Goal: Communication & Community: Answer question/provide support

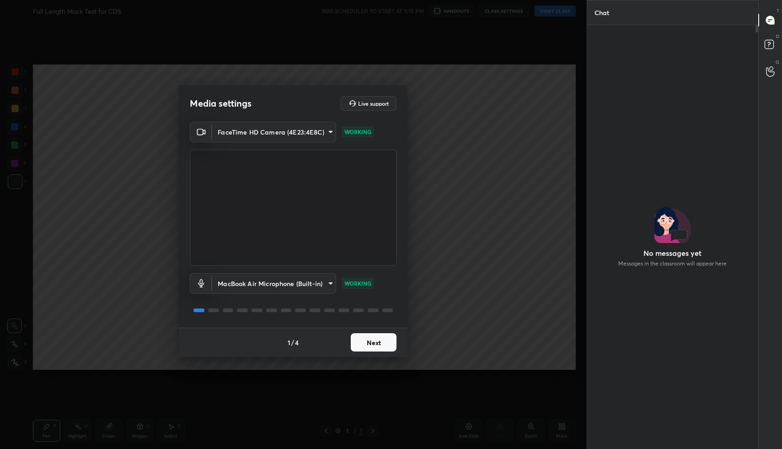
scroll to position [399, 168]
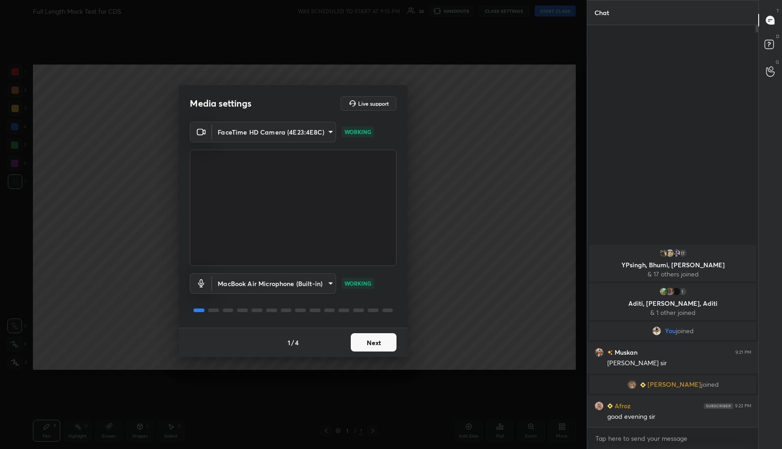
click at [378, 342] on button "Next" at bounding box center [374, 342] width 46 height 18
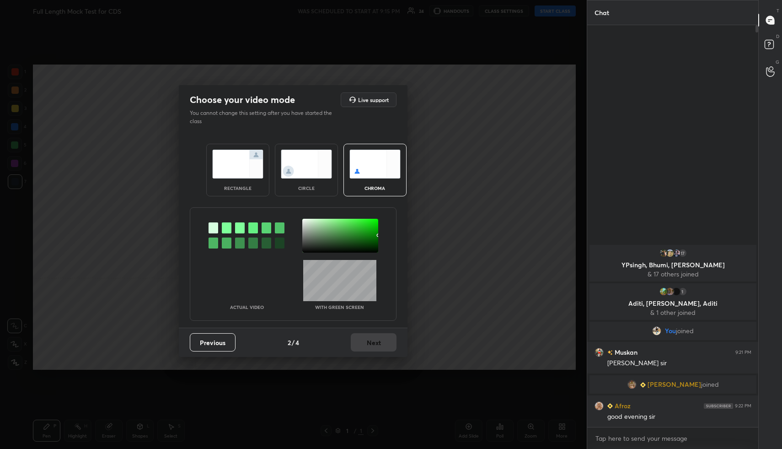
click at [255, 167] on img at bounding box center [237, 164] width 51 height 29
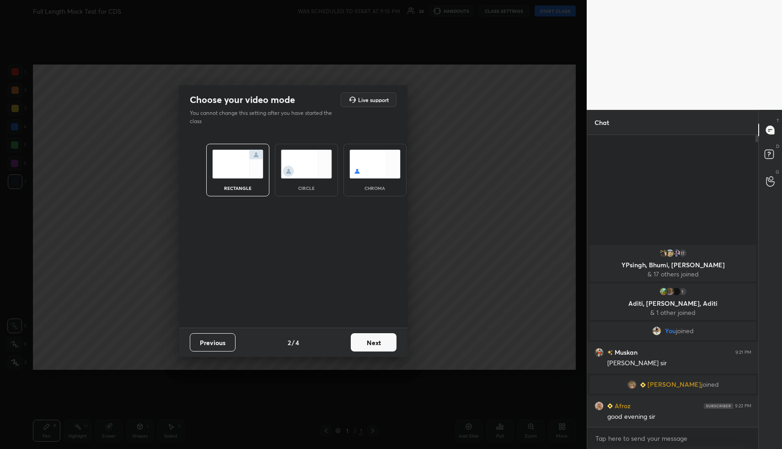
scroll to position [3, 3]
click at [378, 343] on button "Next" at bounding box center [374, 342] width 46 height 18
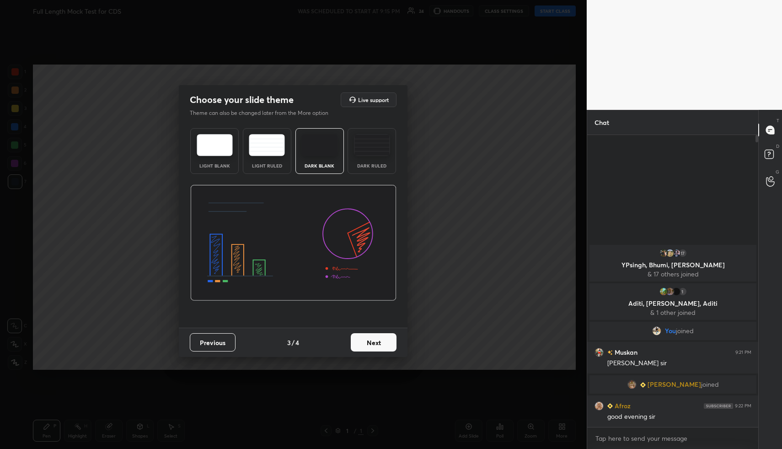
click at [392, 345] on button "Next" at bounding box center [374, 342] width 46 height 18
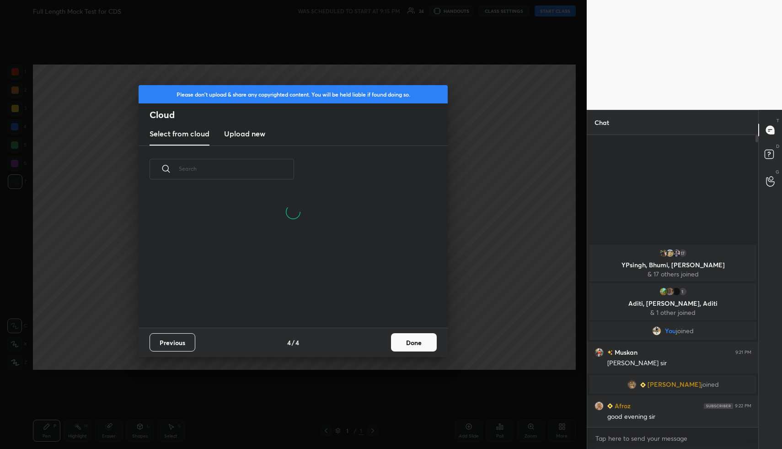
click at [411, 348] on button "Done" at bounding box center [414, 342] width 46 height 18
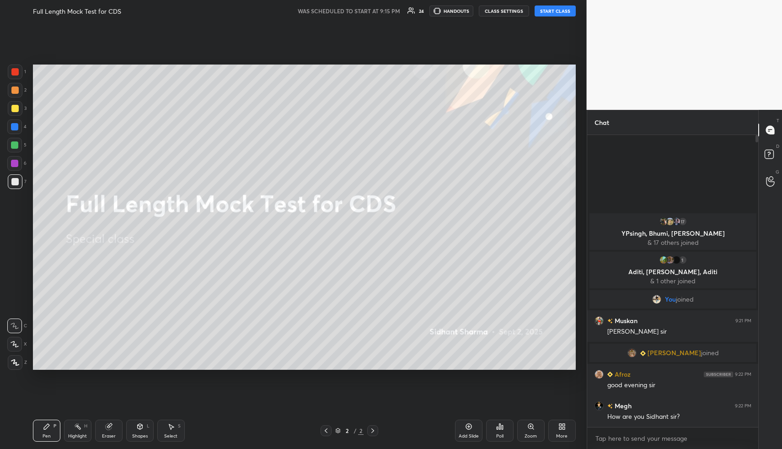
click at [548, 11] on button "START CLASS" at bounding box center [555, 10] width 41 height 11
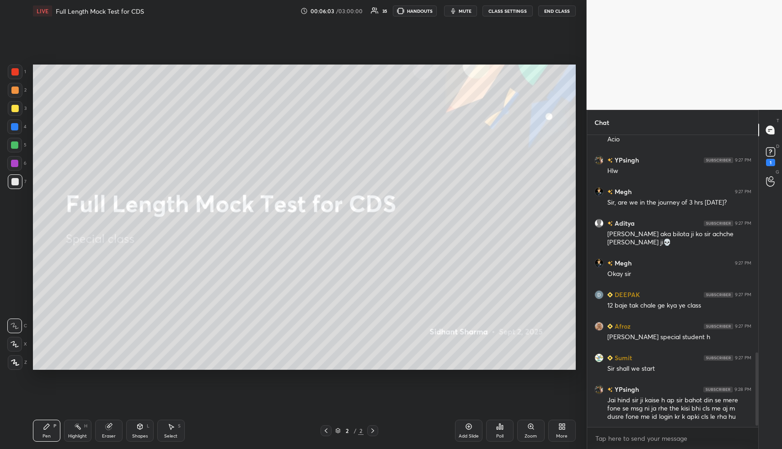
scroll to position [872, 0]
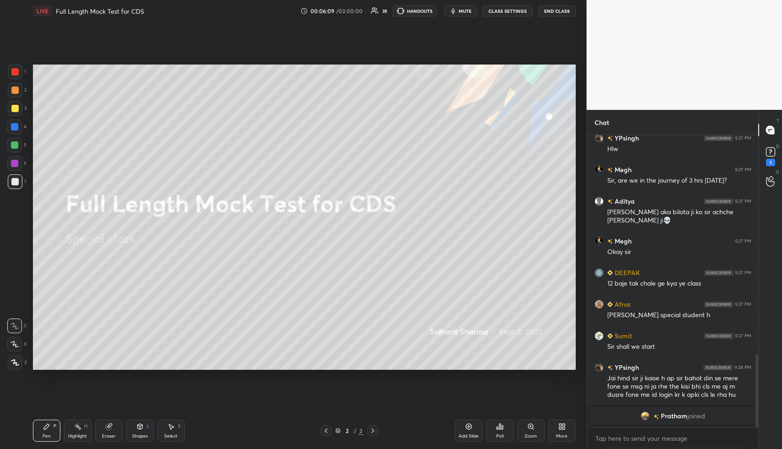
drag, startPoint x: 17, startPoint y: 361, endPoint x: 21, endPoint y: 355, distance: 7.2
click at [17, 361] on icon at bounding box center [15, 362] width 8 height 6
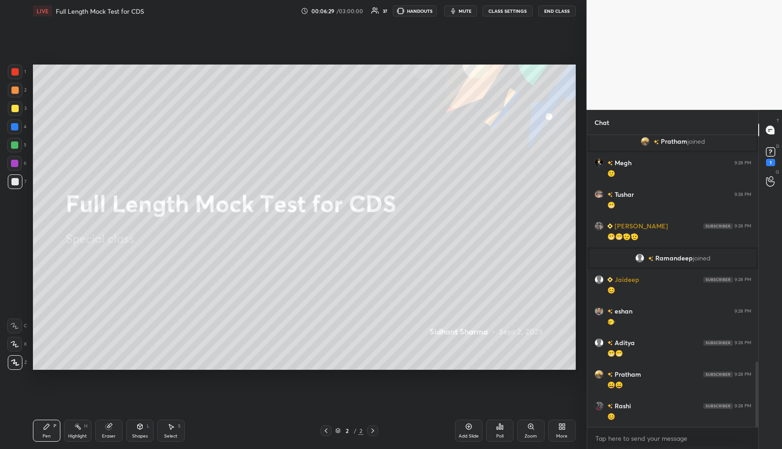
scroll to position [1070, 0]
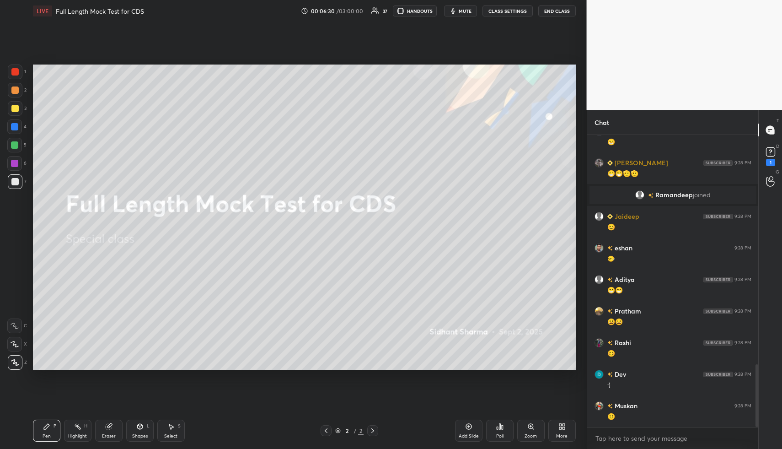
click at [571, 430] on div "More" at bounding box center [562, 430] width 27 height 22
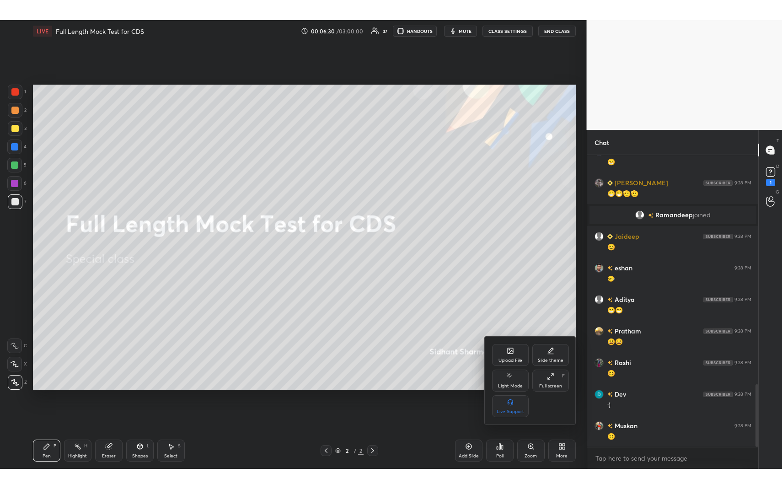
scroll to position [1101, 0]
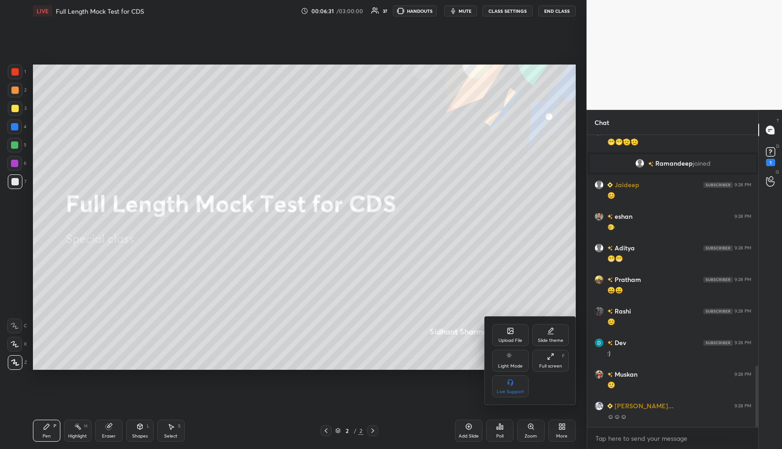
click at [554, 364] on div "Full screen" at bounding box center [550, 366] width 23 height 5
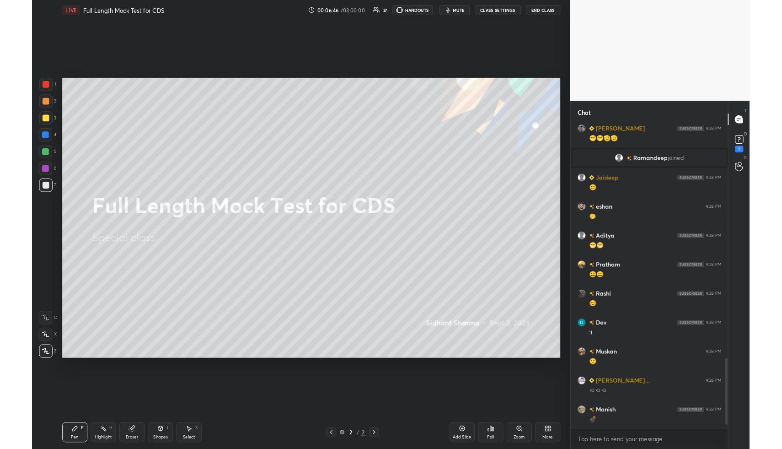
scroll to position [1187, 0]
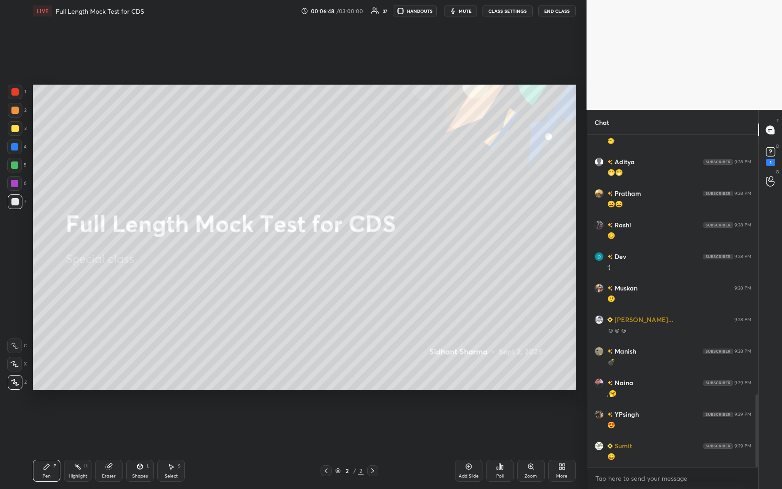
click at [568, 448] on div "More" at bounding box center [562, 471] width 27 height 22
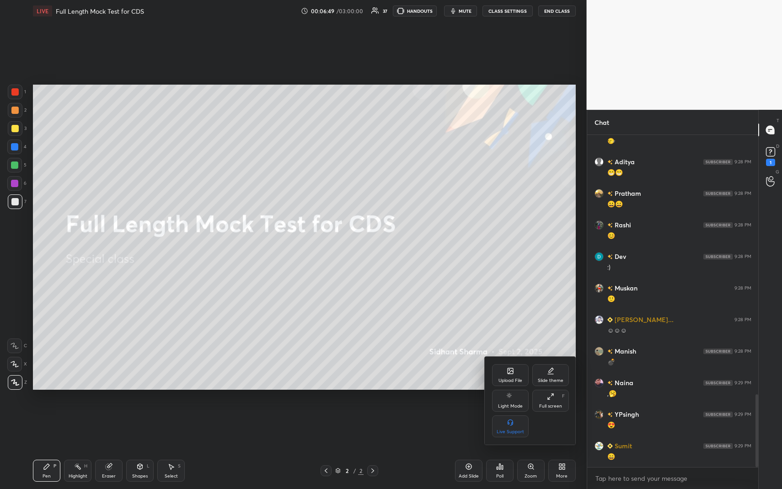
click at [558, 398] on div "Full screen F" at bounding box center [550, 401] width 37 height 22
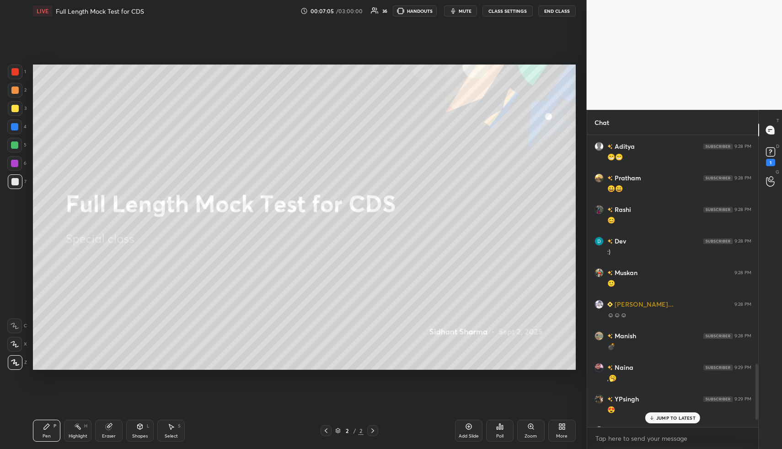
scroll to position [1227, 0]
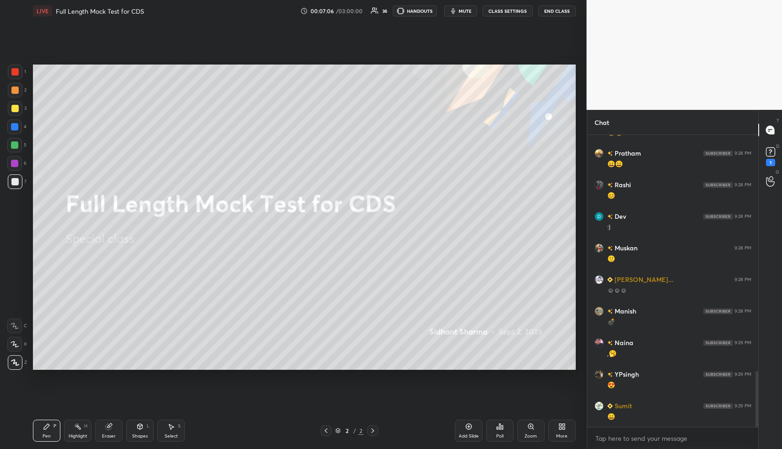
click at [565, 429] on icon at bounding box center [564, 428] width 2 height 2
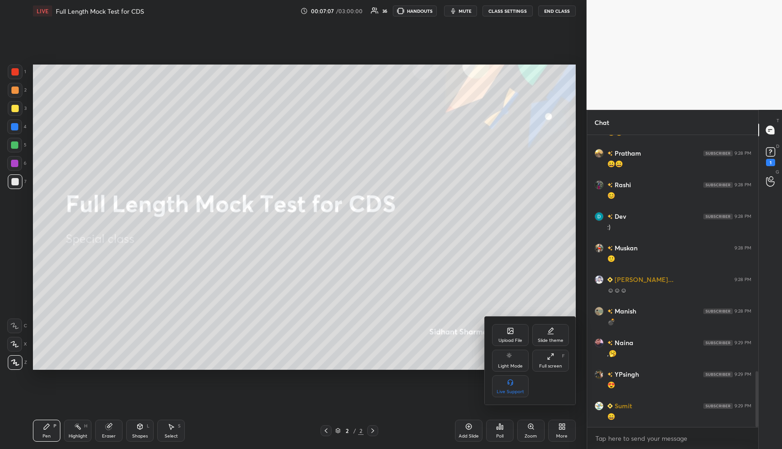
click at [509, 334] on icon at bounding box center [510, 330] width 7 height 7
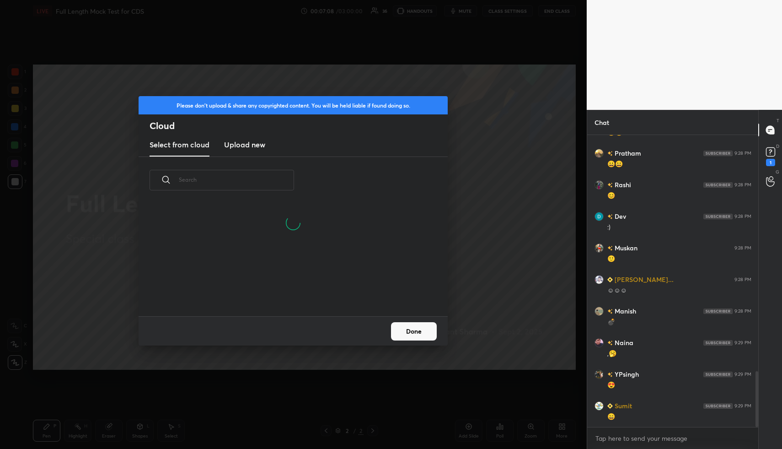
click at [242, 143] on h3 "Upload new" at bounding box center [244, 144] width 41 height 11
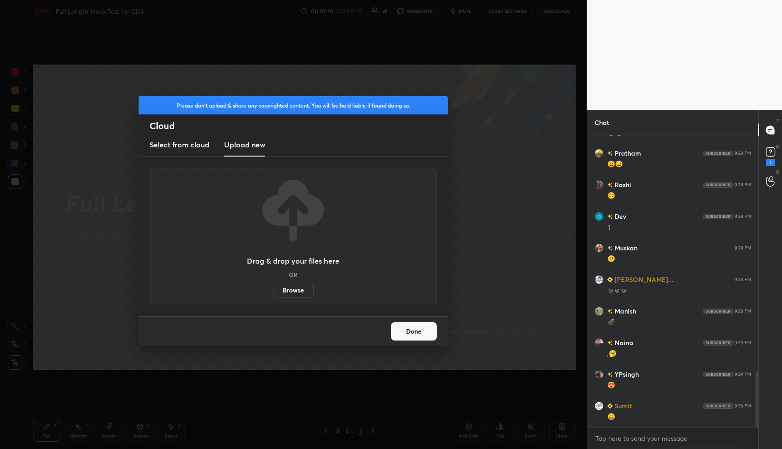
click at [286, 292] on label "Browse" at bounding box center [293, 290] width 41 height 15
click at [273, 292] on input "Browse" at bounding box center [273, 290] width 0 height 15
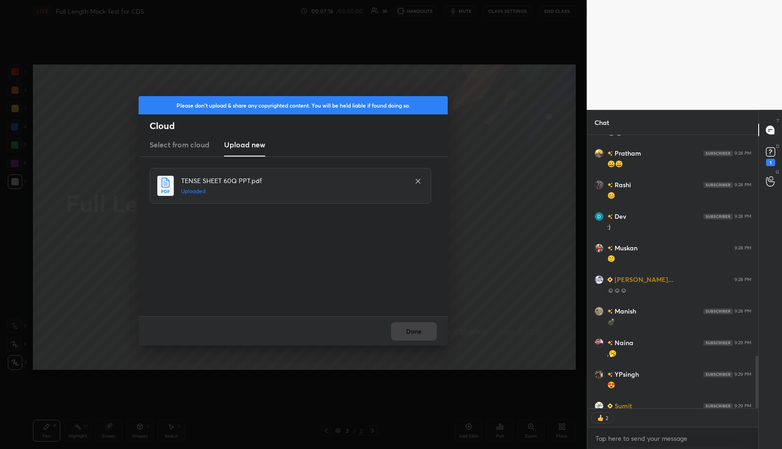
scroll to position [1278, 0]
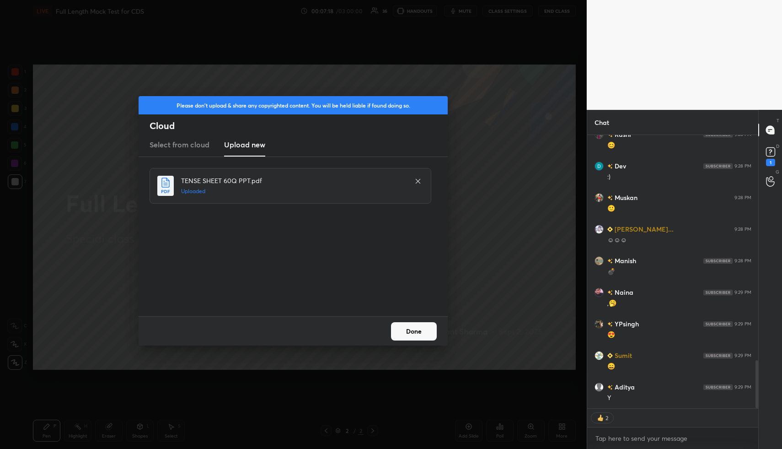
click at [407, 331] on button "Done" at bounding box center [414, 331] width 46 height 18
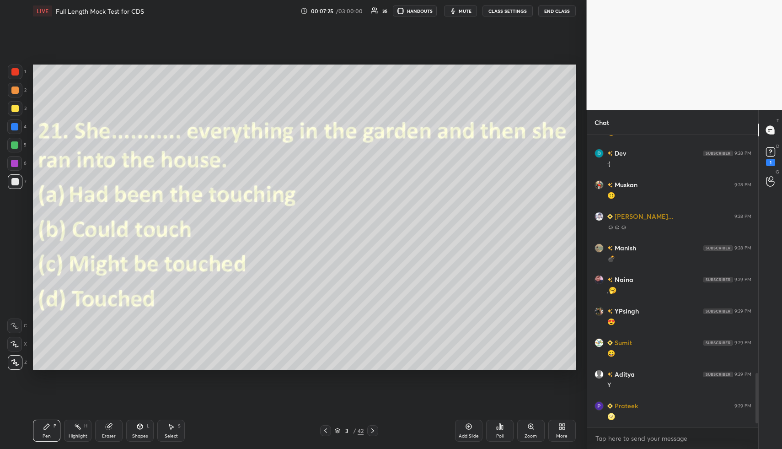
scroll to position [3, 3]
click at [499, 427] on icon at bounding box center [499, 426] width 7 height 7
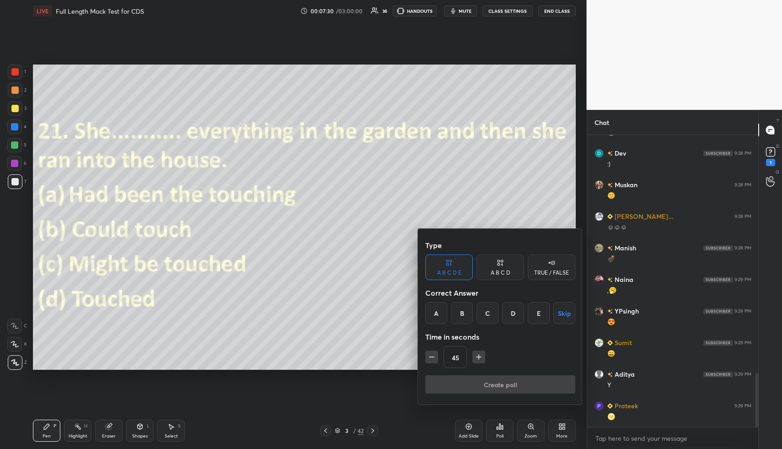
click at [503, 267] on icon at bounding box center [500, 262] width 7 height 9
click at [532, 315] on div "D" at bounding box center [531, 313] width 27 height 22
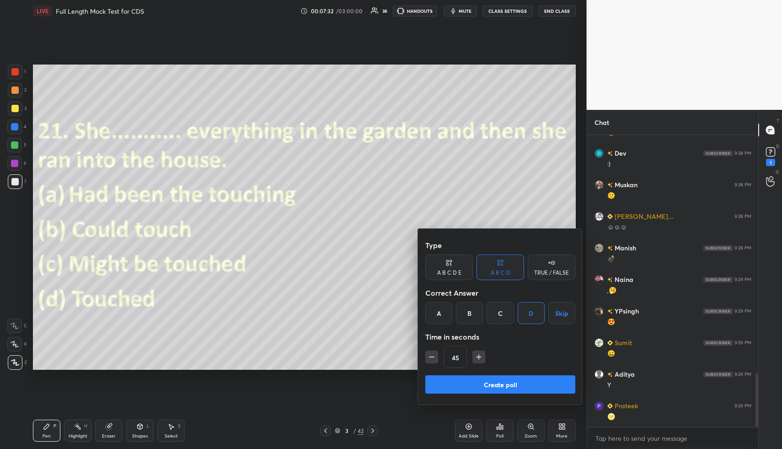
click at [529, 379] on button "Create poll" at bounding box center [500, 384] width 150 height 18
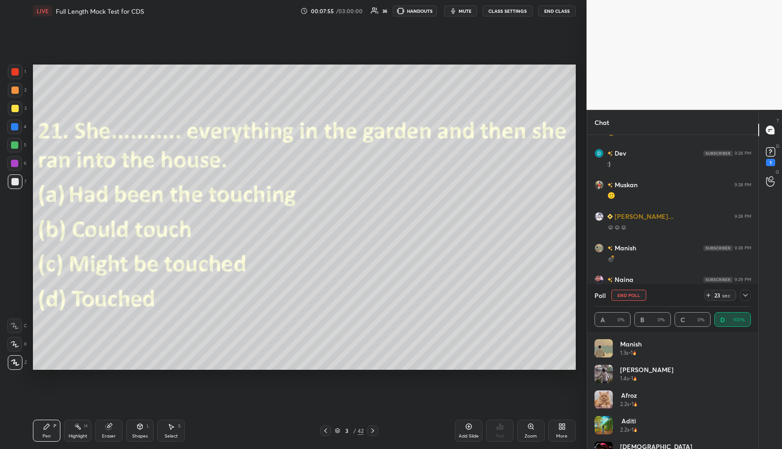
click at [748, 296] on icon at bounding box center [745, 294] width 7 height 7
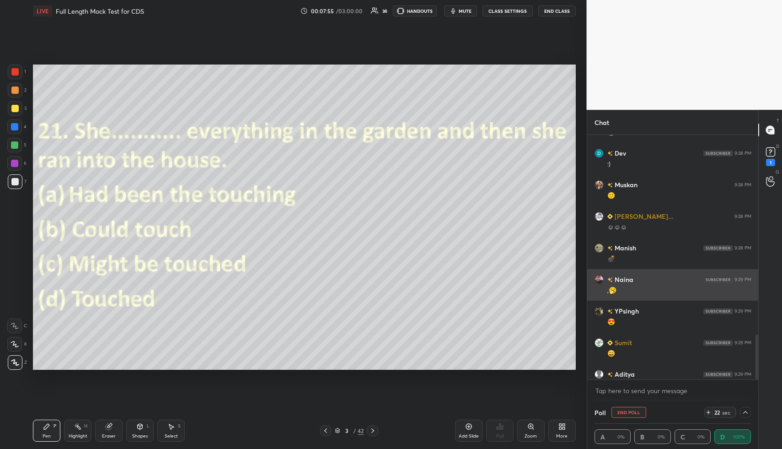
scroll to position [0, 3]
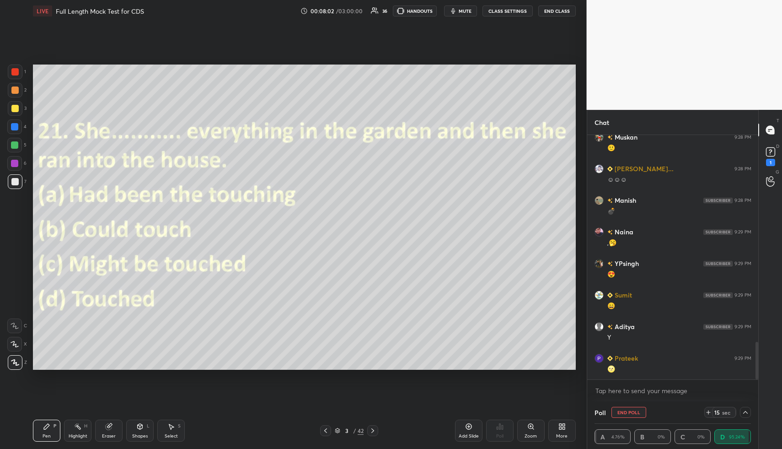
click at [558, 434] on div "More" at bounding box center [561, 436] width 11 height 5
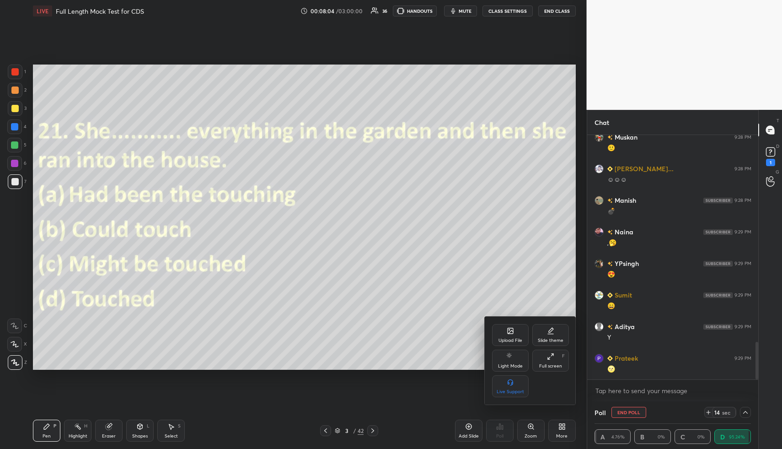
click at [554, 358] on icon at bounding box center [550, 356] width 7 height 7
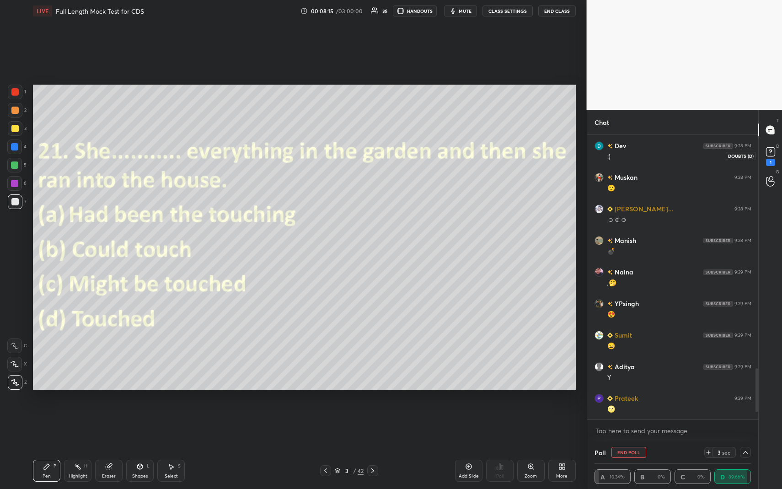
click at [775, 150] on icon at bounding box center [771, 152] width 14 height 14
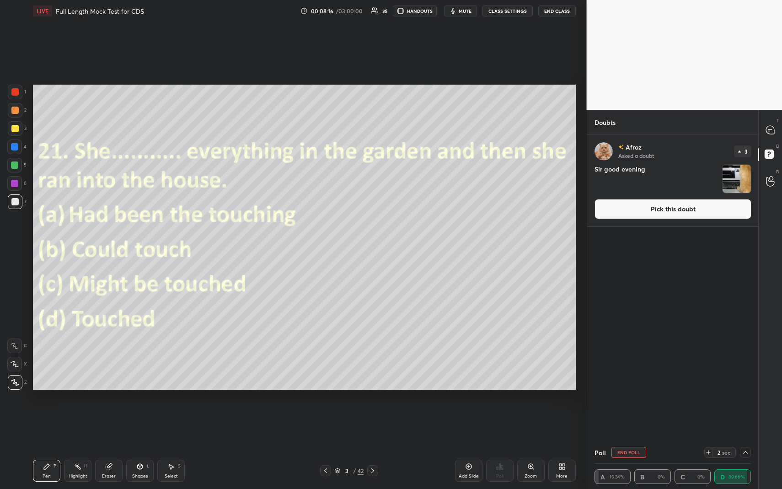
click at [720, 207] on button "Pick this doubt" at bounding box center [673, 209] width 157 height 20
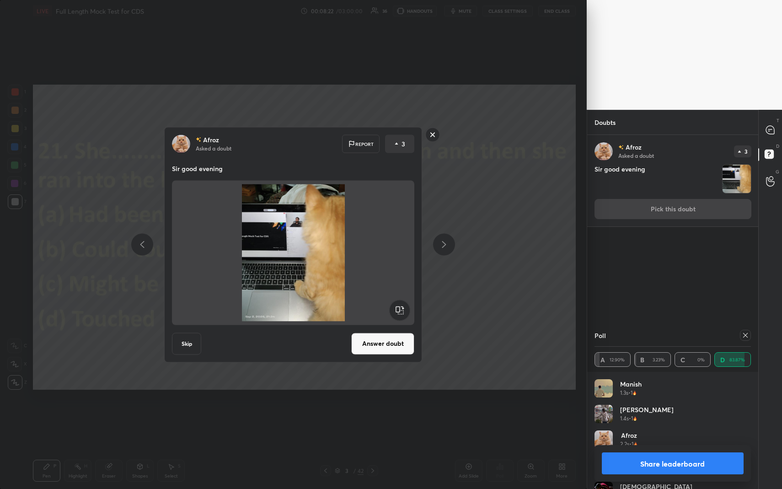
click at [400, 346] on button "Answer doubt" at bounding box center [382, 344] width 63 height 22
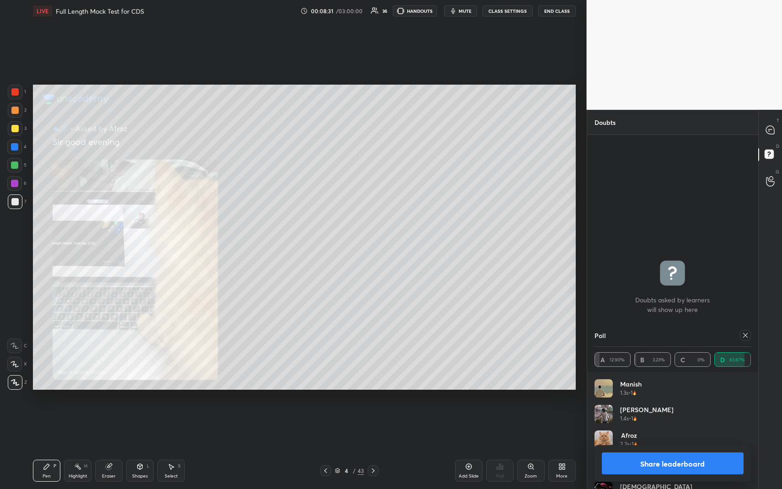
click at [534, 448] on div "Zoom" at bounding box center [530, 471] width 27 height 22
click at [535, 448] on div "Add Slide Poll Zoom More" at bounding box center [515, 470] width 121 height 51
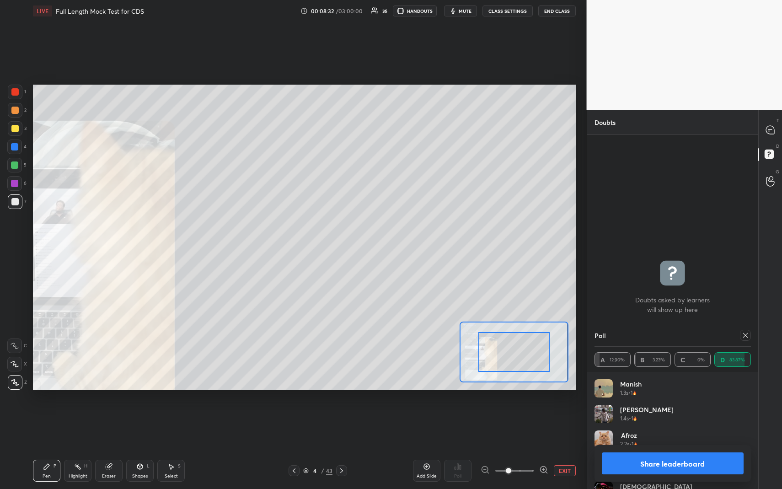
click at [533, 448] on div "Add Slide Poll EXIT" at bounding box center [494, 470] width 163 height 51
click at [534, 448] on div "Add Slide Poll EXIT" at bounding box center [494, 470] width 163 height 51
click at [535, 448] on div "Add Slide Poll EXIT" at bounding box center [494, 470] width 163 height 51
click at [537, 448] on div "Add Slide Poll EXIT" at bounding box center [494, 470] width 163 height 51
drag, startPoint x: 536, startPoint y: 463, endPoint x: 540, endPoint y: 461, distance: 4.7
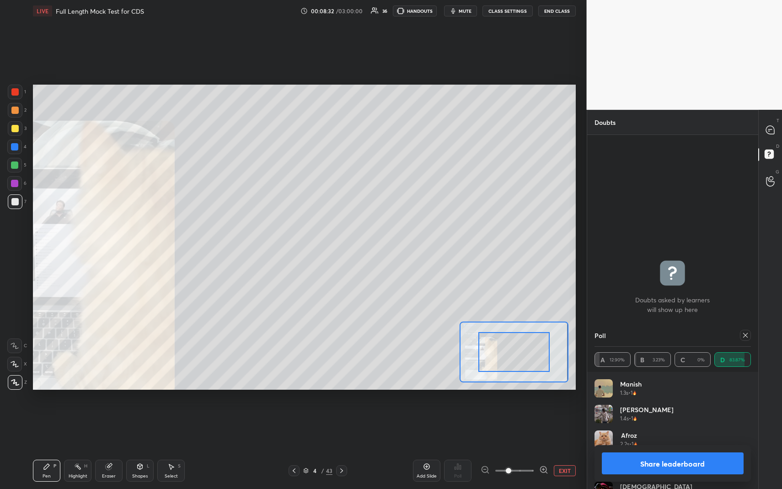
click at [536, 448] on div "Add Slide Poll EXIT" at bounding box center [494, 470] width 163 height 51
click at [527, 448] on span at bounding box center [514, 471] width 38 height 14
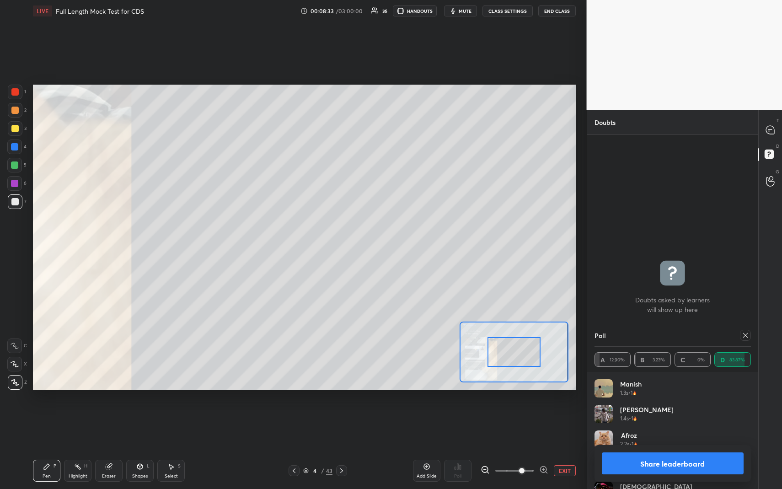
click at [525, 448] on span at bounding box center [521, 470] width 5 height 5
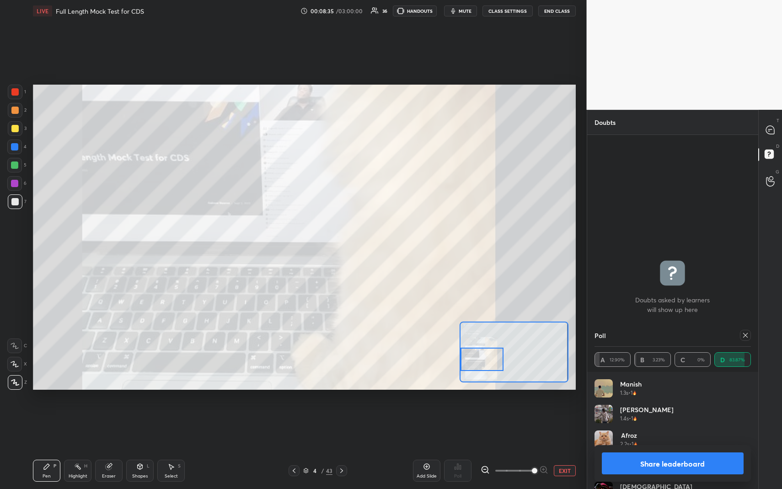
drag, startPoint x: 509, startPoint y: 352, endPoint x: 480, endPoint y: 360, distance: 29.7
click at [480, 361] on div at bounding box center [482, 360] width 43 height 24
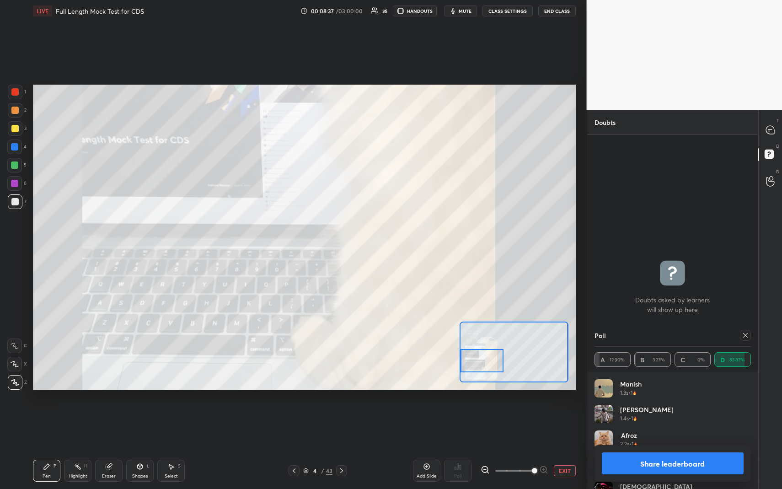
click at [521, 448] on span at bounding box center [514, 471] width 38 height 14
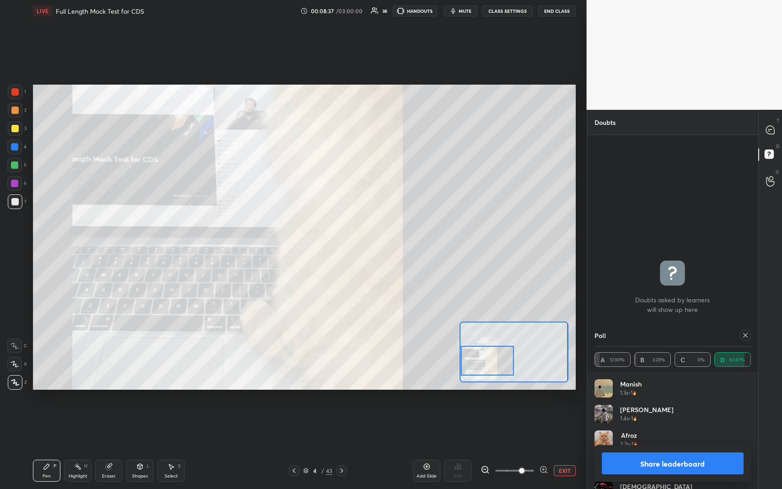
click at [522, 448] on span at bounding box center [521, 470] width 5 height 5
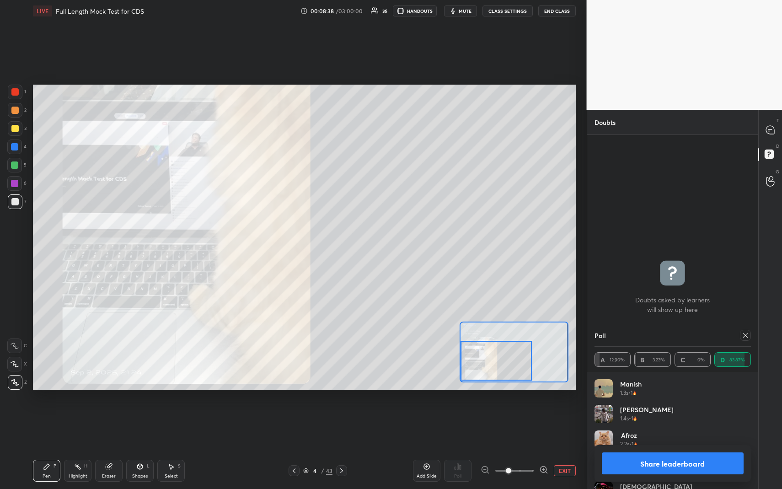
click at [507, 448] on span at bounding box center [514, 471] width 38 height 14
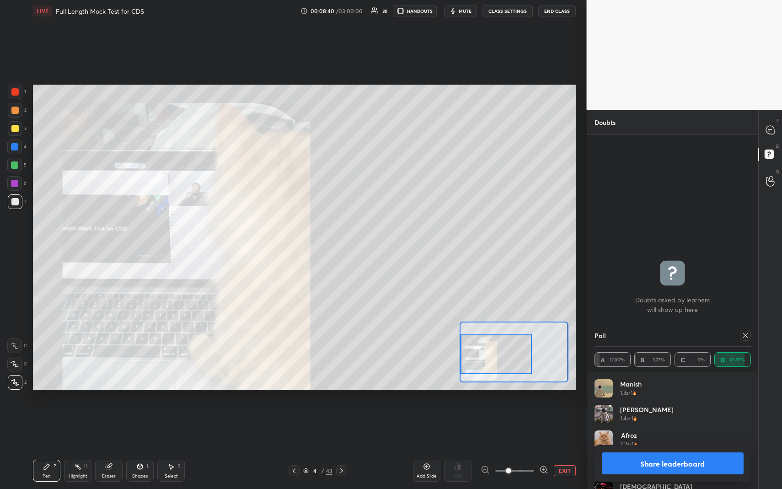
drag, startPoint x: 500, startPoint y: 362, endPoint x: 488, endPoint y: 360, distance: 12.6
click at [487, 360] on div at bounding box center [496, 353] width 71 height 39
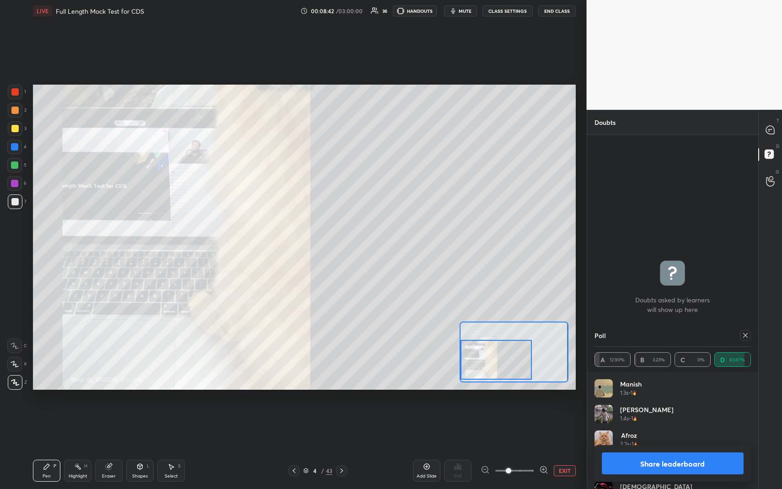
drag, startPoint x: 493, startPoint y: 366, endPoint x: 486, endPoint y: 366, distance: 6.4
click at [487, 366] on div at bounding box center [496, 359] width 71 height 39
click at [742, 333] on icon at bounding box center [745, 335] width 7 height 7
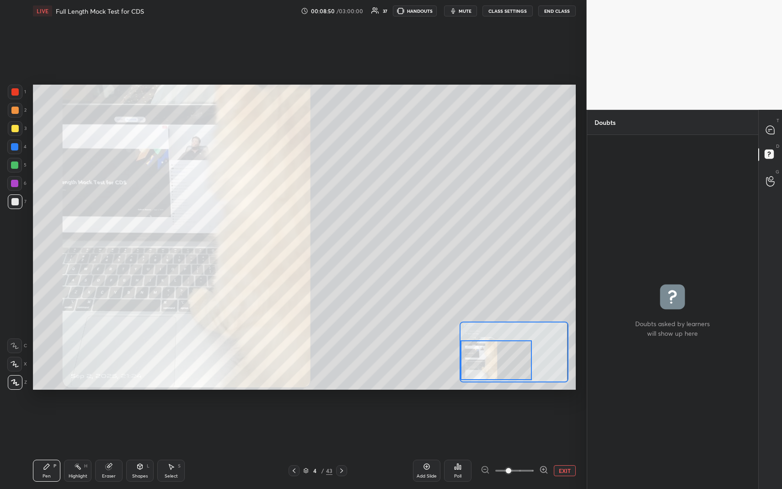
scroll to position [351, 168]
click at [771, 131] on icon at bounding box center [770, 130] width 8 height 8
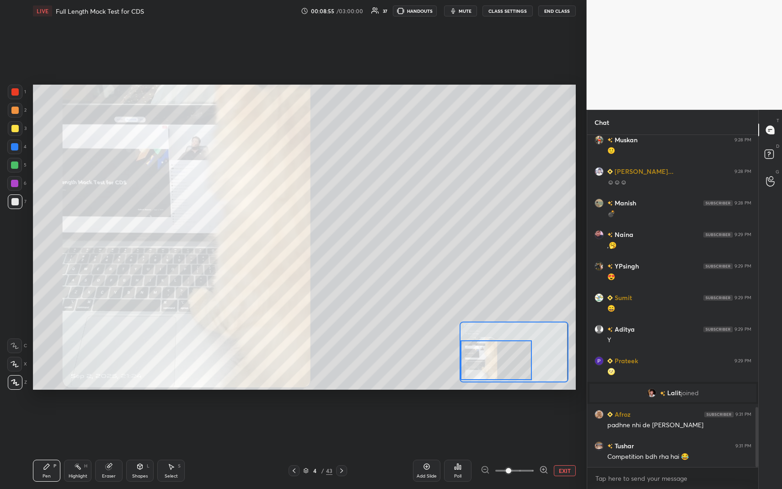
scroll to position [1525, 0]
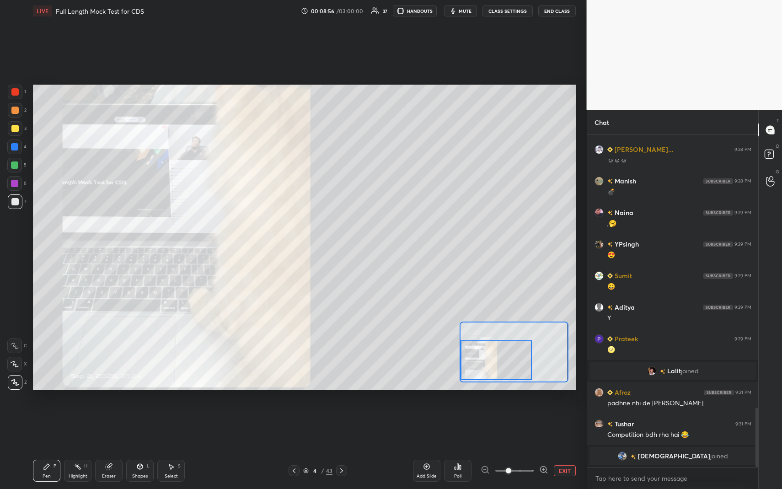
click at [565, 448] on button "EXIT" at bounding box center [565, 470] width 22 height 11
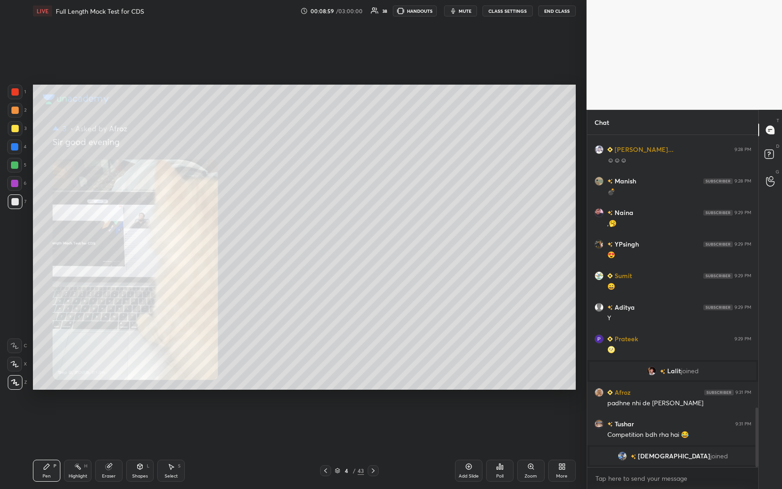
click at [326, 448] on icon at bounding box center [325, 470] width 7 height 7
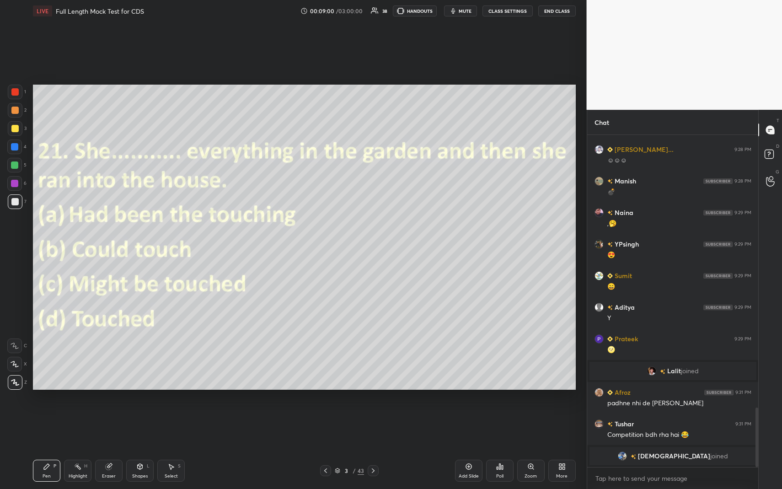
scroll to position [1210, 0]
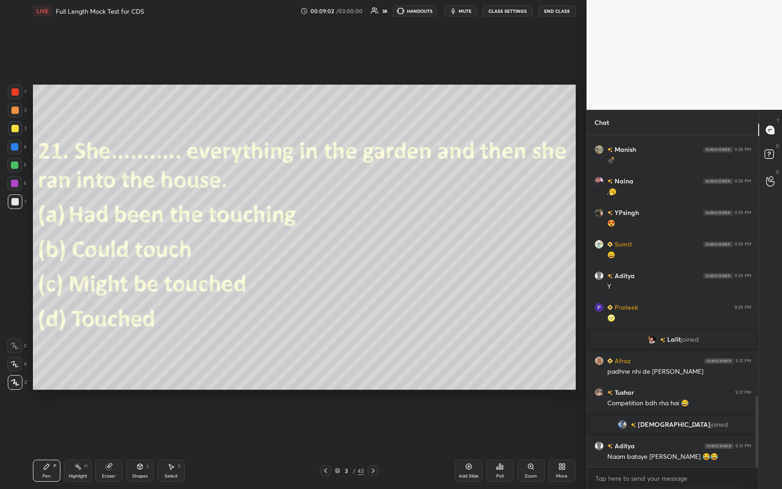
click at [18, 146] on div at bounding box center [14, 146] width 7 height 7
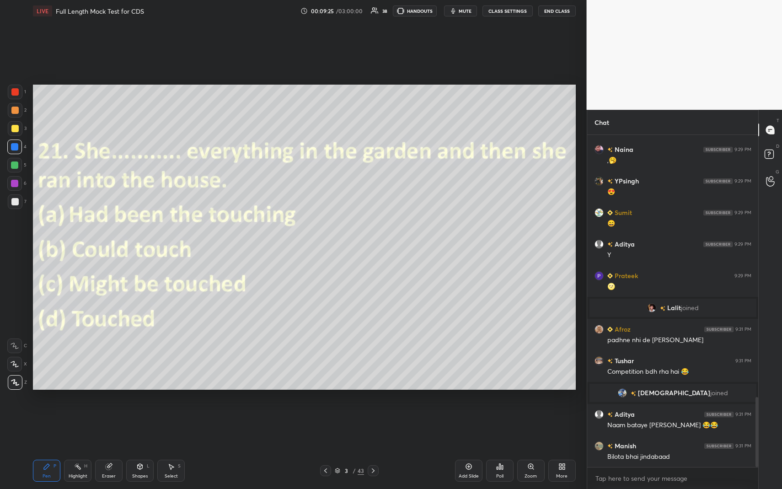
scroll to position [1274, 0]
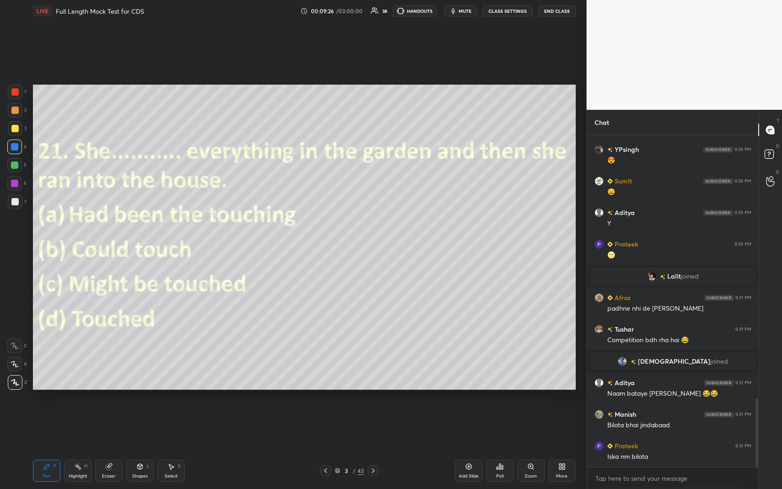
click at [374, 448] on icon at bounding box center [373, 470] width 7 height 7
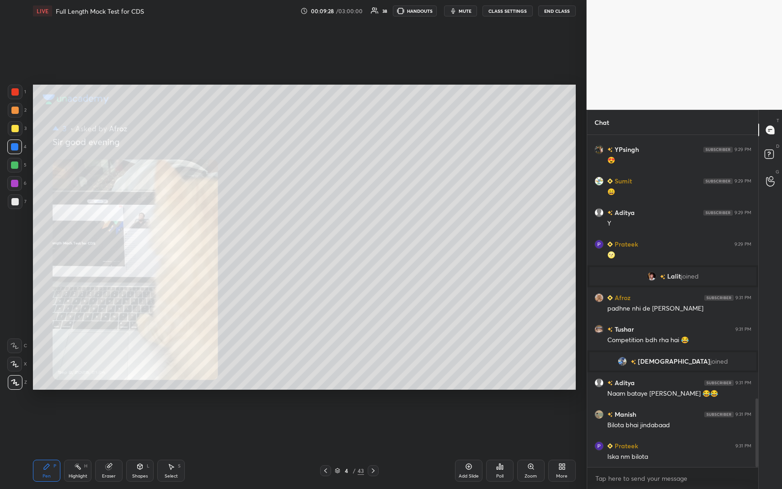
click at [375, 448] on icon at bounding box center [373, 470] width 7 height 7
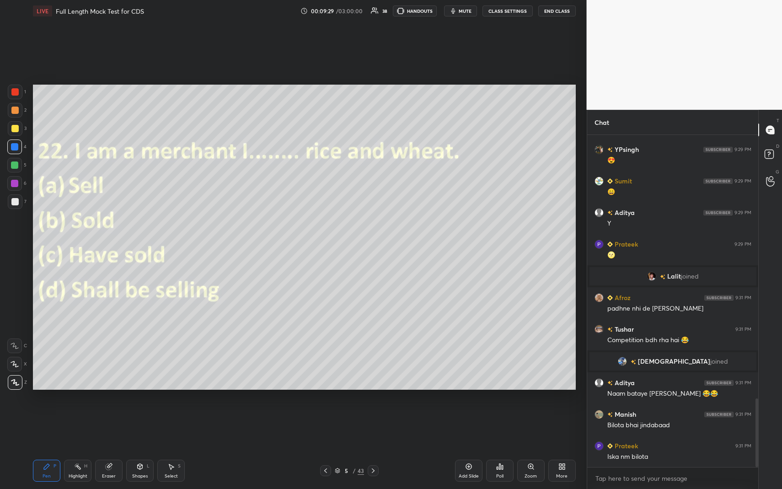
click at [502, 448] on icon at bounding box center [502, 467] width 1 height 4
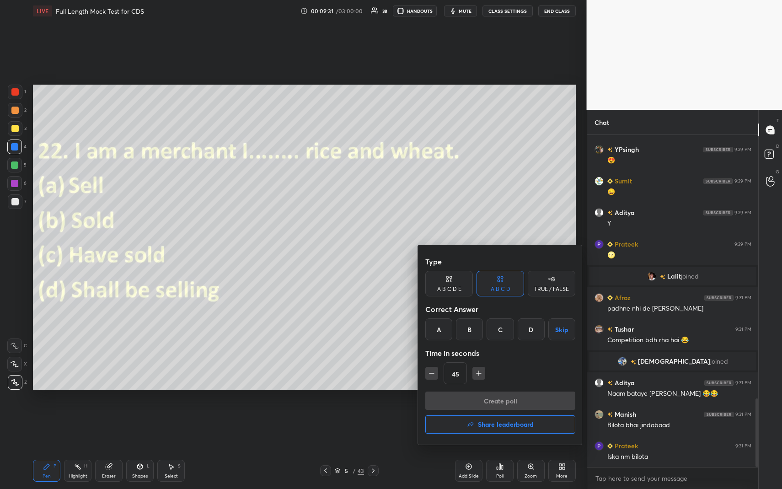
click at [444, 330] on div "A" at bounding box center [438, 329] width 27 height 22
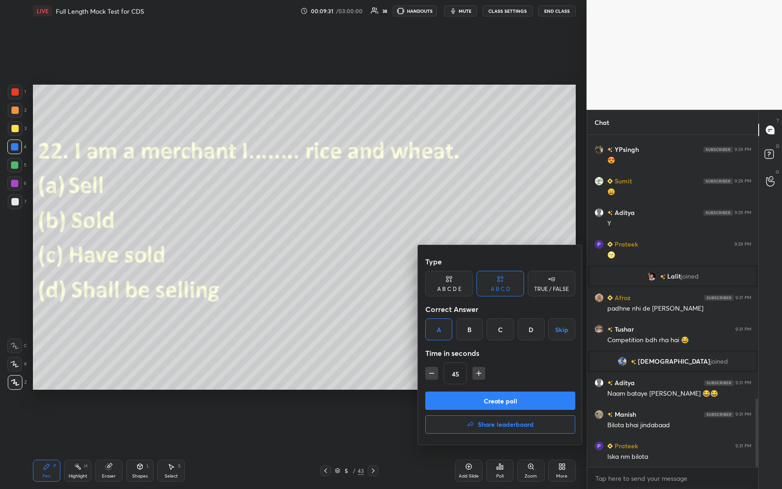
click at [469, 405] on button "Create poll" at bounding box center [500, 401] width 150 height 18
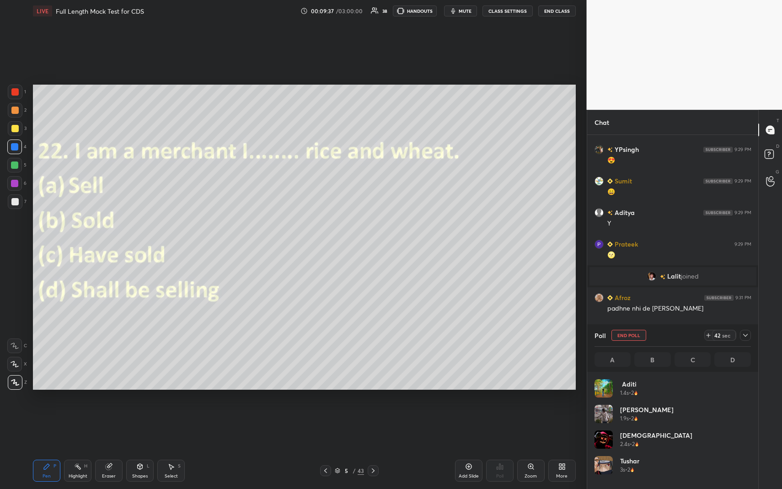
scroll to position [107, 154]
click at [746, 334] on icon at bounding box center [745, 335] width 7 height 7
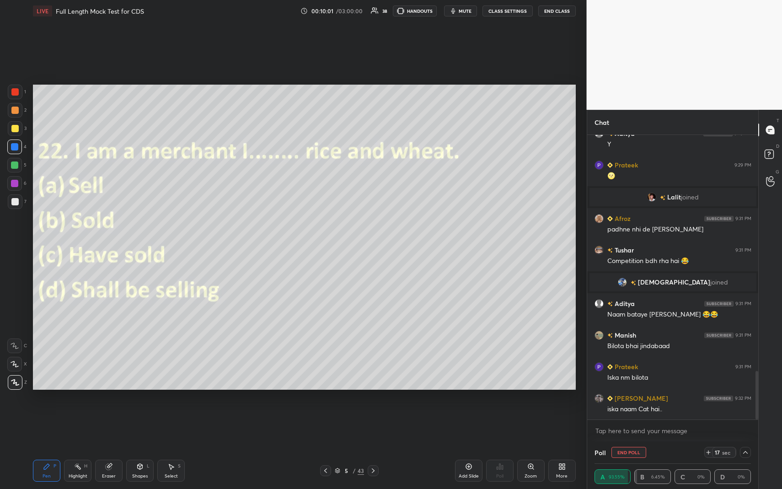
scroll to position [1384, 0]
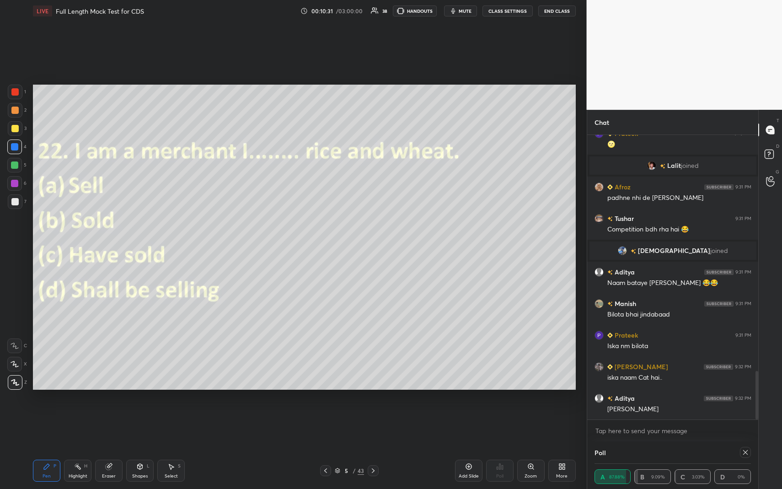
click at [745, 448] on icon at bounding box center [745, 452] width 5 height 5
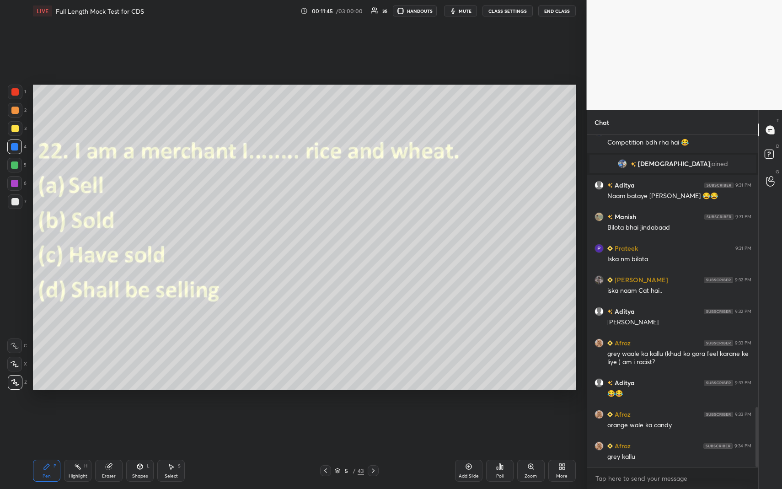
scroll to position [1503, 0]
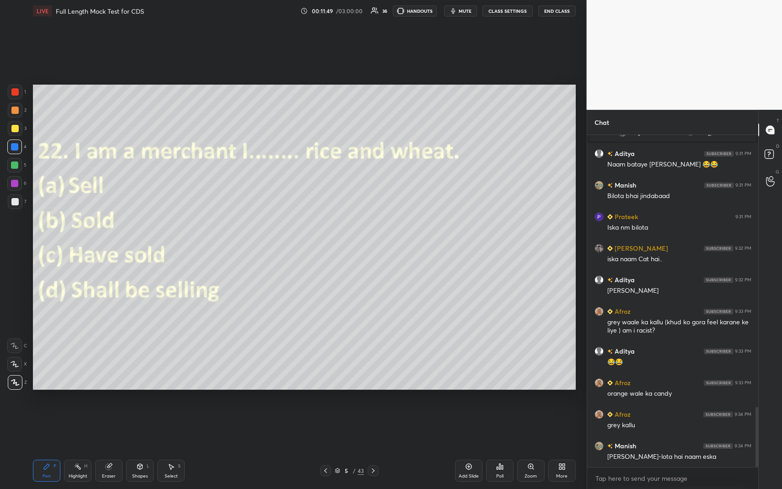
click at [376, 448] on icon at bounding box center [373, 470] width 7 height 7
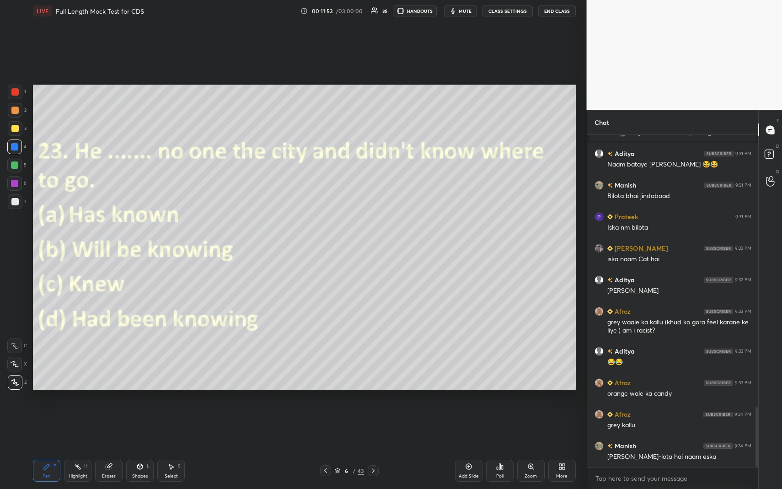
click at [503, 448] on icon at bounding box center [499, 466] width 7 height 7
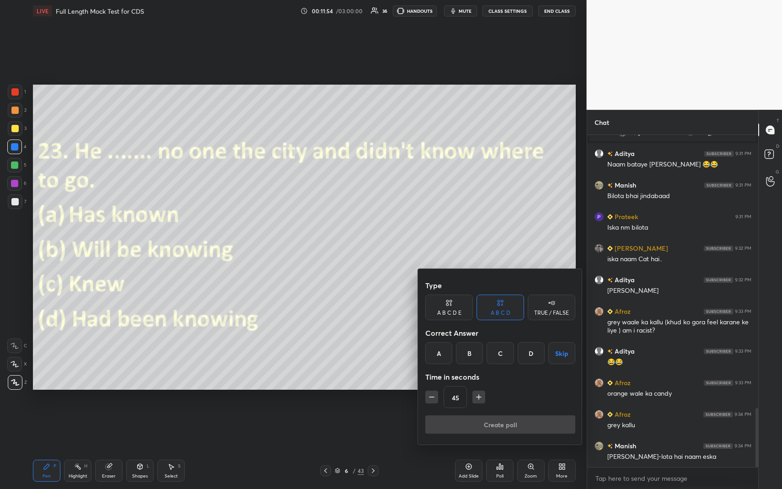
scroll to position [1534, 0]
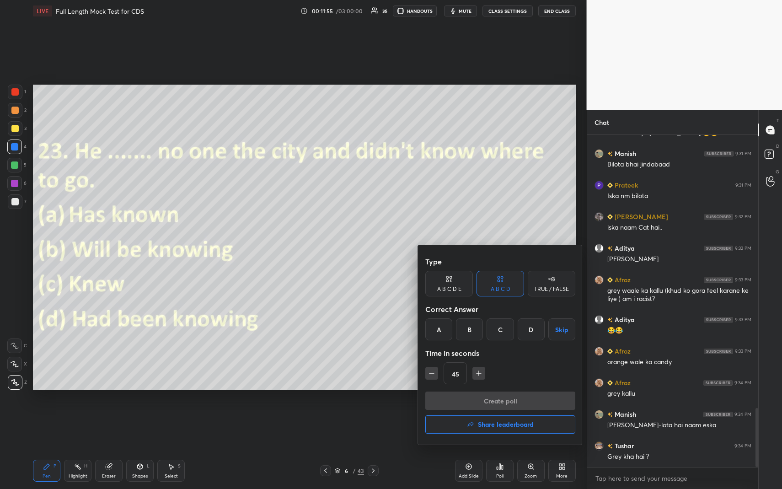
click at [503, 355] on div "Time in seconds" at bounding box center [500, 353] width 150 height 18
click at [501, 328] on div "C" at bounding box center [500, 329] width 27 height 22
click at [504, 397] on button "Create poll" at bounding box center [500, 401] width 150 height 18
click at [504, 397] on div "Create poll Share leaderboard" at bounding box center [500, 415] width 150 height 46
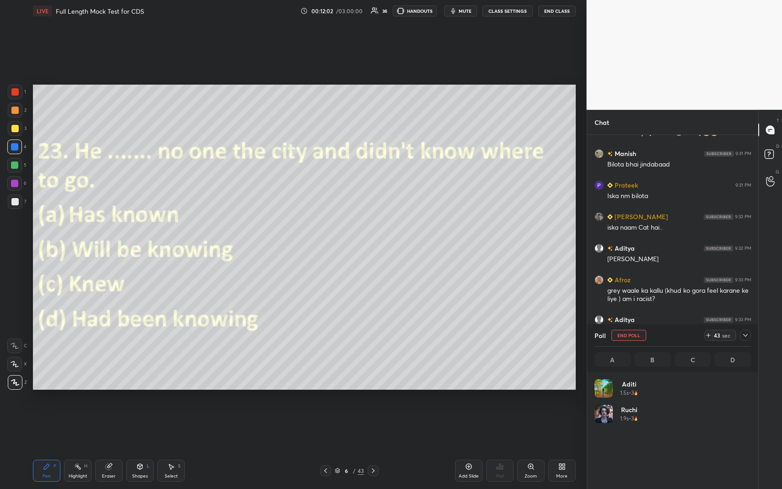
scroll to position [107, 154]
click at [744, 333] on icon at bounding box center [745, 335] width 7 height 7
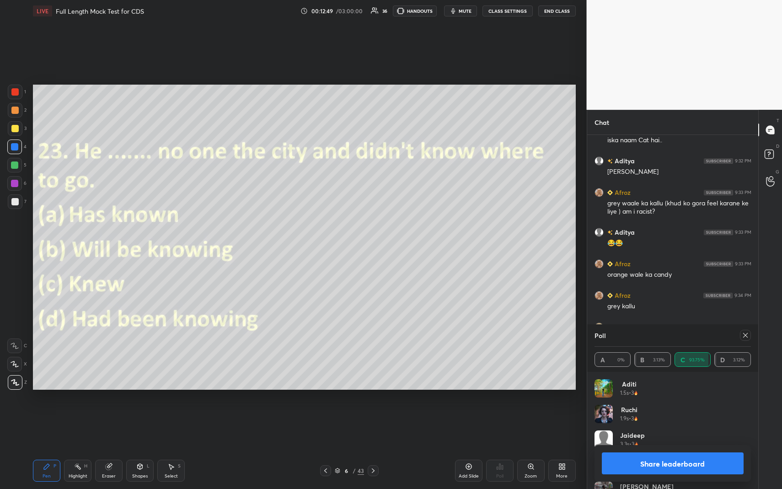
click at [745, 334] on icon at bounding box center [745, 335] width 7 height 7
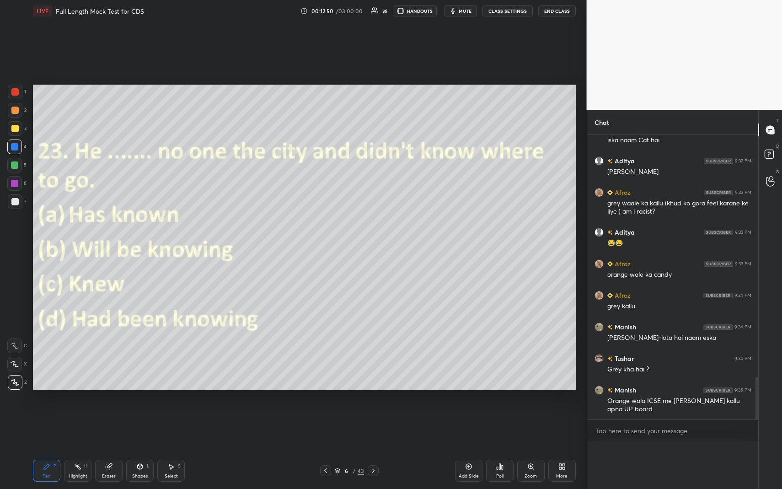
scroll to position [0, 3]
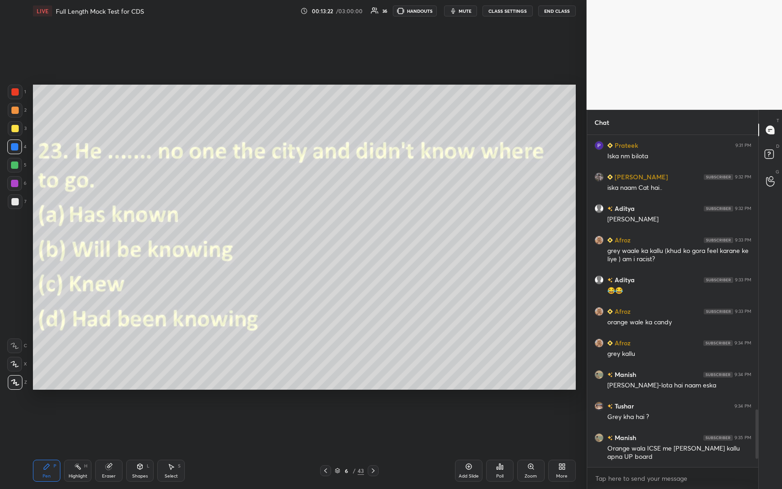
click at [374, 448] on icon at bounding box center [373, 470] width 7 height 7
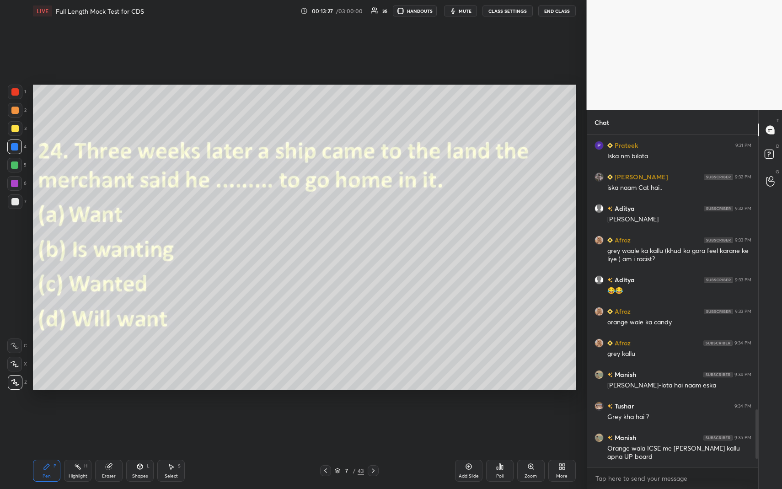
click at [503, 448] on div "Poll" at bounding box center [499, 476] width 7 height 5
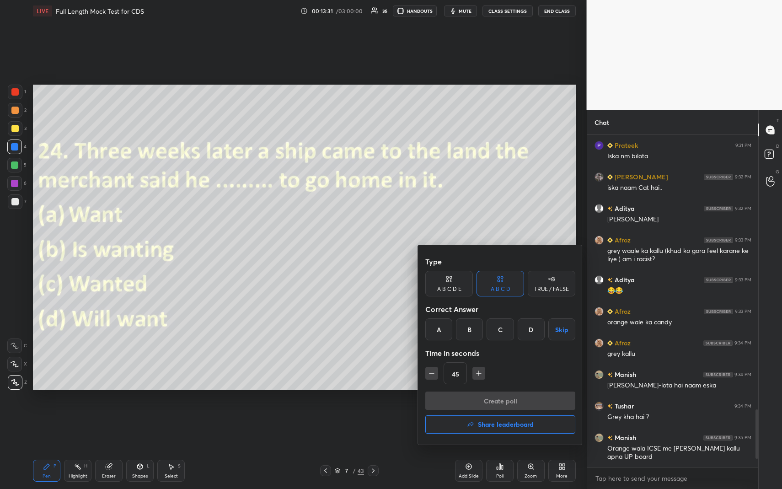
click at [501, 327] on div "C" at bounding box center [500, 329] width 27 height 22
click at [501, 399] on button "Create poll" at bounding box center [500, 401] width 150 height 18
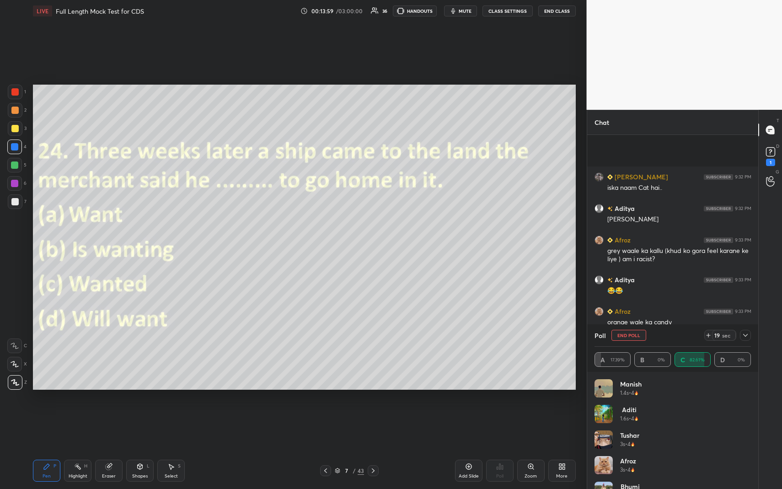
scroll to position [1661, 0]
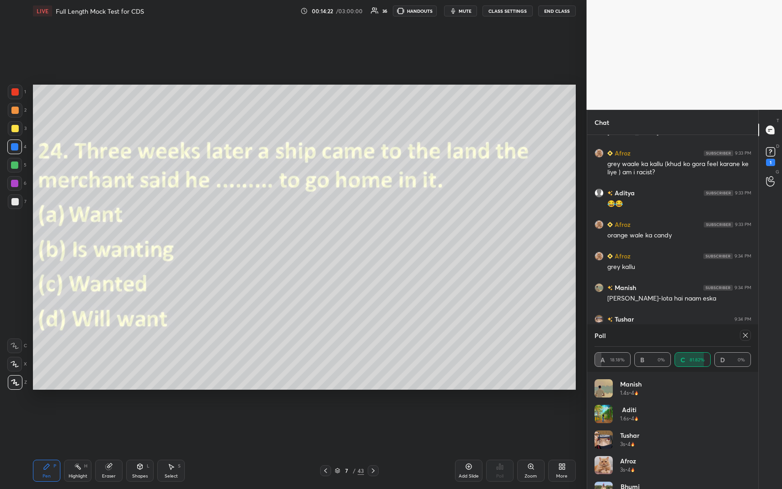
click at [744, 338] on icon at bounding box center [745, 335] width 7 height 7
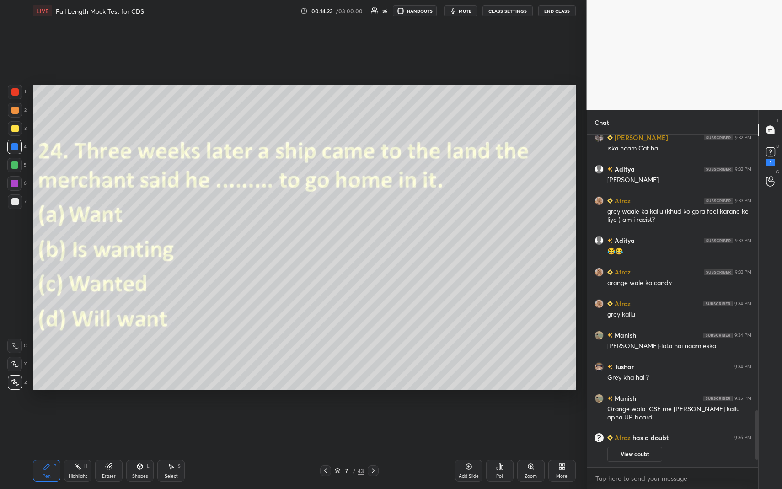
scroll to position [351, 168]
click at [767, 155] on rect at bounding box center [770, 152] width 9 height 9
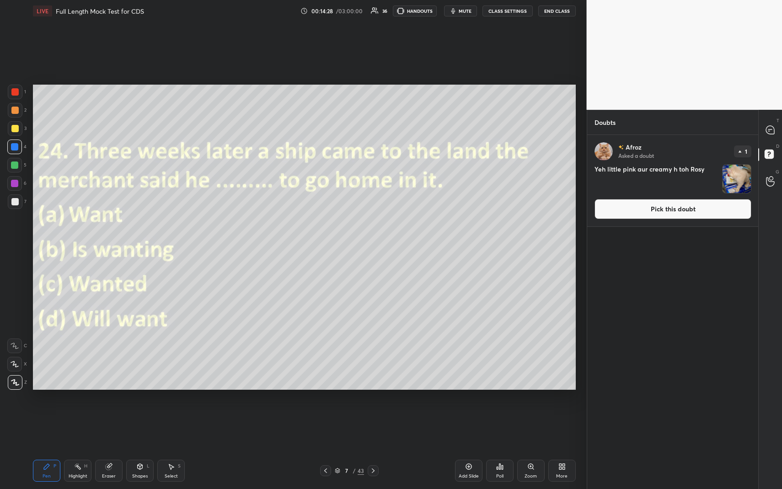
click at [672, 211] on button "Pick this doubt" at bounding box center [673, 209] width 157 height 20
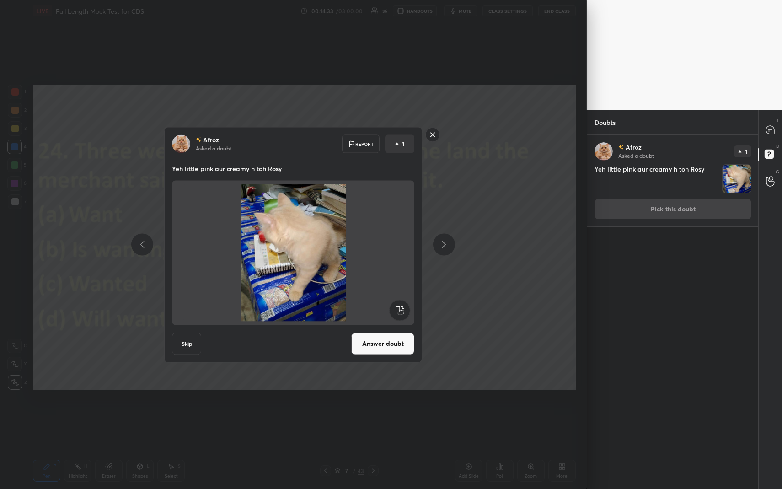
click at [437, 137] on rect at bounding box center [433, 135] width 14 height 14
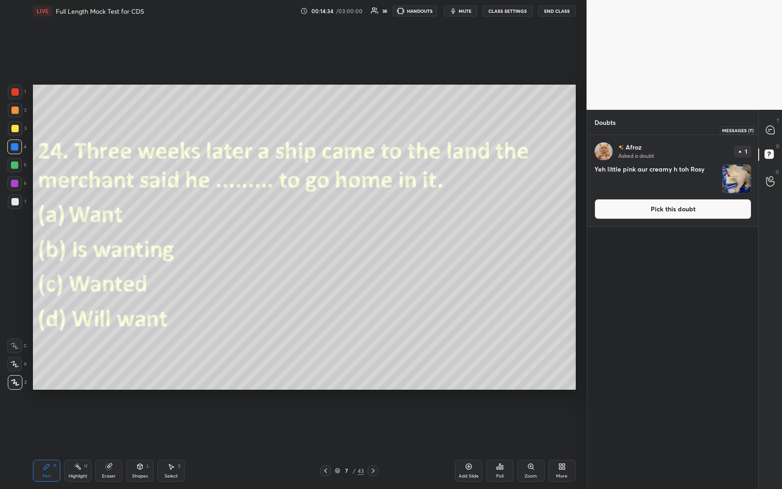
click at [774, 132] on div at bounding box center [771, 130] width 18 height 16
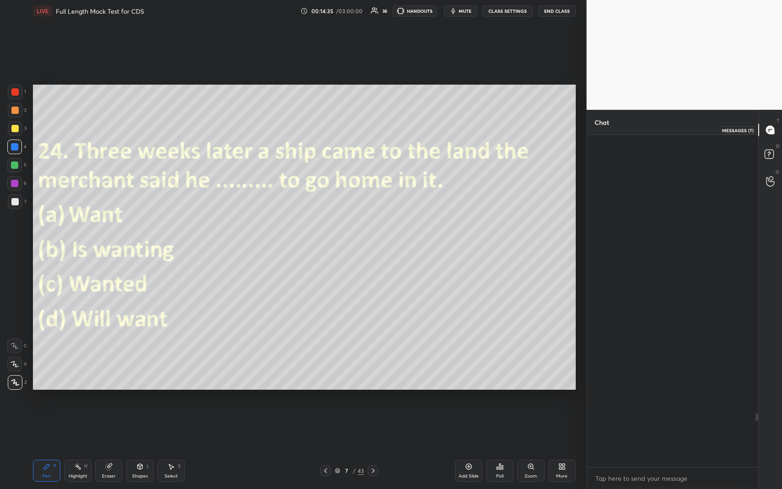
scroll to position [329, 168]
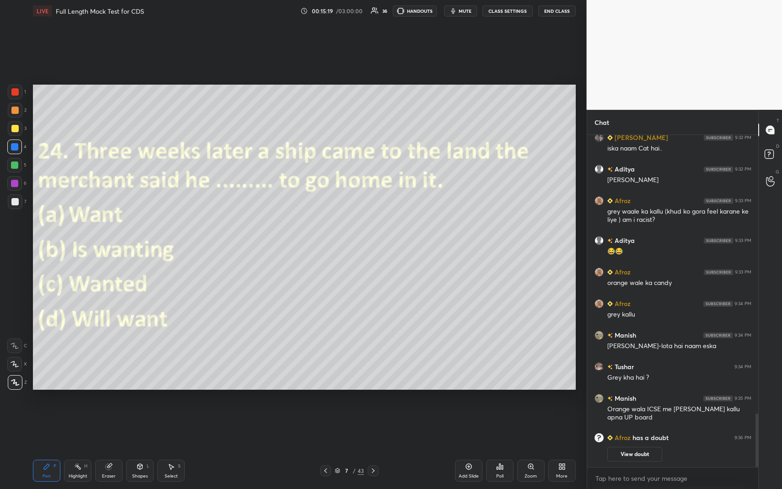
click at [374, 448] on div at bounding box center [373, 470] width 11 height 11
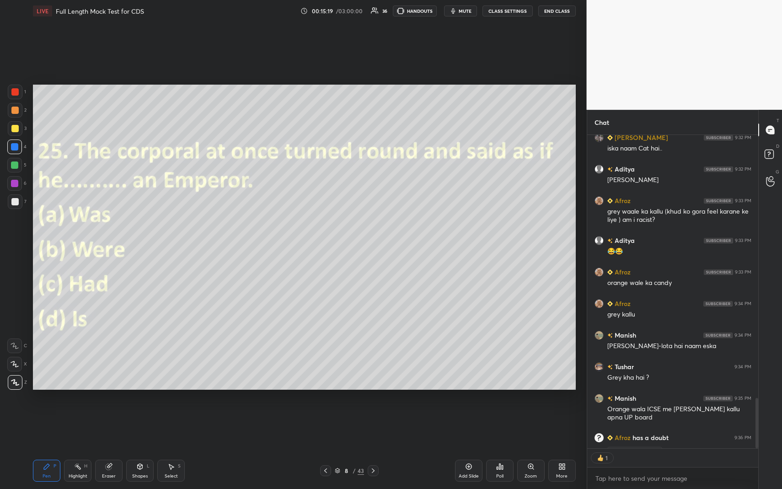
scroll to position [3, 3]
click at [499, 448] on div "Poll" at bounding box center [499, 471] width 27 height 22
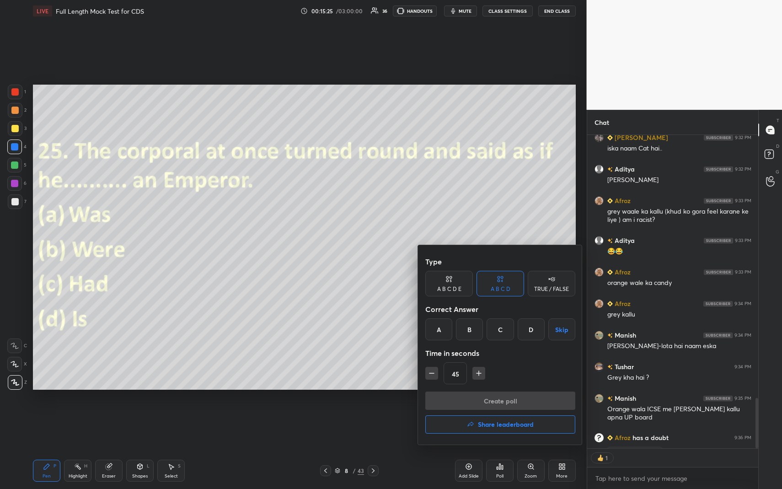
drag, startPoint x: 472, startPoint y: 331, endPoint x: 473, endPoint y: 335, distance: 4.8
click at [471, 331] on div "B" at bounding box center [469, 329] width 27 height 22
click at [485, 403] on button "Create poll" at bounding box center [500, 401] width 150 height 18
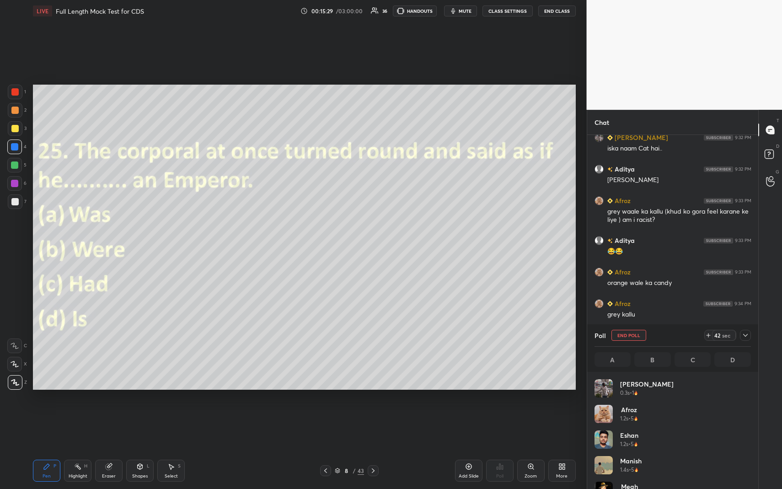
scroll to position [1774, 0]
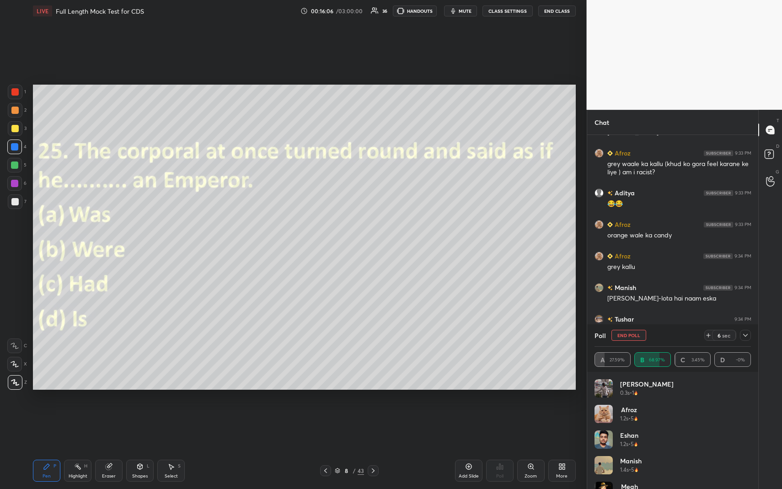
click at [745, 336] on icon at bounding box center [745, 335] width 7 height 7
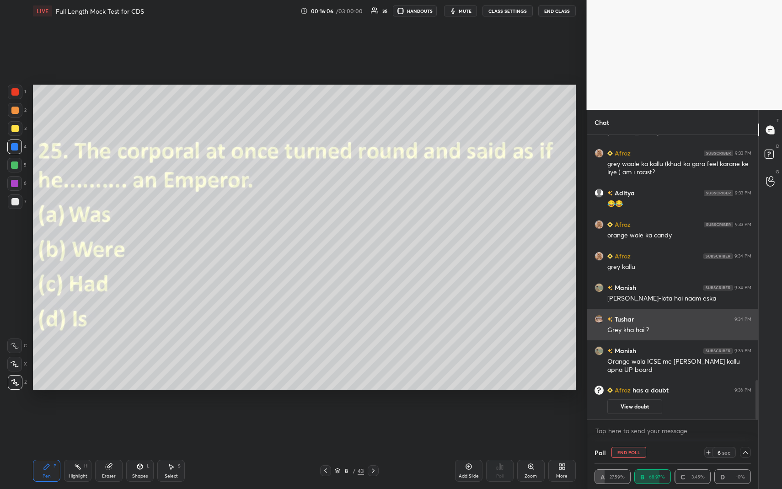
scroll to position [0, 0]
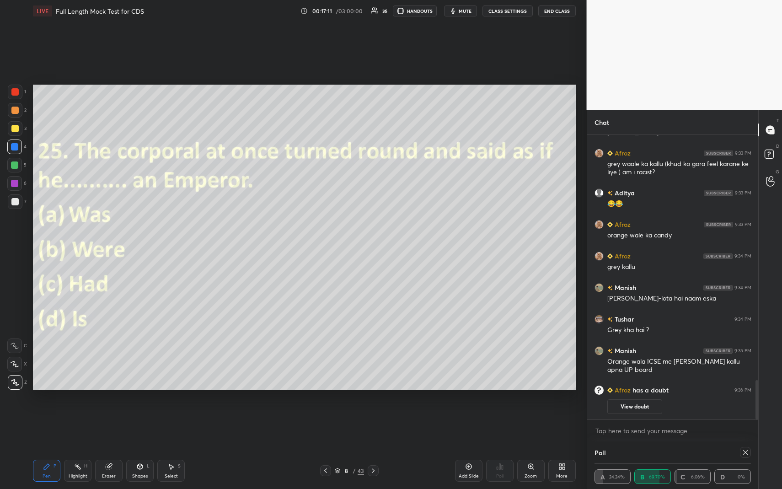
click at [745, 448] on icon at bounding box center [745, 452] width 5 height 5
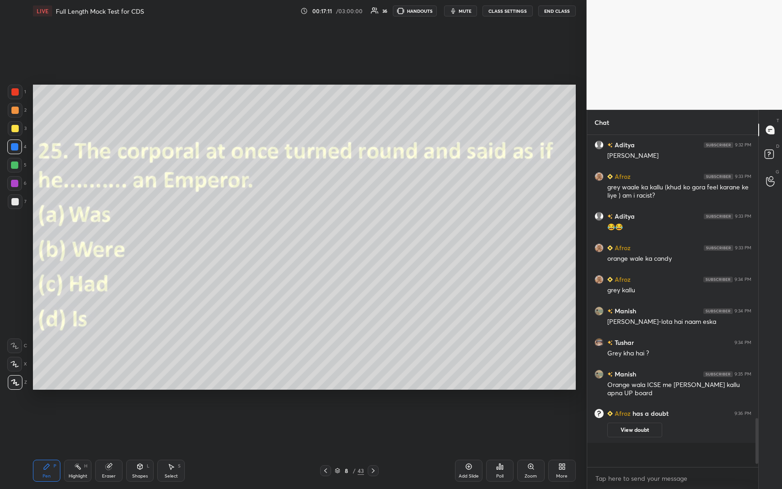
scroll to position [3, 3]
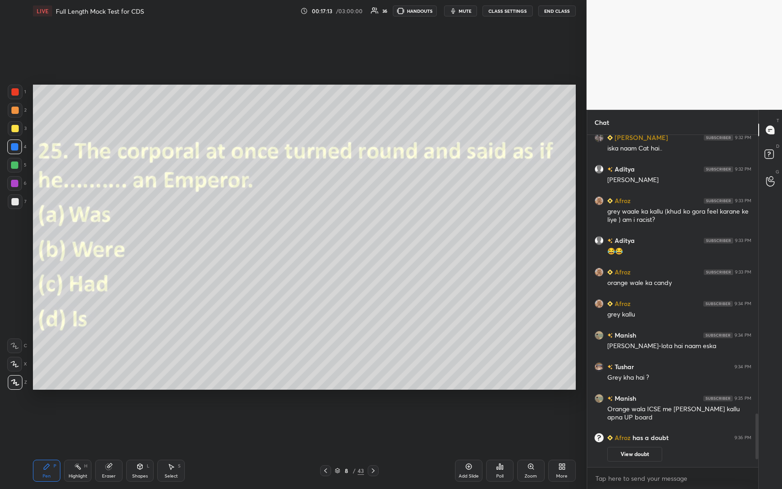
click at [551, 448] on div "Add Slide Poll Zoom More" at bounding box center [515, 470] width 121 height 51
click at [374, 448] on icon at bounding box center [373, 470] width 7 height 7
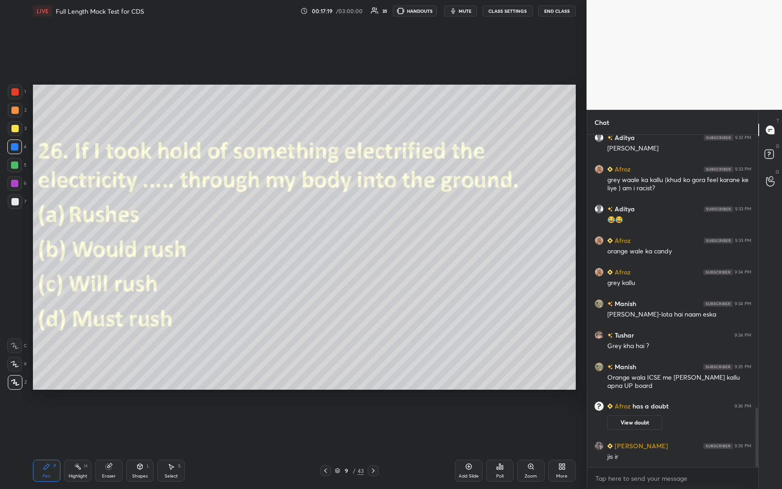
scroll to position [1525, 0]
click at [498, 448] on icon at bounding box center [499, 466] width 7 height 7
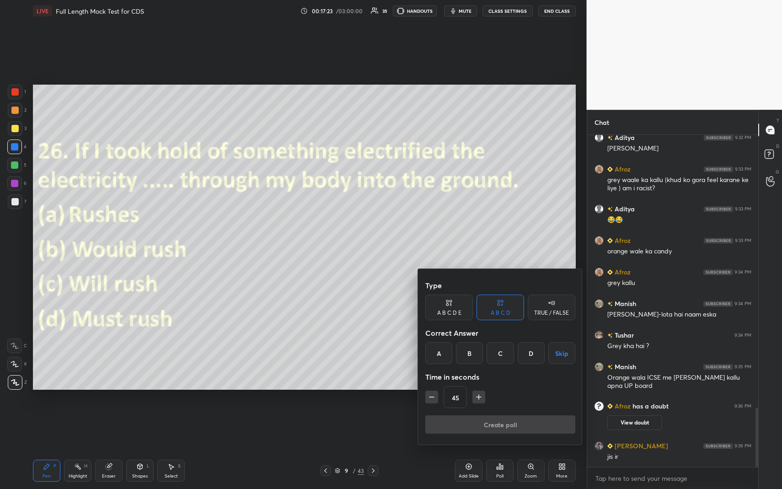
click at [470, 353] on div "B" at bounding box center [469, 353] width 27 height 22
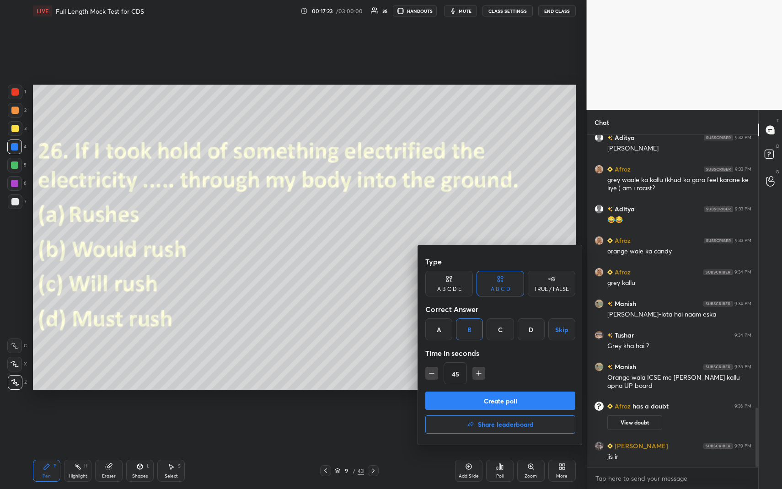
scroll to position [1547, 0]
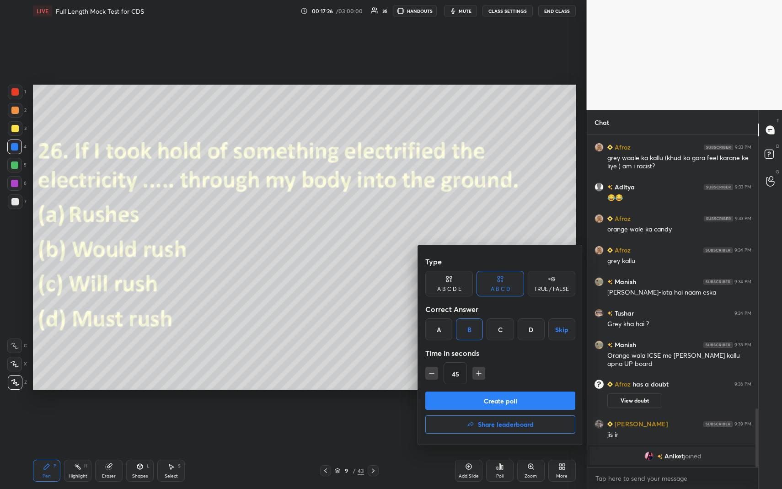
drag, startPoint x: 480, startPoint y: 390, endPoint x: 483, endPoint y: 385, distance: 5.7
click at [482, 387] on div "Type A B C D E A B C D TRUE / FALSE Correct Answer A B C D Skip Time in seconds…" at bounding box center [500, 344] width 165 height 199
click at [480, 397] on button "Create poll" at bounding box center [500, 401] width 150 height 18
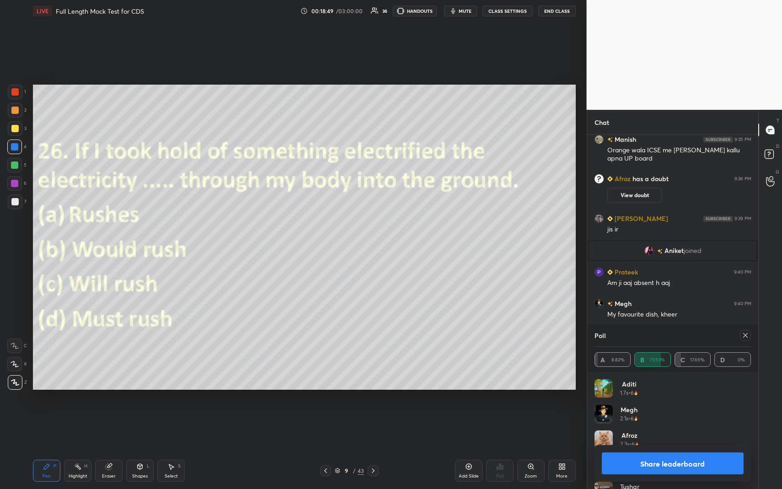
scroll to position [1716, 0]
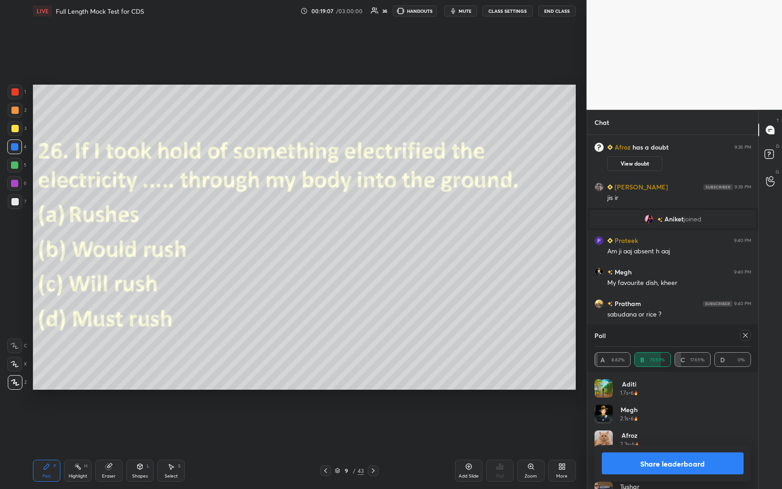
click at [15, 183] on div at bounding box center [14, 183] width 7 height 7
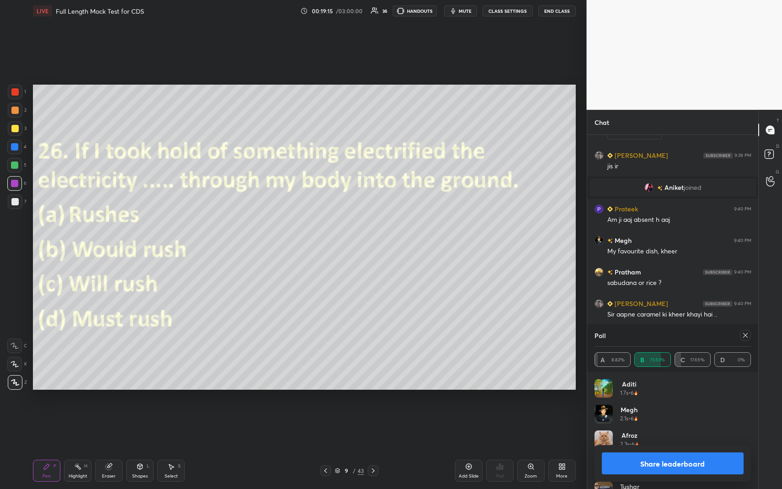
click at [744, 338] on icon at bounding box center [745, 335] width 7 height 7
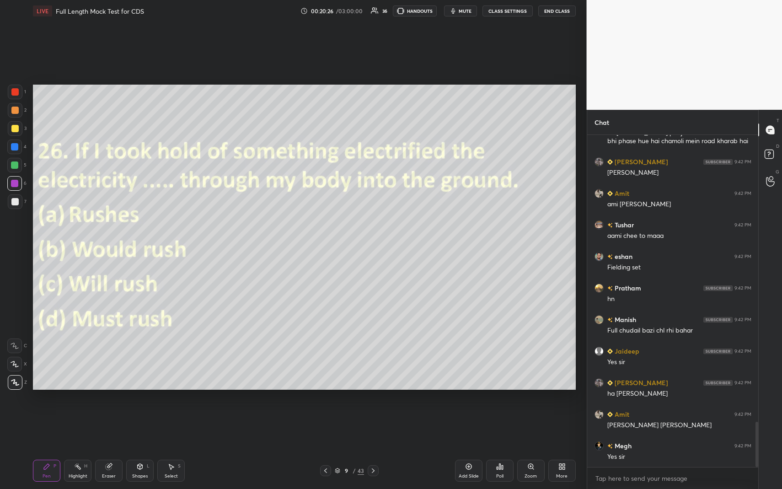
scroll to position [2105, 0]
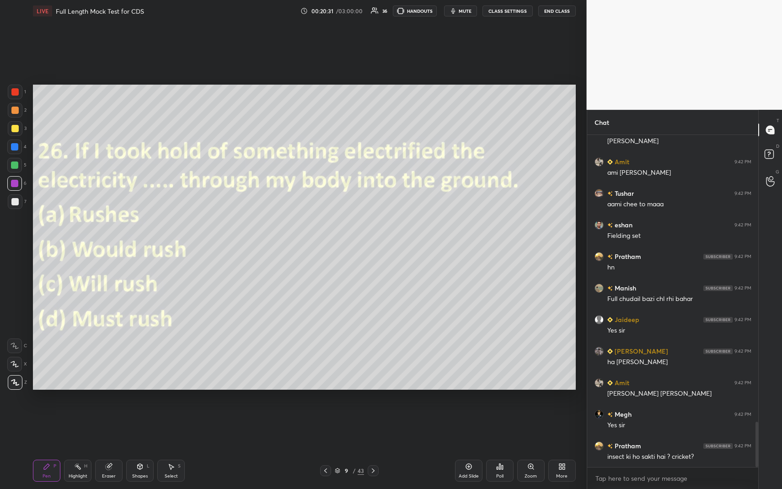
click at [376, 448] on icon at bounding box center [373, 470] width 7 height 7
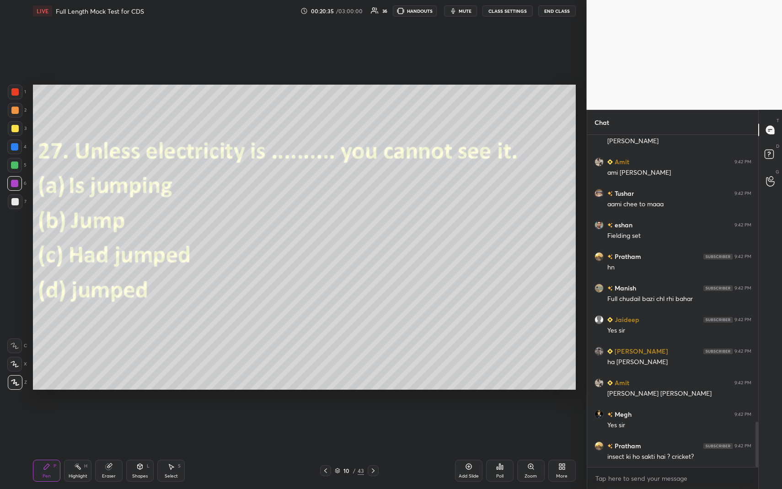
click at [506, 448] on div "Poll" at bounding box center [499, 471] width 27 height 22
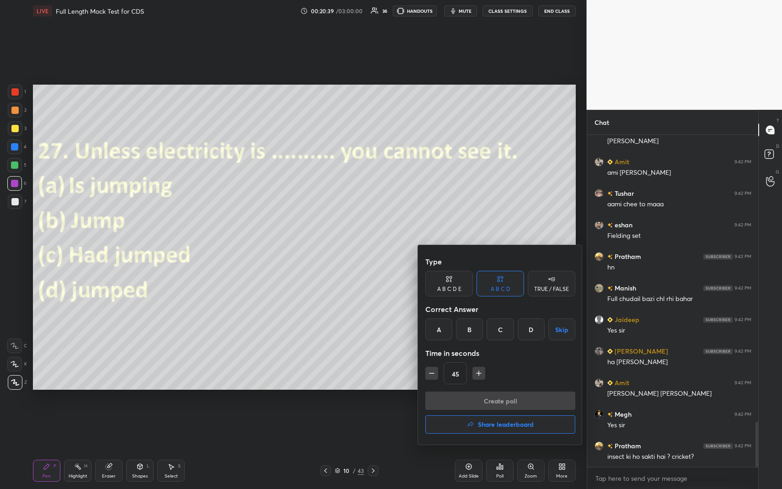
click at [535, 330] on div "D" at bounding box center [531, 329] width 27 height 22
click at [527, 399] on button "Create poll" at bounding box center [500, 401] width 150 height 18
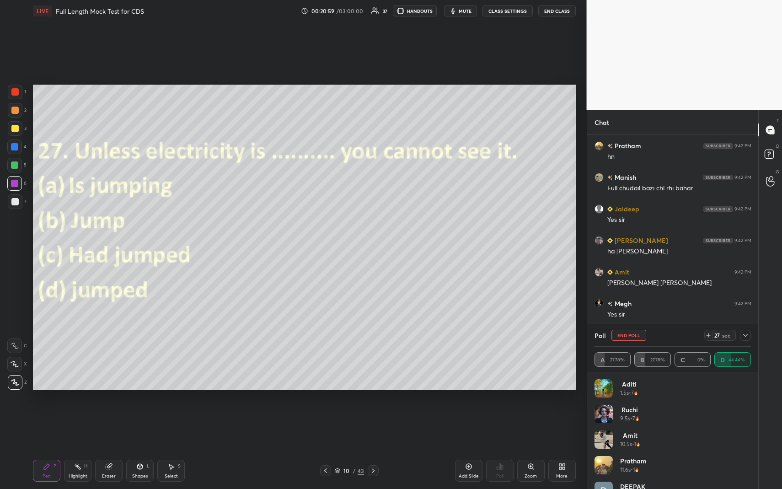
scroll to position [2237, 0]
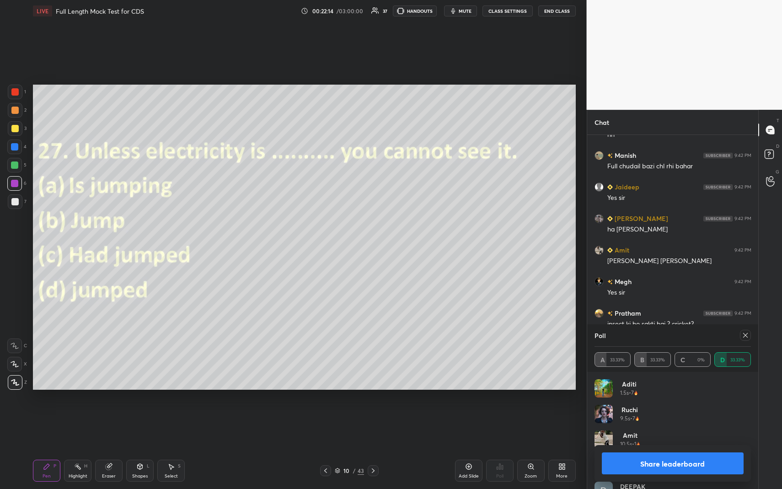
click at [746, 338] on icon at bounding box center [745, 335] width 7 height 7
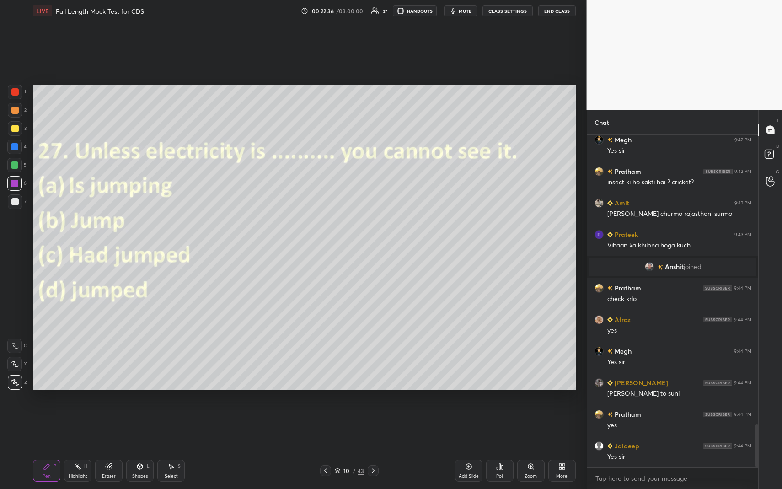
scroll to position [2297, 0]
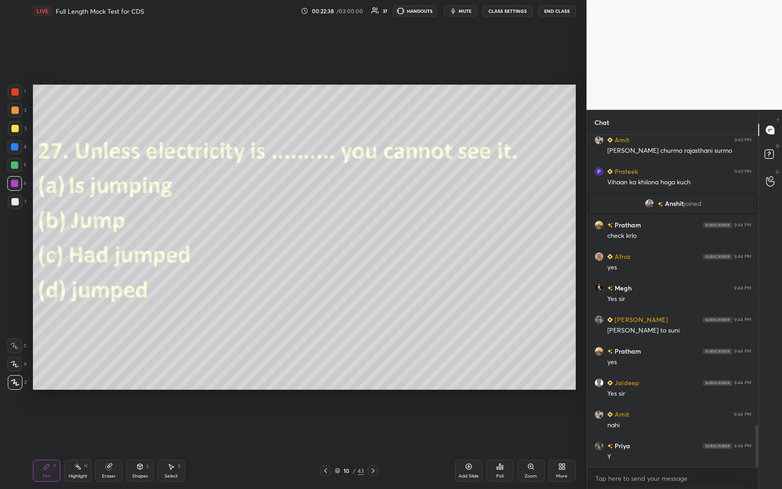
click at [375, 448] on icon at bounding box center [373, 470] width 7 height 7
click at [506, 448] on div "Poll" at bounding box center [499, 471] width 27 height 22
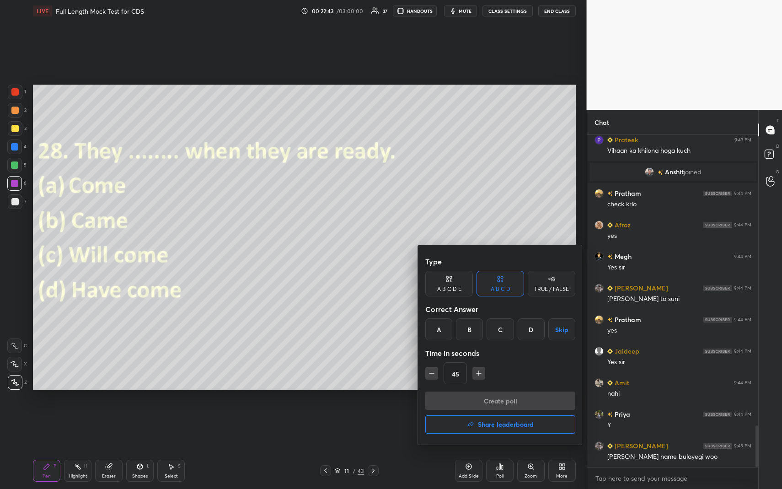
click at [502, 329] on div "C" at bounding box center [500, 329] width 27 height 22
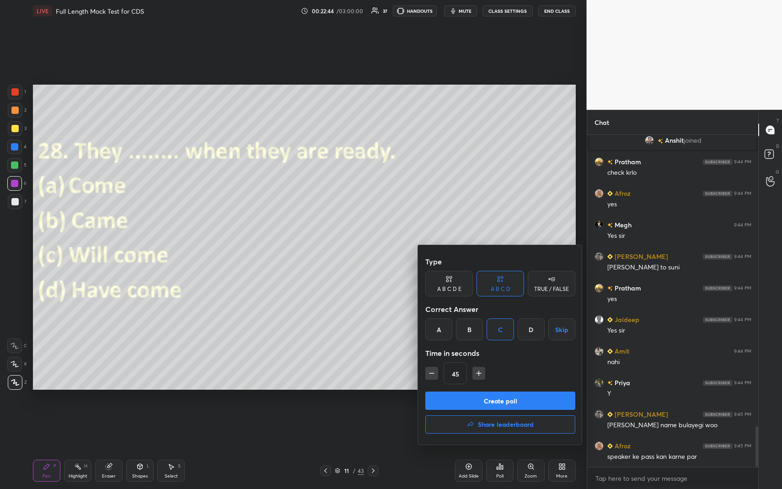
click at [513, 397] on button "Create poll" at bounding box center [500, 401] width 150 height 18
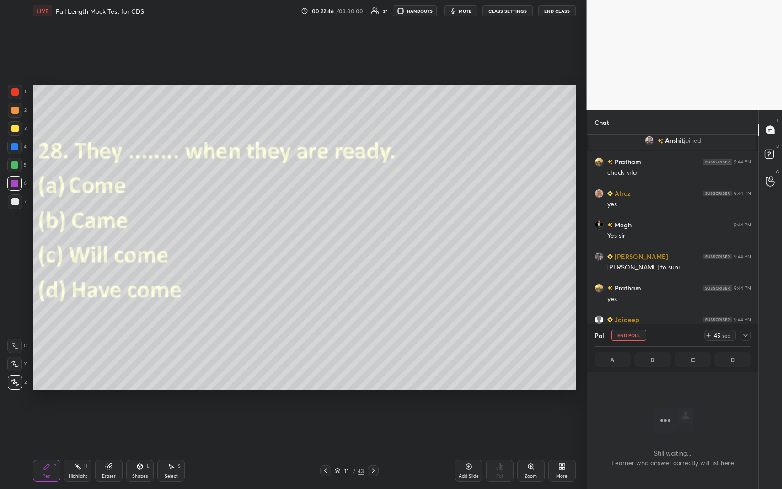
click at [470, 12] on span "mute" at bounding box center [465, 11] width 13 height 6
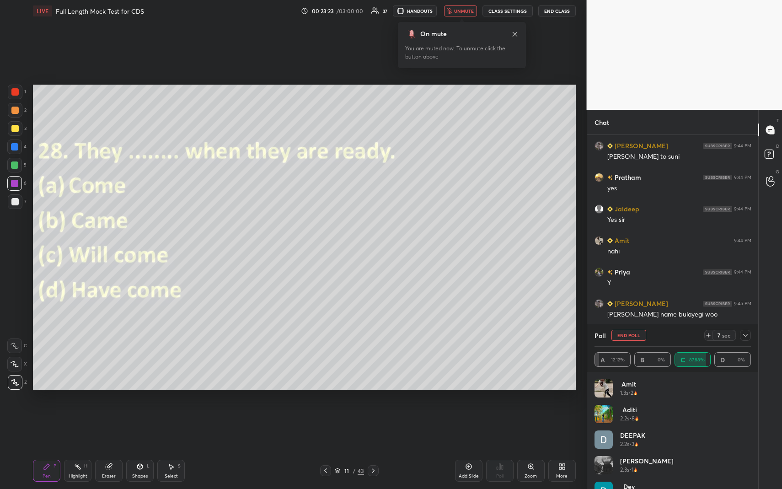
click at [111, 448] on div "Eraser" at bounding box center [108, 471] width 27 height 22
drag, startPoint x: 17, startPoint y: 365, endPoint x: 25, endPoint y: 366, distance: 8.3
click at [17, 365] on icon at bounding box center [14, 364] width 7 height 8
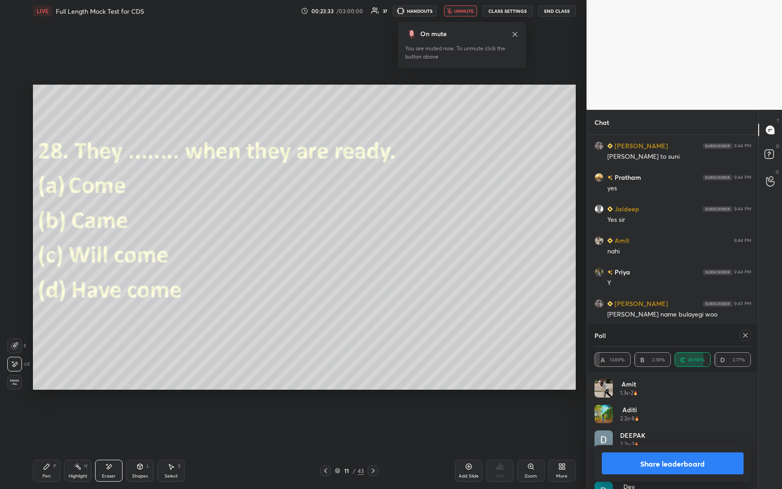
click at [50, 448] on div "Pen P" at bounding box center [46, 471] width 27 height 22
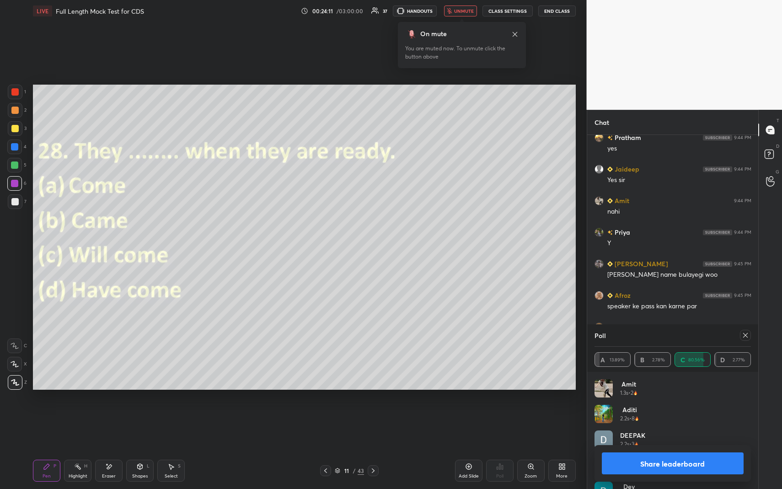
click at [468, 11] on span "unmute" at bounding box center [464, 11] width 20 height 6
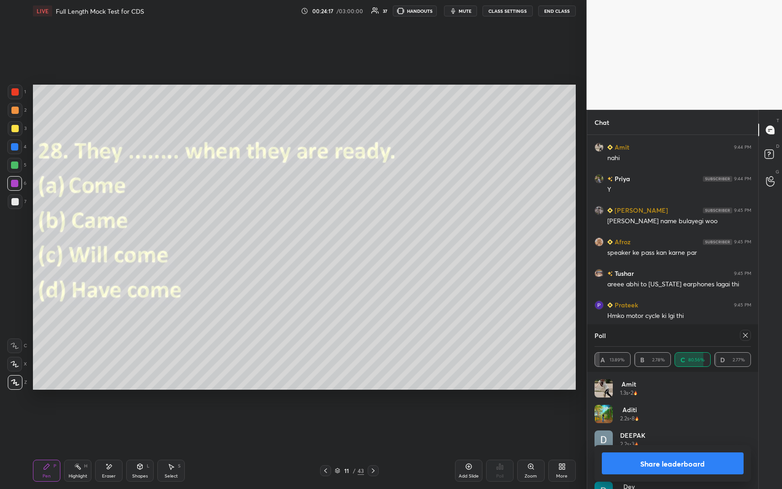
scroll to position [2435, 0]
click at [748, 336] on icon at bounding box center [745, 335] width 7 height 7
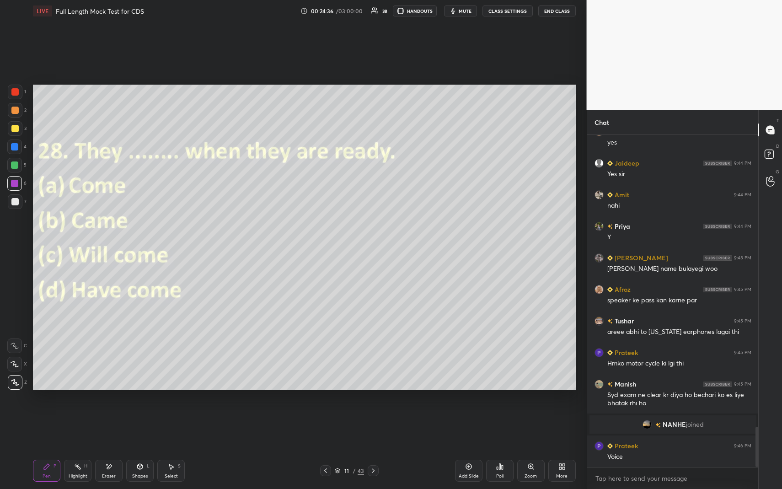
scroll to position [2419, 0]
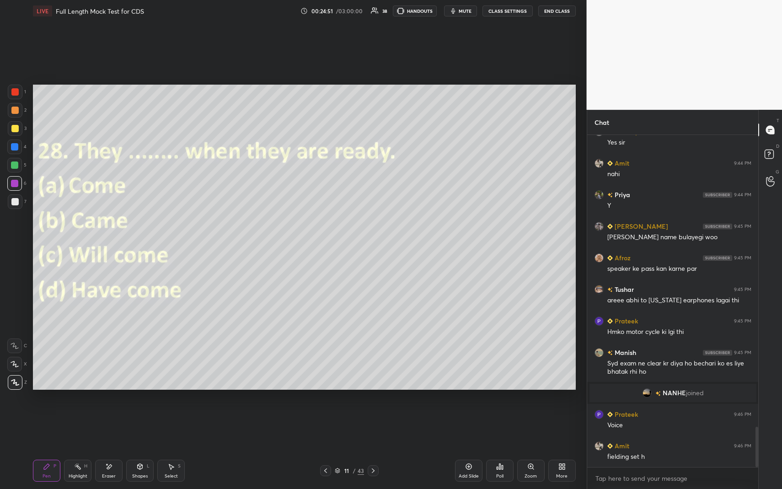
click at [375, 448] on icon at bounding box center [373, 470] width 7 height 7
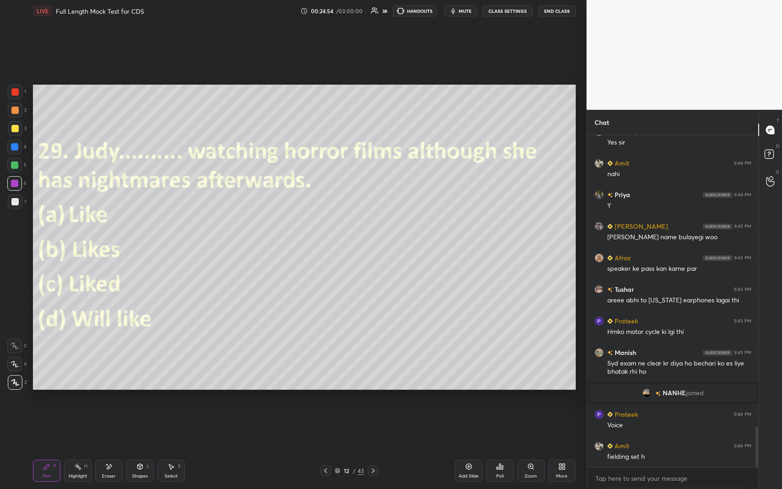
click at [503, 448] on icon at bounding box center [499, 466] width 7 height 7
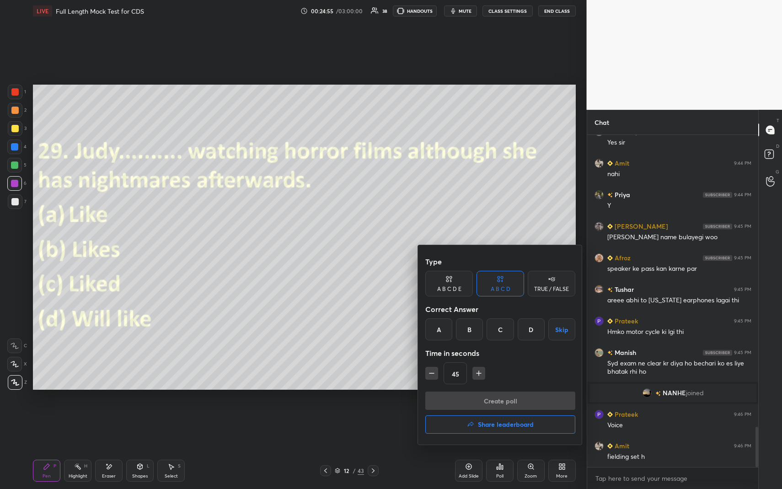
click at [466, 328] on div "B" at bounding box center [469, 329] width 27 height 22
click at [475, 405] on button "Create poll" at bounding box center [500, 401] width 150 height 18
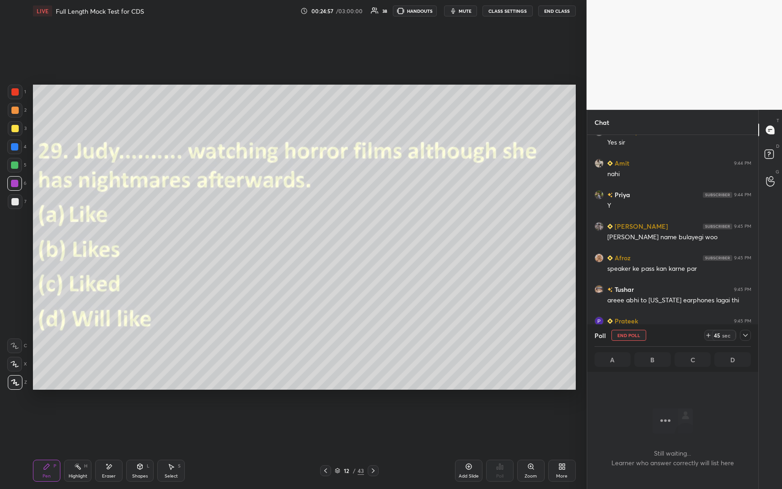
scroll to position [3, 3]
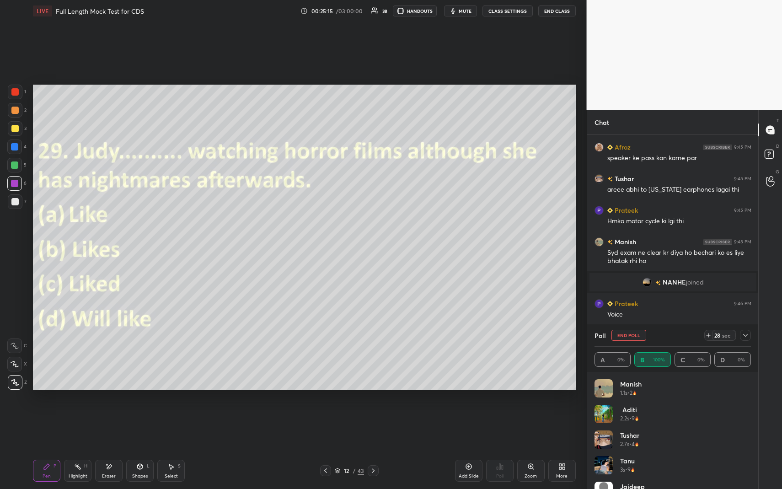
drag, startPoint x: 466, startPoint y: 10, endPoint x: 463, endPoint y: 15, distance: 5.5
click at [465, 11] on span "mute" at bounding box center [465, 11] width 13 height 6
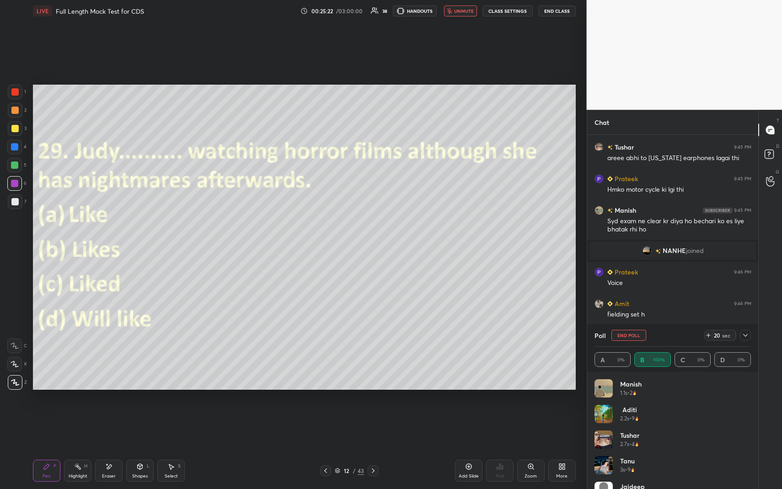
scroll to position [2592, 0]
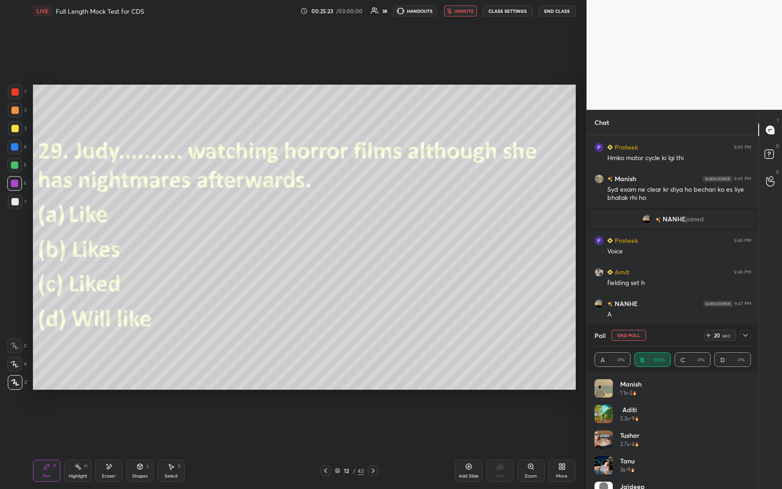
click at [745, 337] on icon at bounding box center [745, 335] width 7 height 7
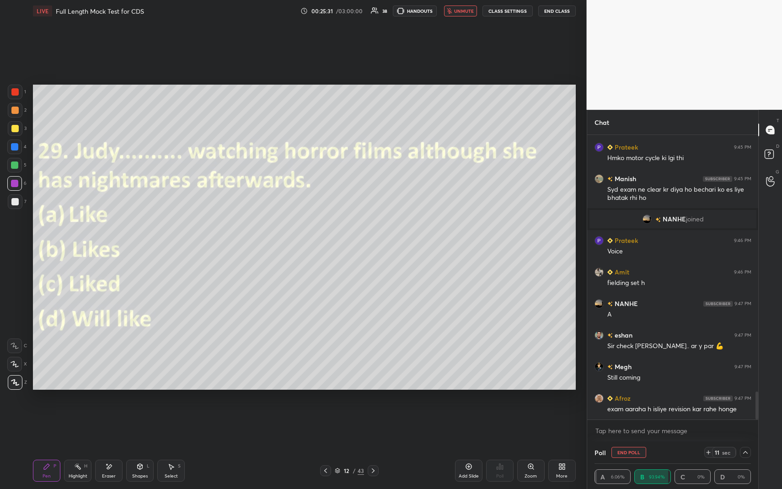
scroll to position [2624, 0]
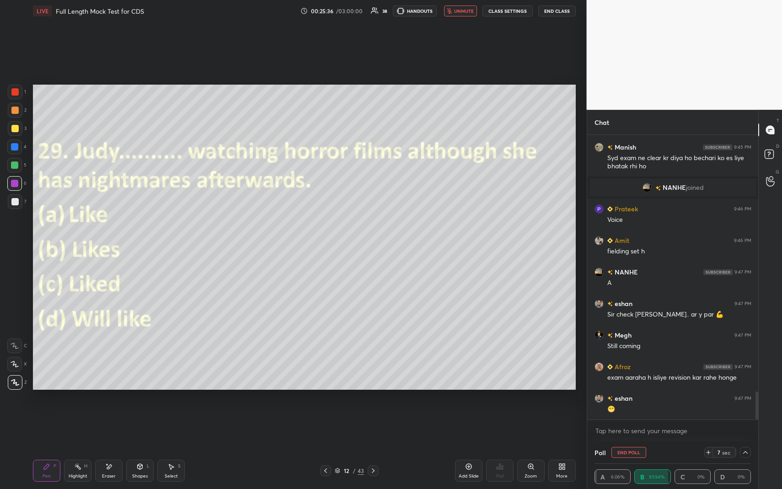
click at [466, 12] on span "unmute" at bounding box center [464, 11] width 20 height 6
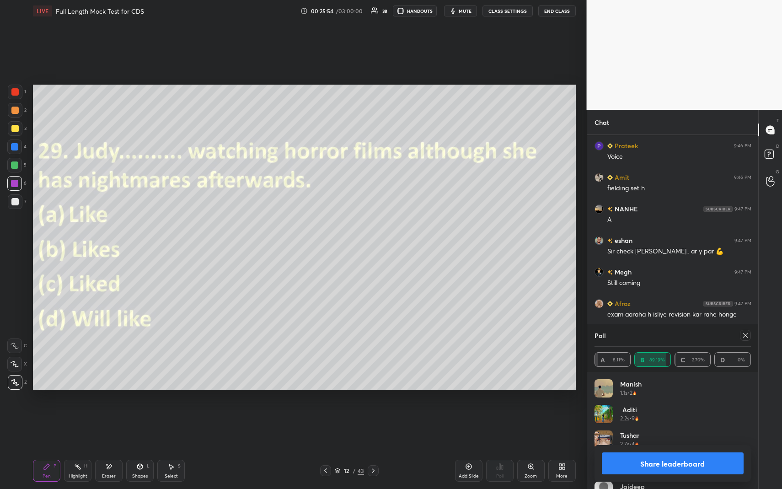
scroll to position [2719, 0]
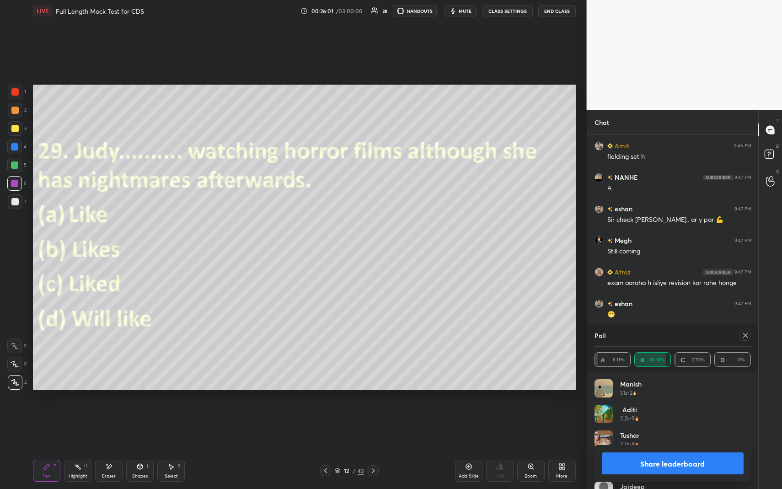
click at [464, 12] on span "mute" at bounding box center [465, 11] width 13 height 6
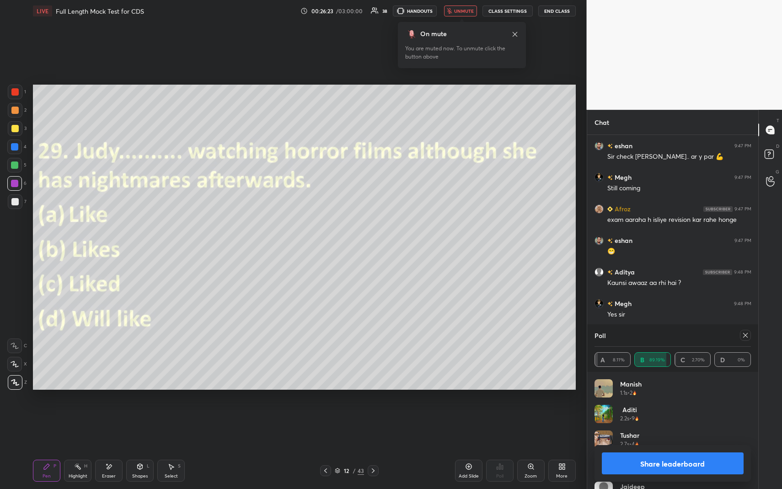
scroll to position [2813, 0]
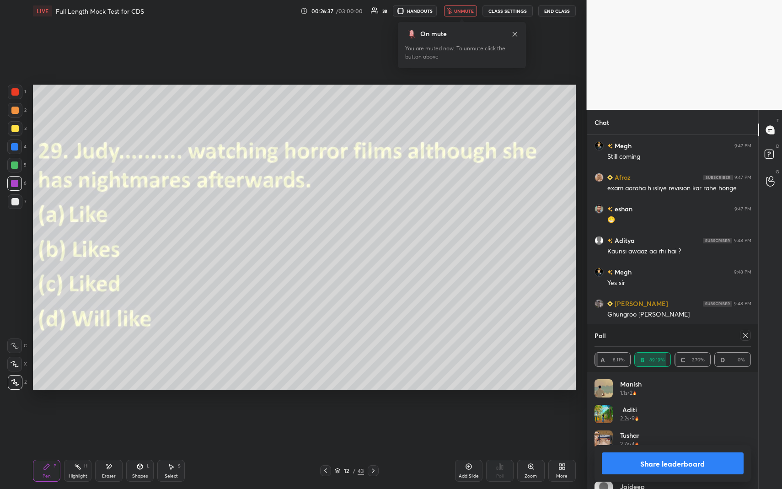
click at [457, 13] on span "unmute" at bounding box center [464, 11] width 20 height 6
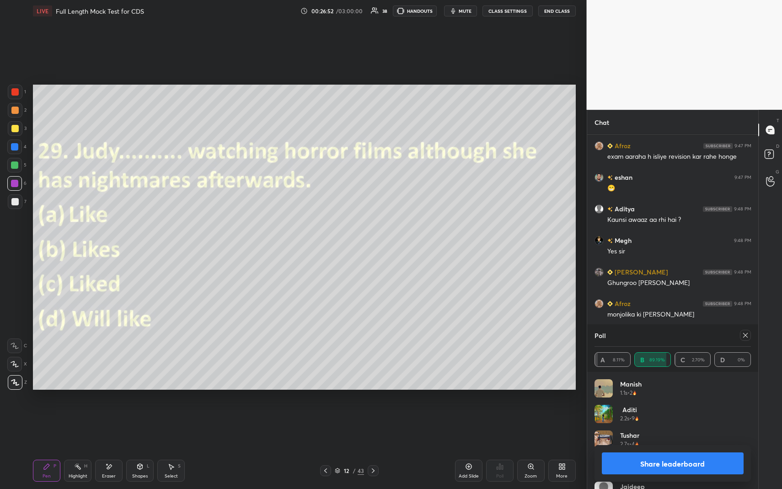
scroll to position [2885, 0]
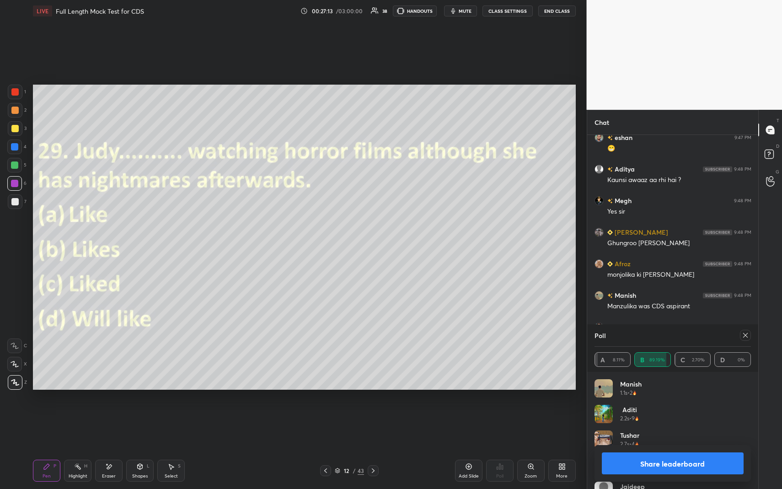
click at [749, 333] on div at bounding box center [745, 335] width 11 height 11
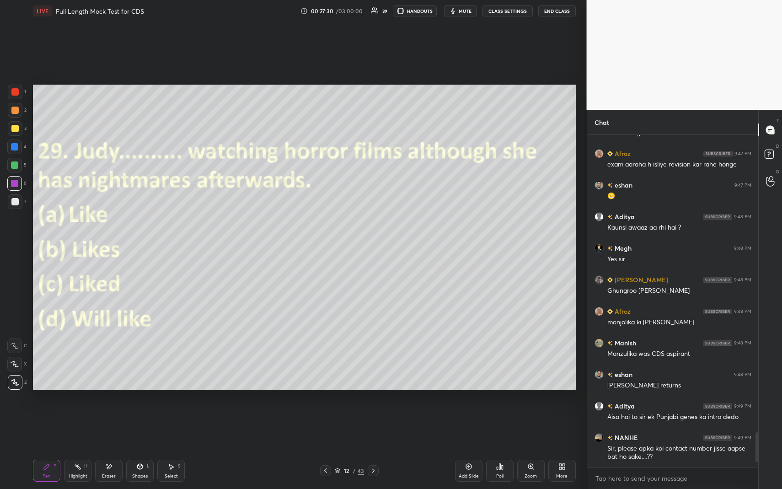
scroll to position [2869, 0]
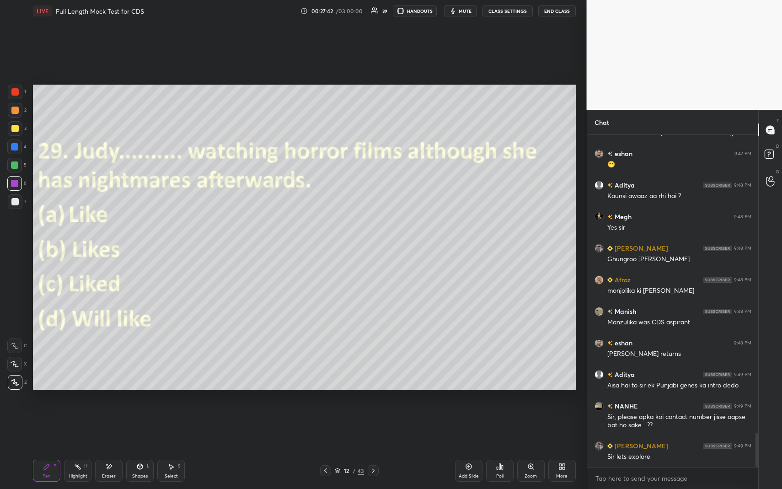
click at [376, 448] on icon at bounding box center [373, 470] width 7 height 7
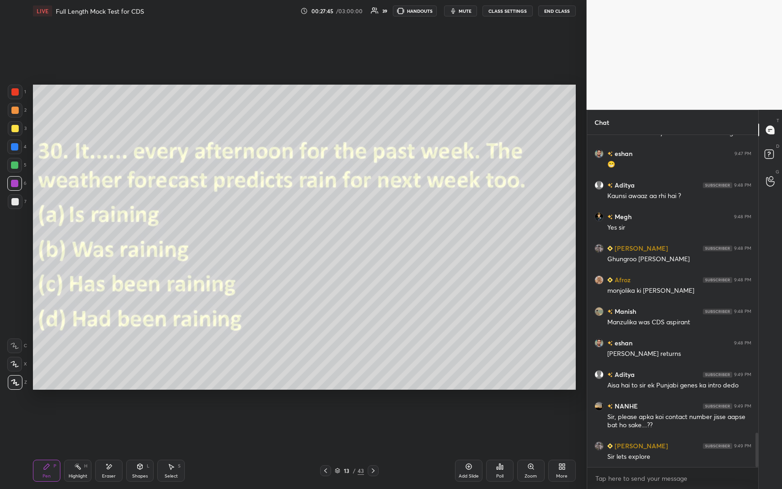
click at [505, 448] on div "Poll" at bounding box center [499, 471] width 27 height 22
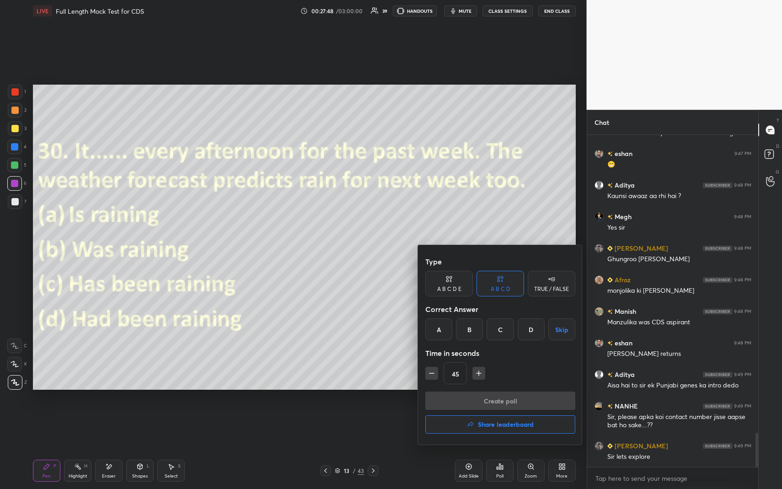
click at [505, 336] on div "C" at bounding box center [500, 329] width 27 height 22
click at [509, 403] on button "Create poll" at bounding box center [500, 401] width 150 height 18
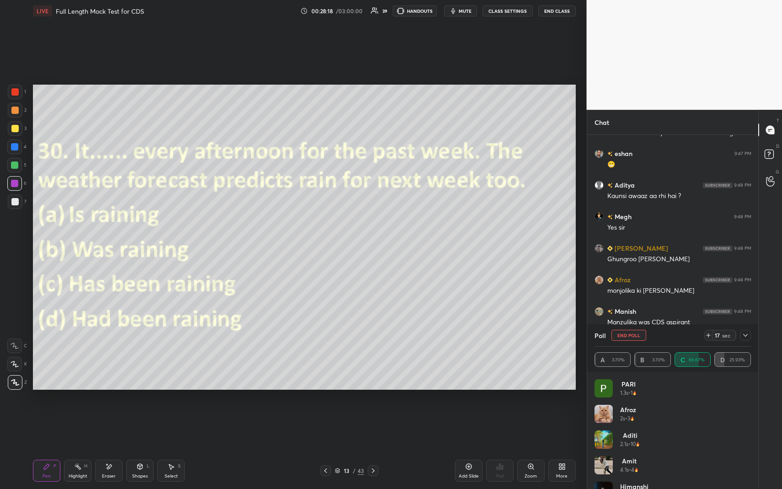
scroll to position [2956, 0]
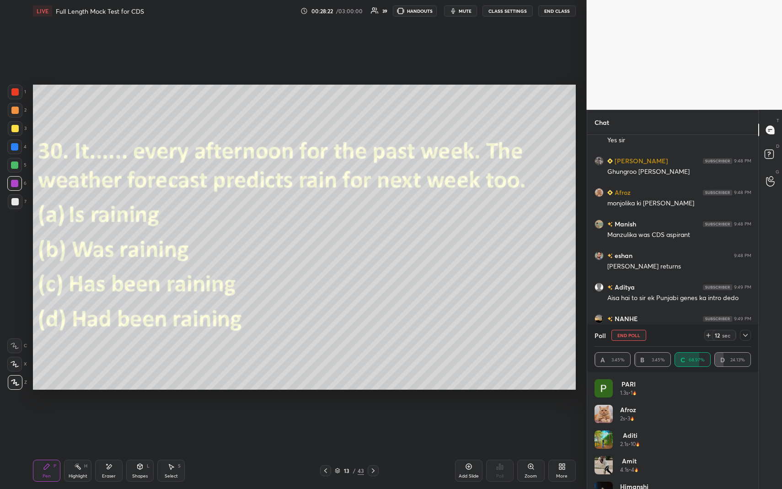
click at [748, 334] on icon at bounding box center [745, 335] width 7 height 7
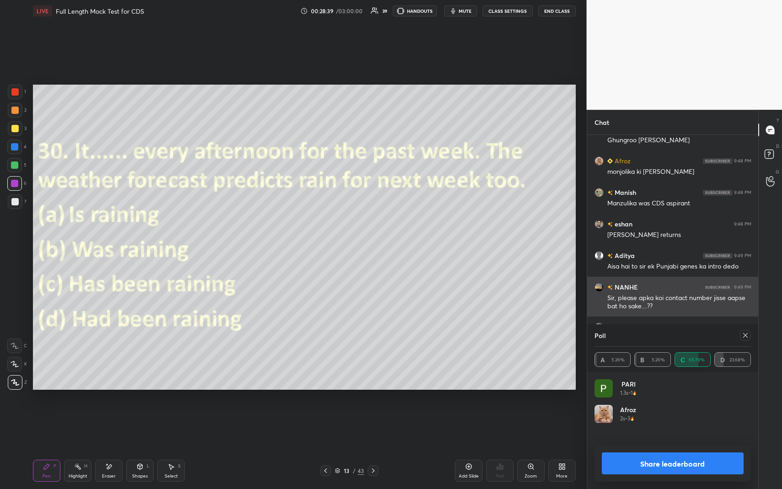
scroll to position [107, 154]
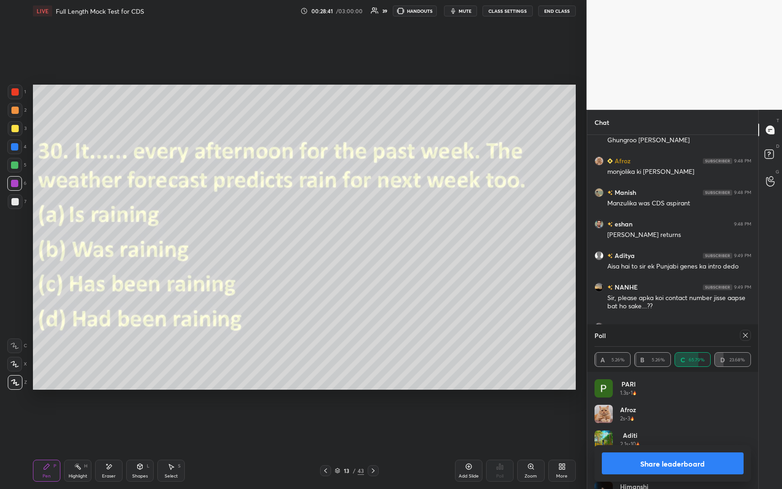
click at [746, 335] on icon at bounding box center [745, 335] width 7 height 7
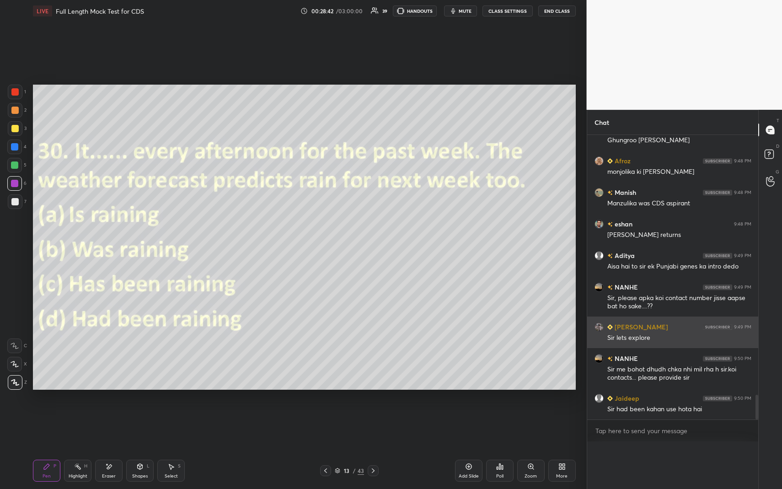
scroll to position [3, 3]
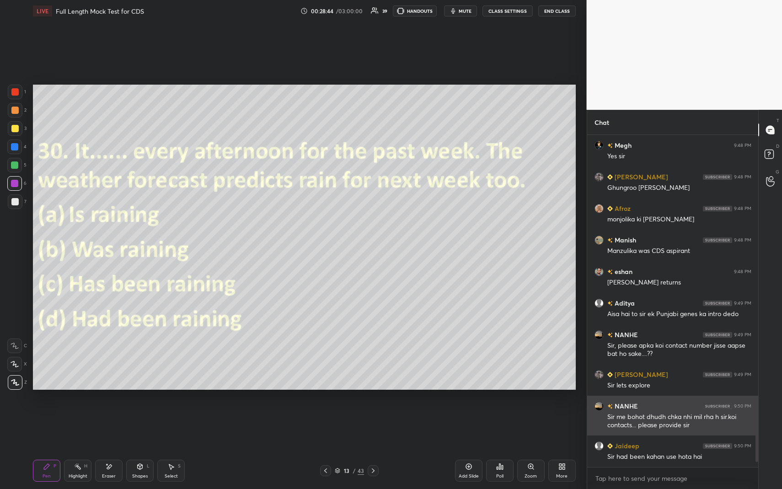
click at [603, 404] on div "grid" at bounding box center [599, 406] width 9 height 9
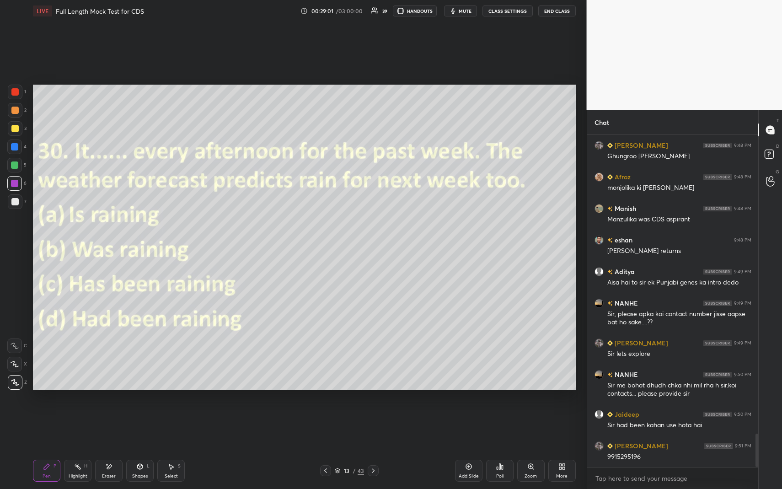
scroll to position [3003, 0]
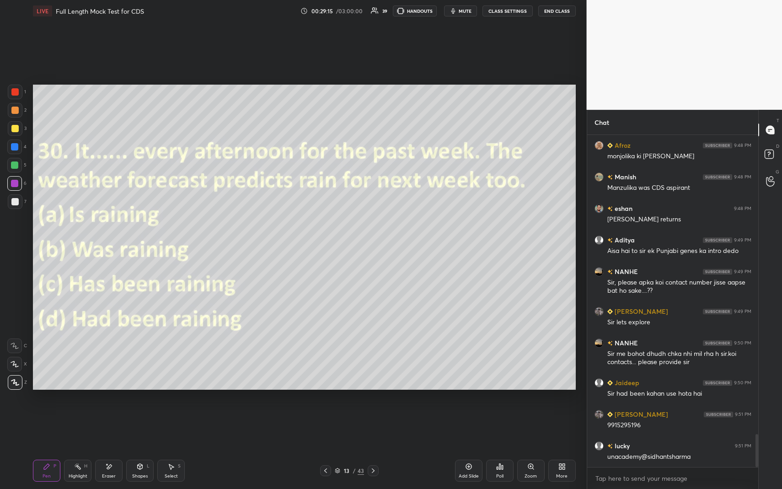
drag, startPoint x: 22, startPoint y: 148, endPoint x: 28, endPoint y: 151, distance: 7.2
click at [21, 148] on div at bounding box center [14, 147] width 15 height 15
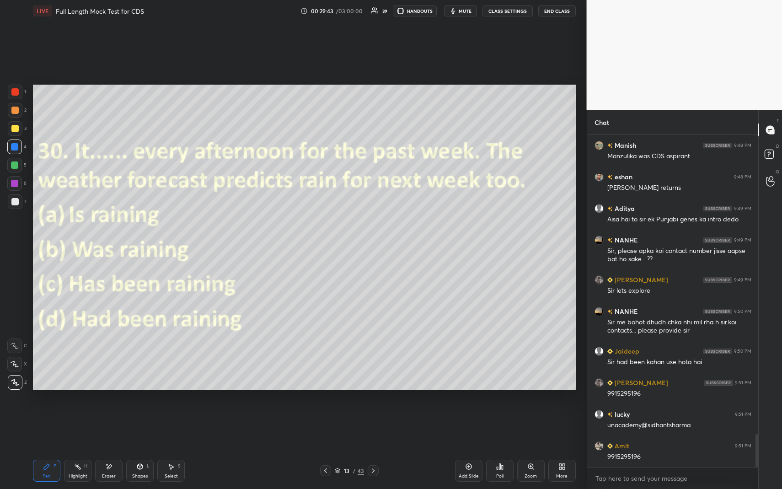
click at [373, 448] on icon at bounding box center [373, 470] width 7 height 7
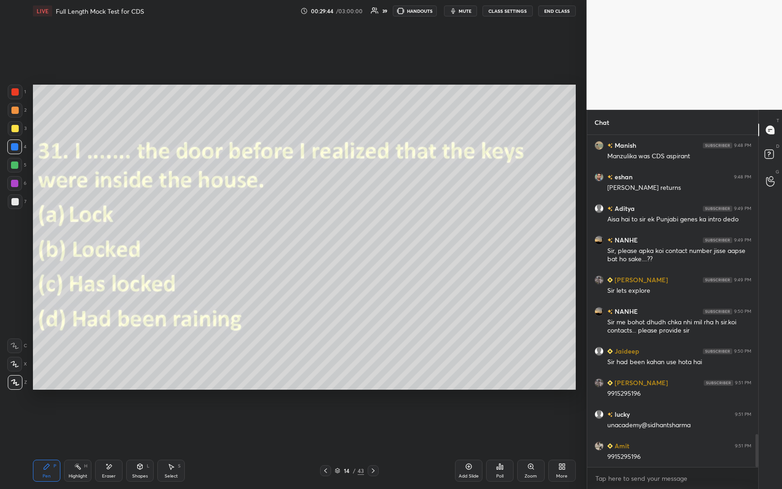
click at [498, 448] on icon at bounding box center [499, 466] width 7 height 7
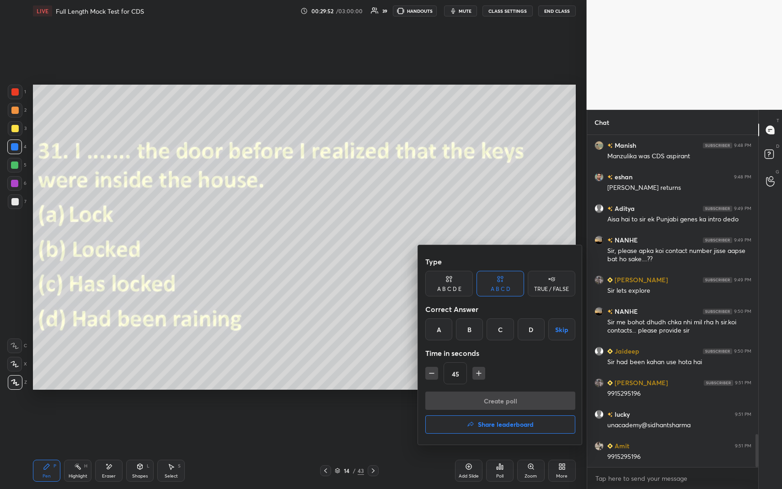
drag, startPoint x: 103, startPoint y: 280, endPoint x: 106, endPoint y: 290, distance: 10.0
click at [106, 294] on div at bounding box center [391, 244] width 782 height 489
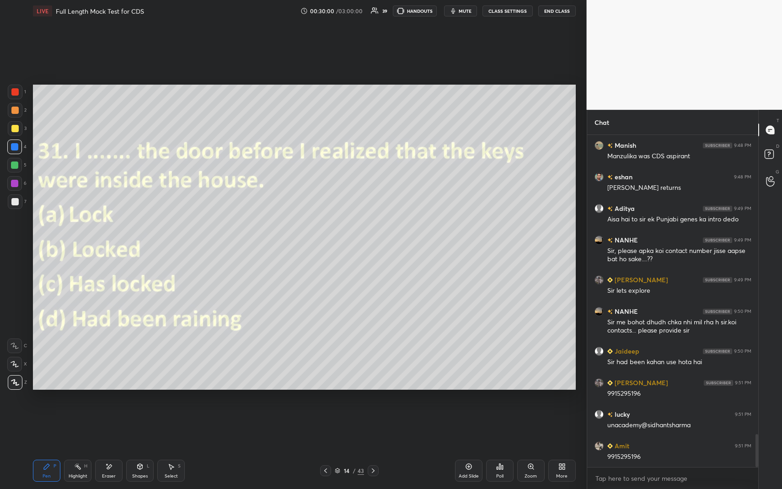
click at [374, 448] on icon at bounding box center [373, 470] width 7 height 7
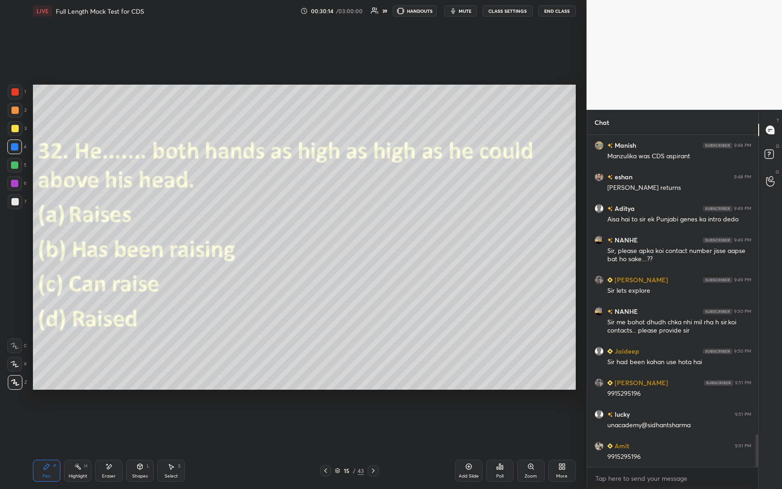
click at [509, 448] on div "Poll" at bounding box center [499, 471] width 27 height 22
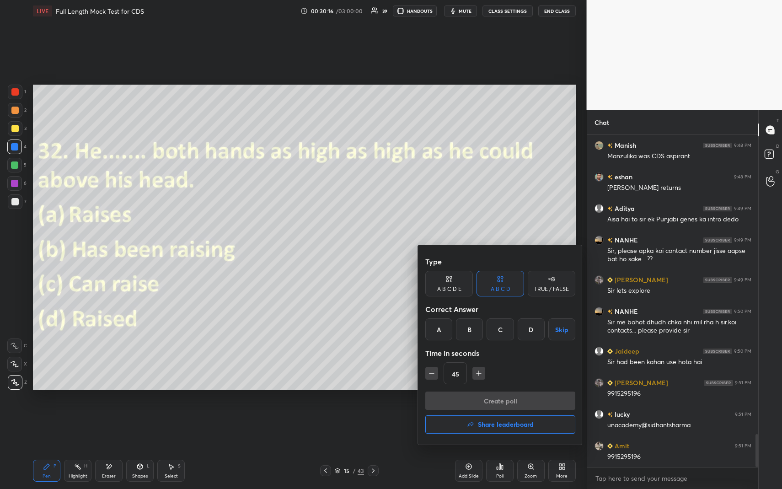
click at [535, 353] on div "Time in seconds" at bounding box center [500, 353] width 150 height 18
click at [535, 335] on div "D" at bounding box center [531, 329] width 27 height 22
click at [529, 399] on button "Create poll" at bounding box center [500, 401] width 150 height 18
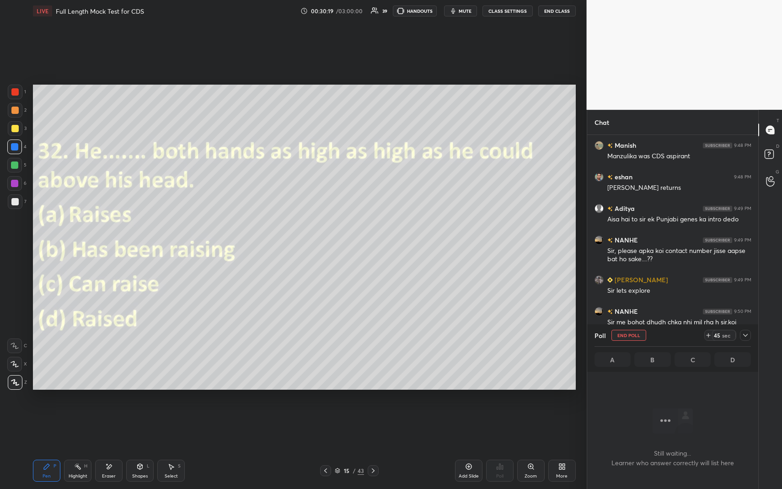
scroll to position [3, 3]
click at [556, 11] on button "End Class" at bounding box center [557, 10] width 38 height 11
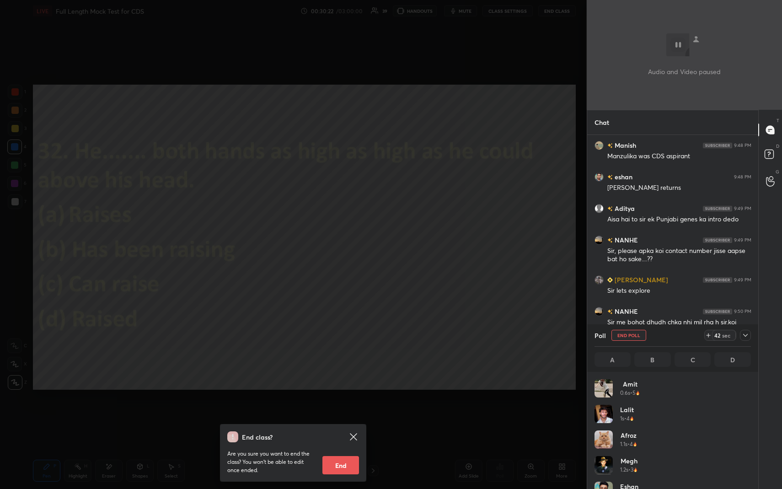
scroll to position [107, 154]
click at [513, 207] on div "End class? Are you sure you want to end the class? You won’t be able to edit on…" at bounding box center [293, 244] width 587 height 489
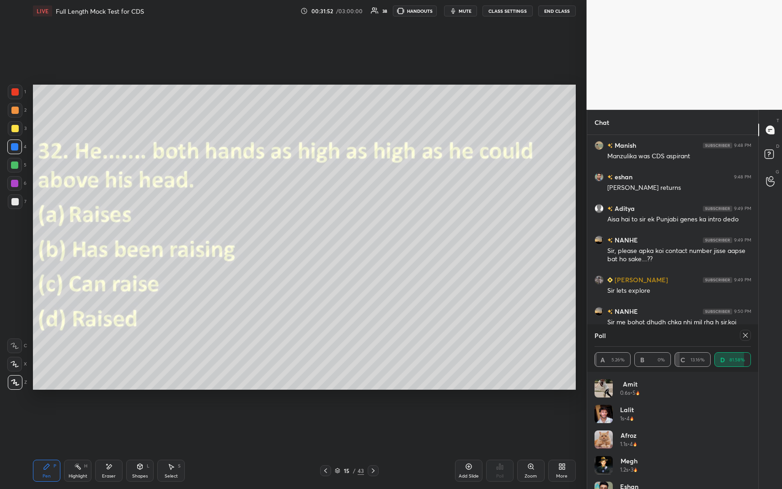
click at [371, 448] on icon at bounding box center [373, 470] width 7 height 7
click at [746, 334] on icon at bounding box center [745, 335] width 7 height 7
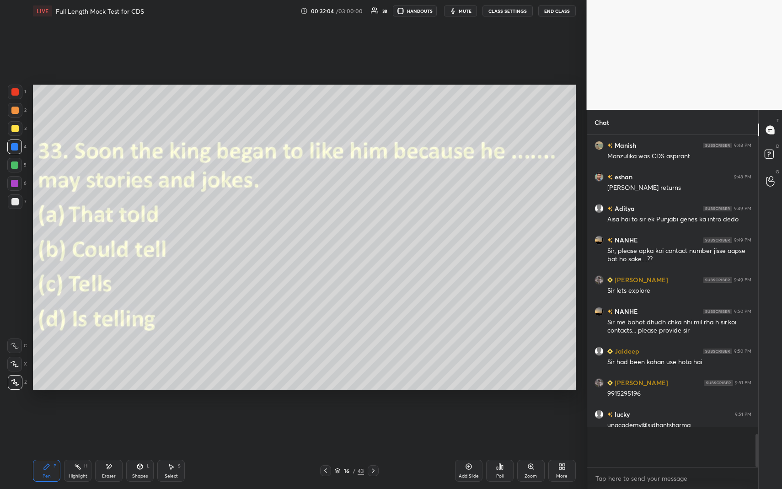
scroll to position [351, 168]
click at [504, 448] on div "Poll" at bounding box center [499, 471] width 27 height 22
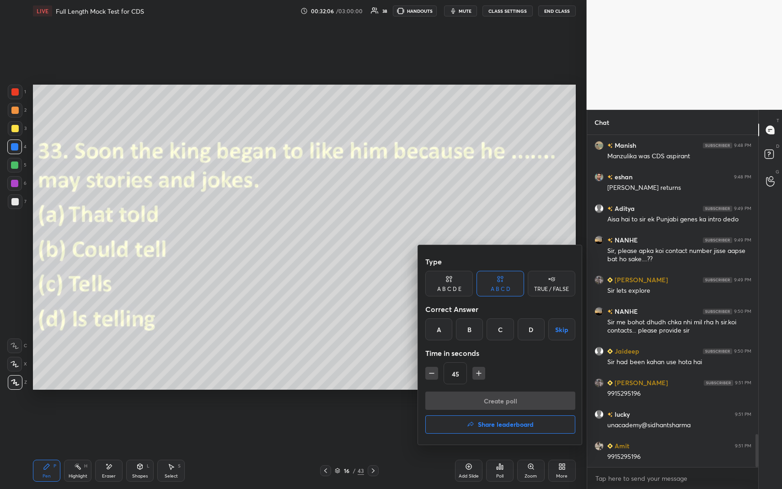
click at [472, 352] on div "Time in seconds" at bounding box center [500, 353] width 150 height 18
click at [469, 332] on div "B" at bounding box center [469, 329] width 27 height 22
click at [480, 401] on button "Create poll" at bounding box center [500, 401] width 150 height 18
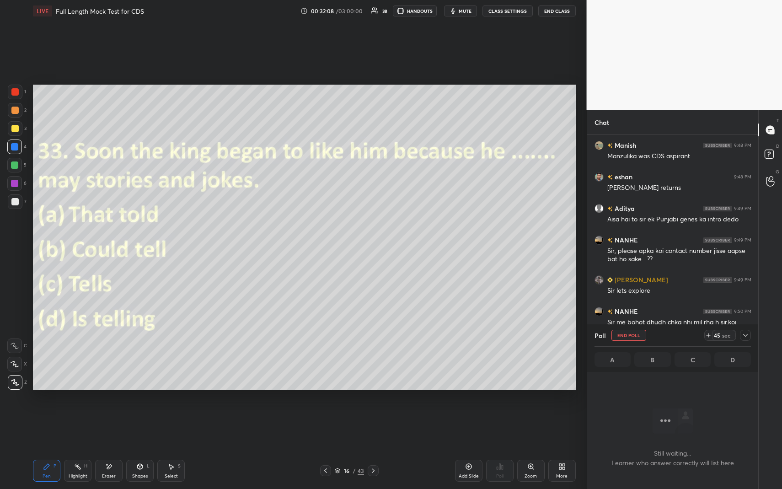
scroll to position [303, 168]
click at [745, 334] on icon at bounding box center [745, 335] width 7 height 7
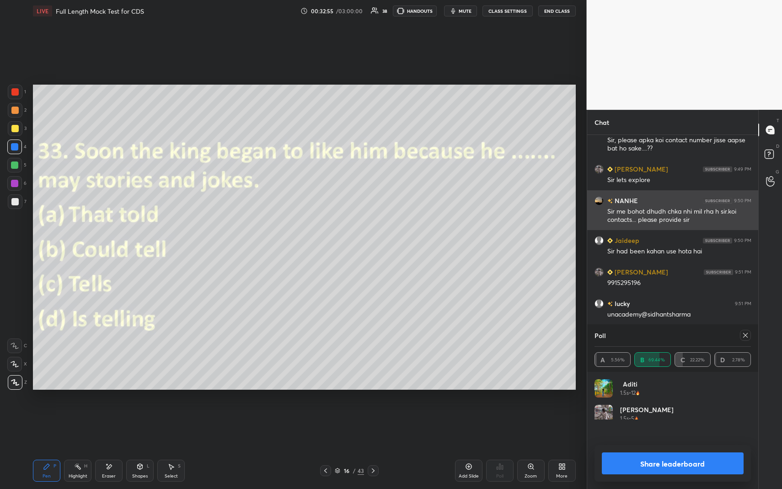
scroll to position [3, 3]
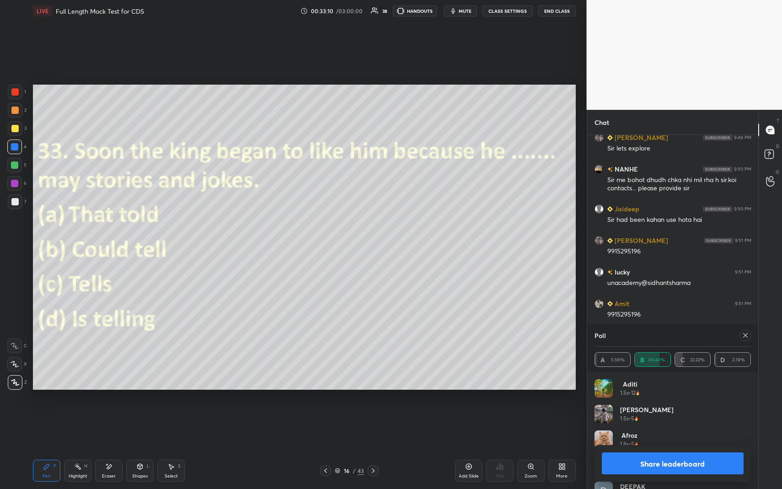
click at [466, 7] on button "mute" at bounding box center [460, 10] width 33 height 11
click at [550, 9] on button "End Class" at bounding box center [557, 10] width 38 height 11
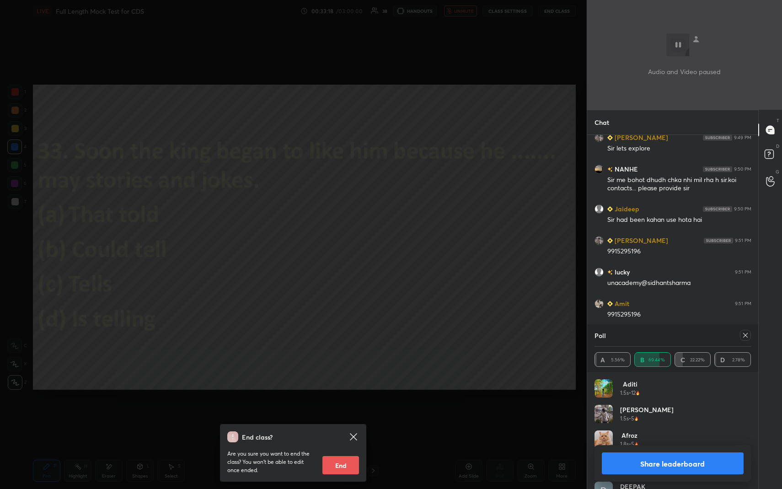
scroll to position [3209, 0]
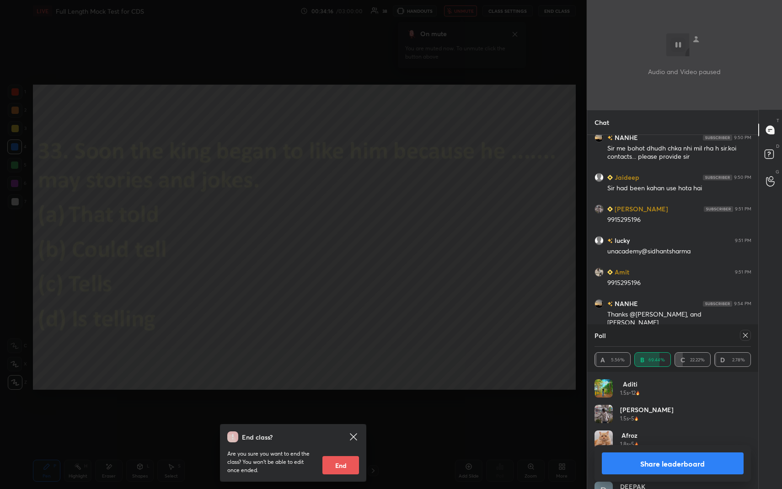
click at [487, 274] on div "End class? Are you sure you want to end the class? You won’t be able to edit on…" at bounding box center [293, 244] width 587 height 489
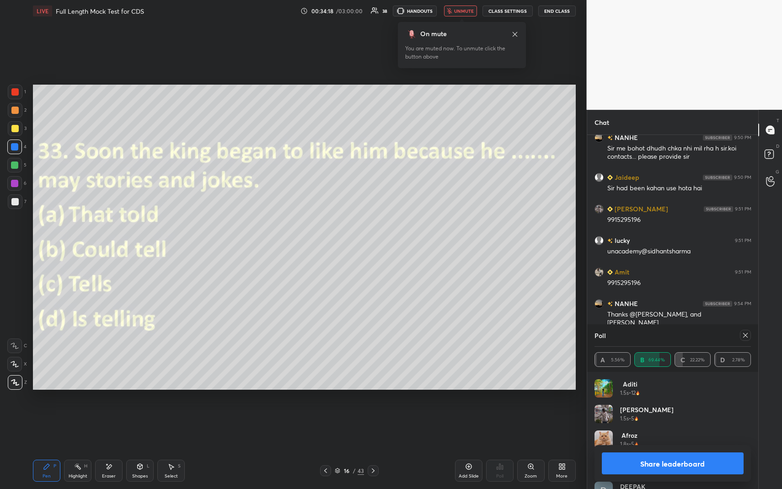
click at [466, 14] on span "unmute" at bounding box center [464, 11] width 20 height 6
click at [743, 333] on icon at bounding box center [745, 335] width 7 height 7
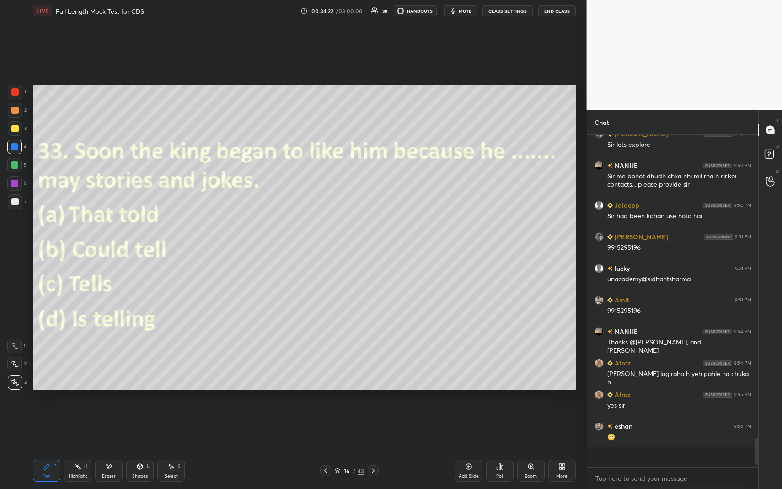
scroll to position [343, 168]
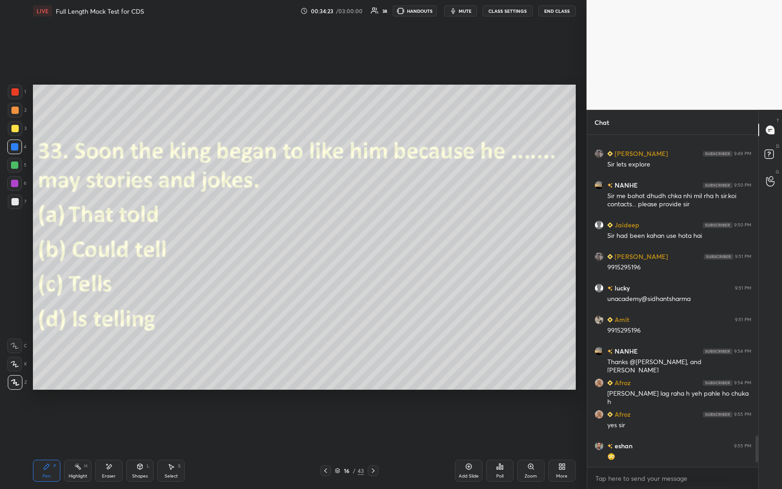
click at [374, 448] on icon at bounding box center [373, 470] width 7 height 7
click at [503, 448] on div "Poll" at bounding box center [499, 471] width 27 height 22
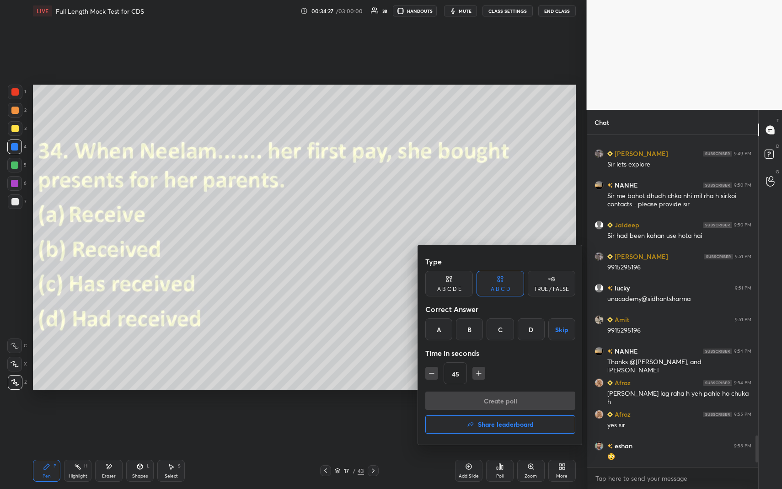
click at [471, 330] on div "B" at bounding box center [469, 329] width 27 height 22
click at [467, 400] on button "Create poll" at bounding box center [500, 401] width 150 height 18
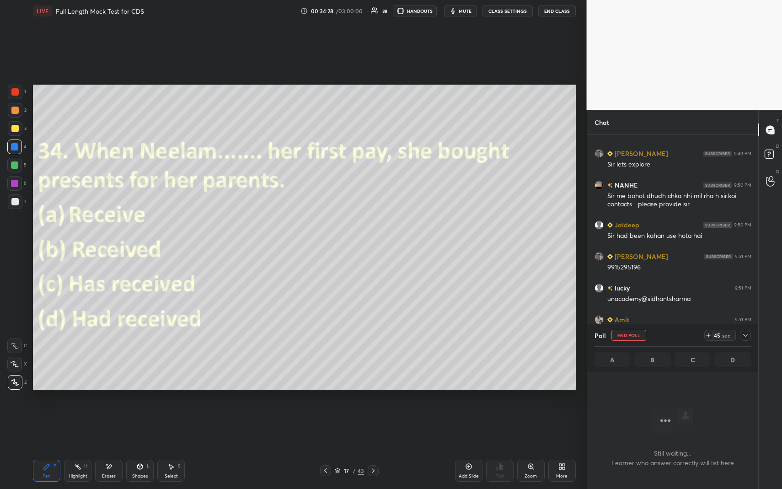
scroll to position [303, 168]
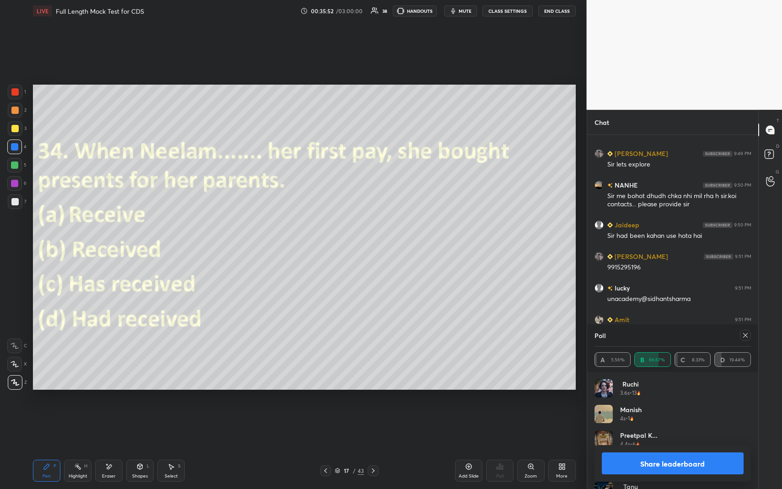
click at [374, 448] on icon at bounding box center [373, 470] width 7 height 7
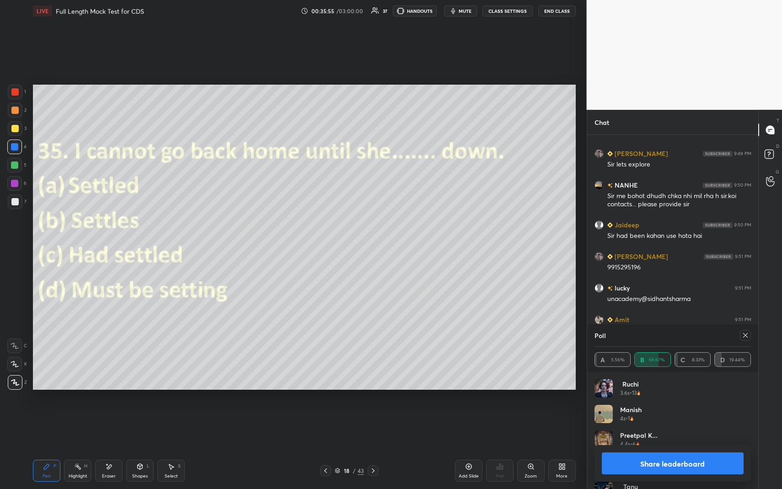
click at [745, 338] on icon at bounding box center [745, 335] width 7 height 7
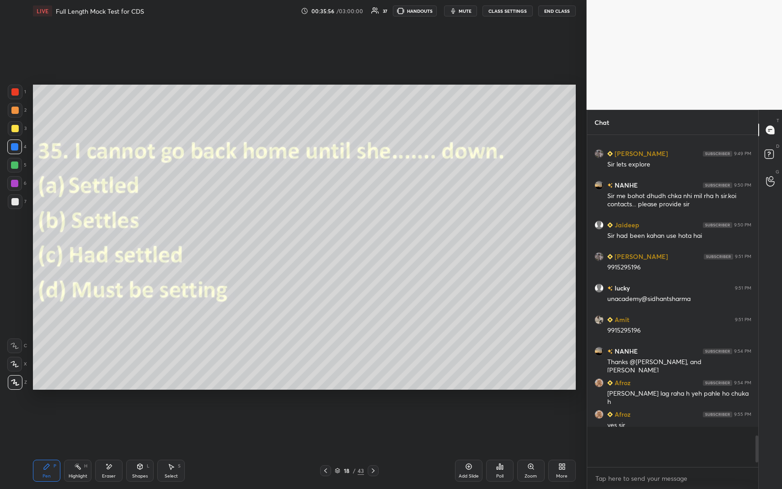
scroll to position [3, 3]
click at [500, 448] on div "Poll" at bounding box center [499, 471] width 27 height 22
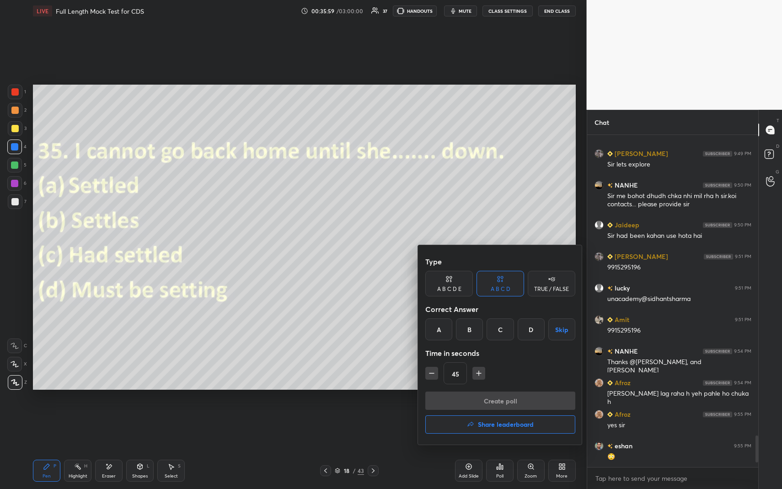
click at [469, 333] on div "B" at bounding box center [469, 329] width 27 height 22
click at [484, 404] on button "Create poll" at bounding box center [500, 401] width 150 height 18
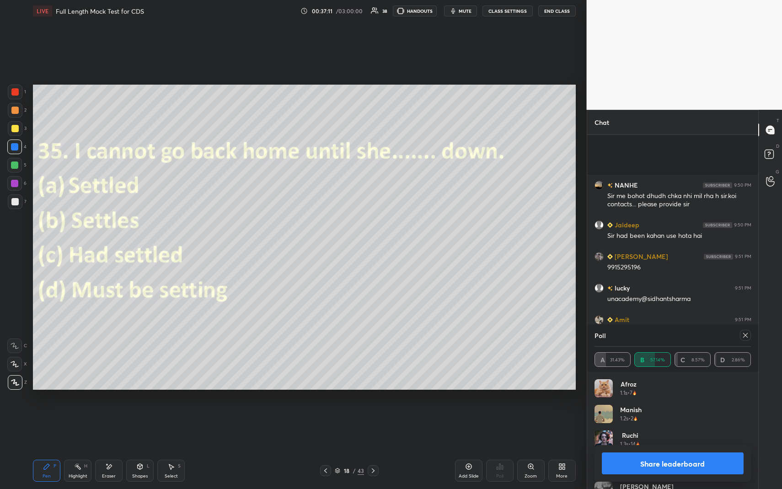
scroll to position [3248, 0]
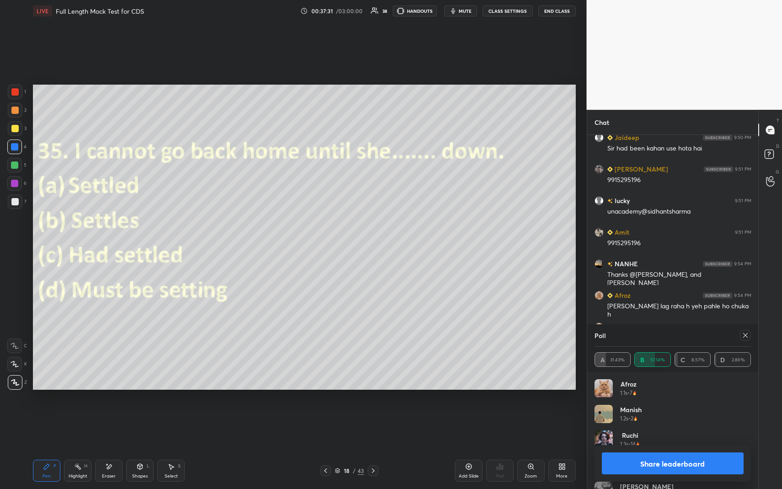
click at [376, 448] on icon at bounding box center [373, 470] width 7 height 7
click at [747, 333] on icon at bounding box center [745, 335] width 7 height 7
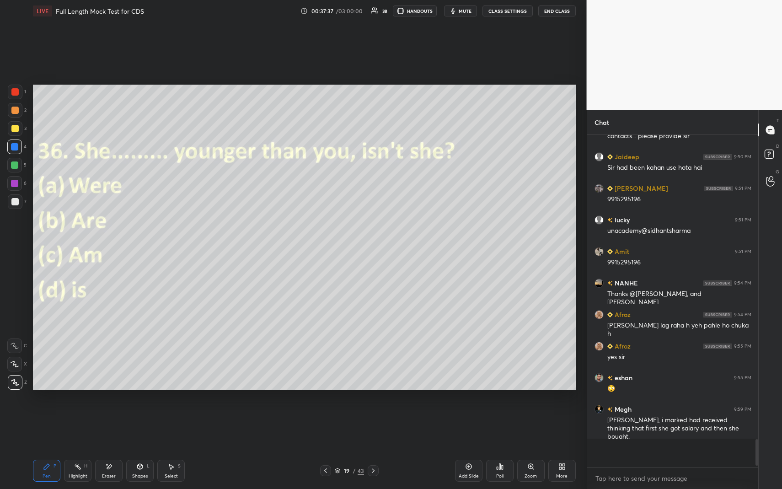
scroll to position [346, 168]
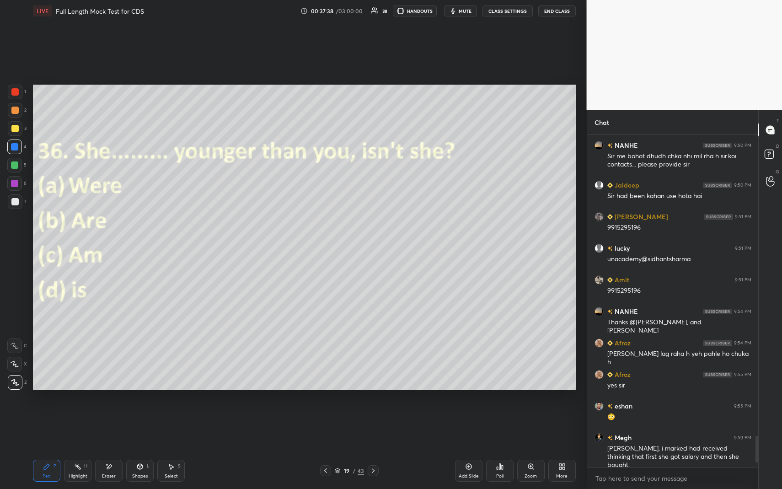
click at [502, 448] on icon at bounding box center [502, 467] width 1 height 4
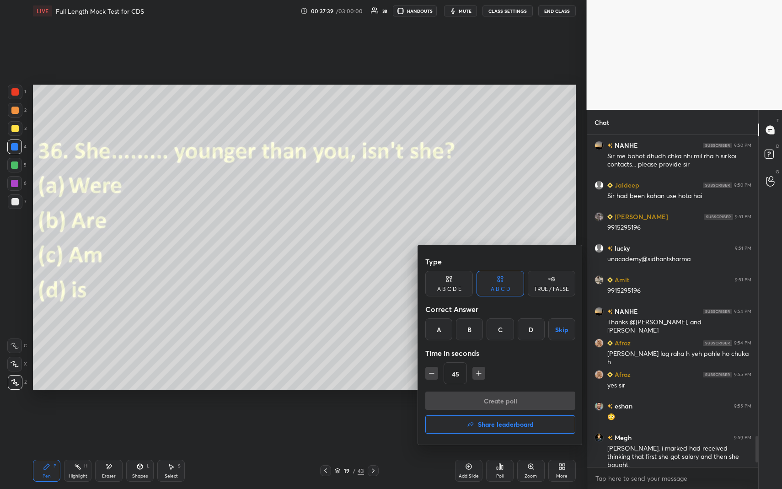
click at [531, 333] on div "D" at bounding box center [531, 329] width 27 height 22
click at [515, 398] on button "Create poll" at bounding box center [500, 401] width 150 height 18
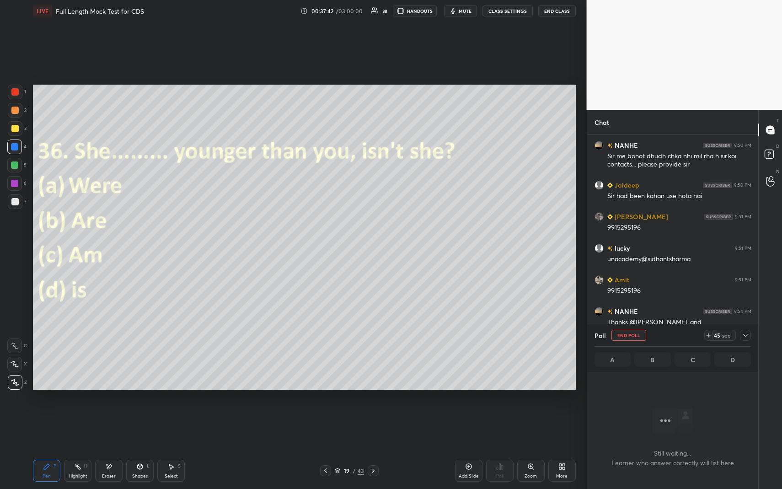
scroll to position [3, 3]
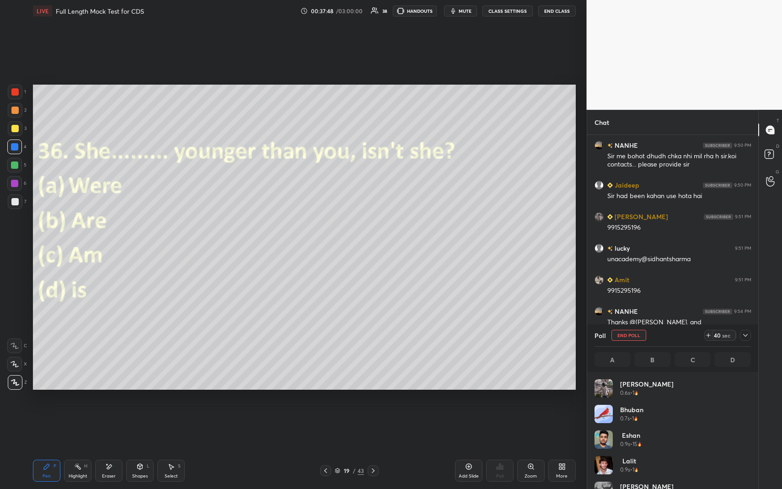
click at [746, 335] on icon at bounding box center [745, 335] width 5 height 3
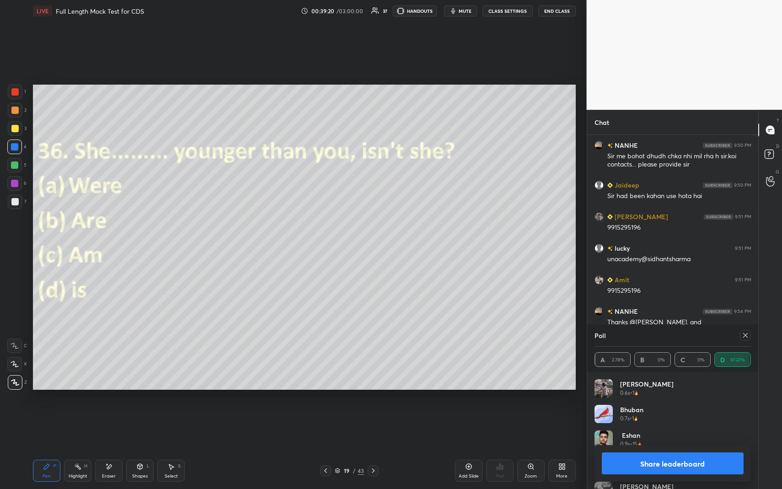
click at [374, 448] on icon at bounding box center [373, 470] width 7 height 7
drag, startPoint x: 743, startPoint y: 336, endPoint x: 738, endPoint y: 336, distance: 5.5
click at [744, 336] on icon at bounding box center [745, 335] width 7 height 7
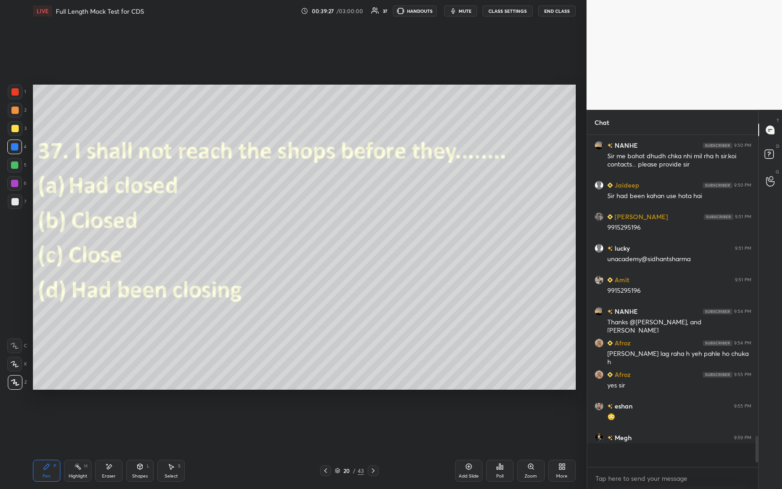
scroll to position [321, 168]
click at [500, 448] on icon at bounding box center [499, 466] width 1 height 5
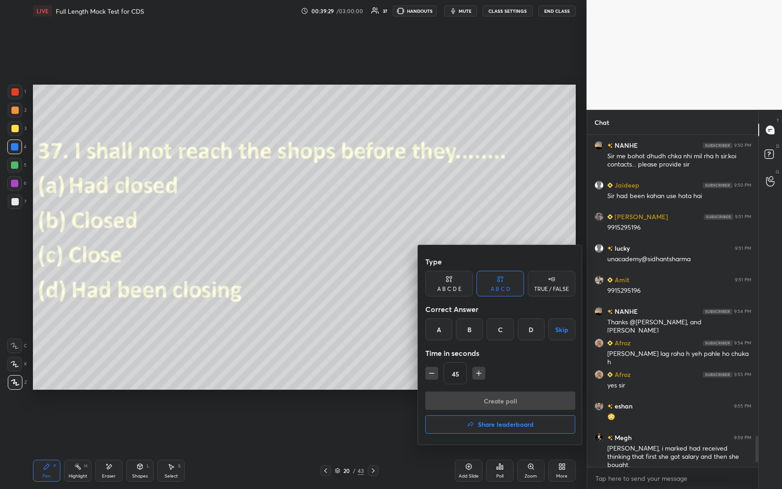
drag, startPoint x: 499, startPoint y: 328, endPoint x: 498, endPoint y: 332, distance: 4.6
click at [498, 328] on div "C" at bounding box center [500, 329] width 27 height 22
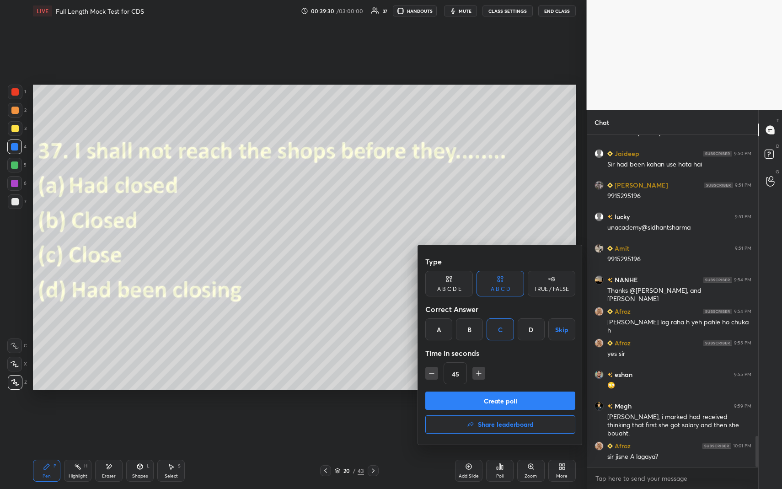
click at [498, 401] on button "Create poll" at bounding box center [500, 401] width 150 height 18
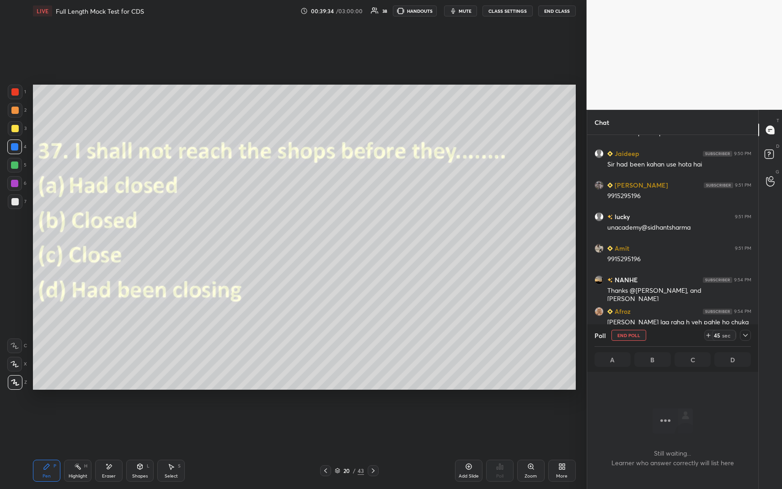
scroll to position [303, 168]
click at [744, 334] on icon at bounding box center [745, 335] width 7 height 7
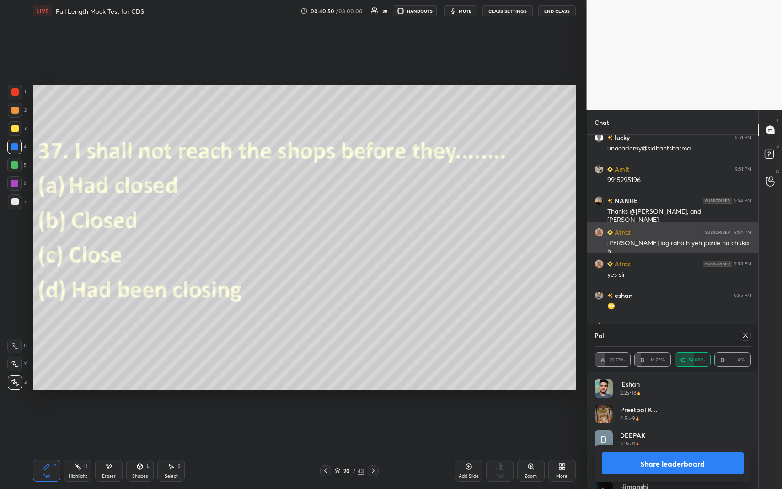
scroll to position [3343, 0]
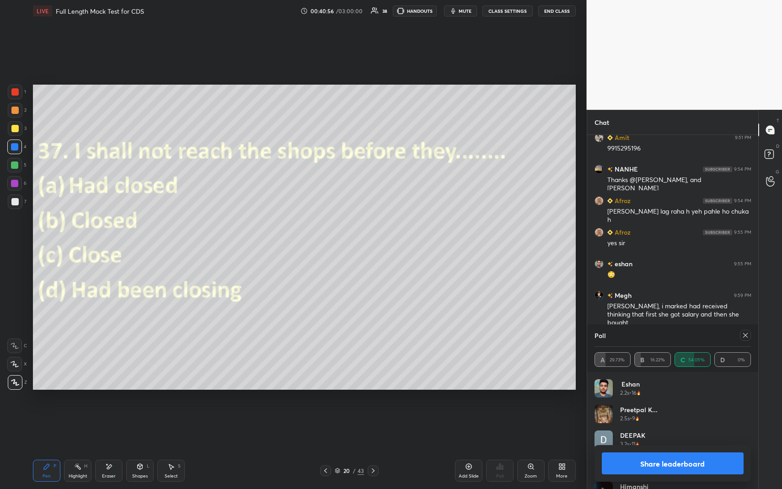
click at [606, 435] on div "1 2 3 4 5 6 7 C X Z E E Erase all H H LIVE Full Length Mock Test for CDS 00:40:…" at bounding box center [391, 244] width 782 height 489
click at [744, 335] on icon at bounding box center [745, 335] width 7 height 7
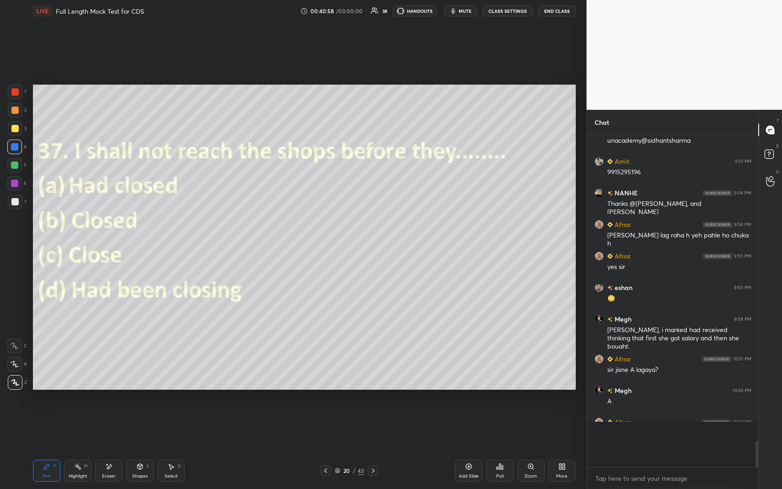
scroll to position [3, 3]
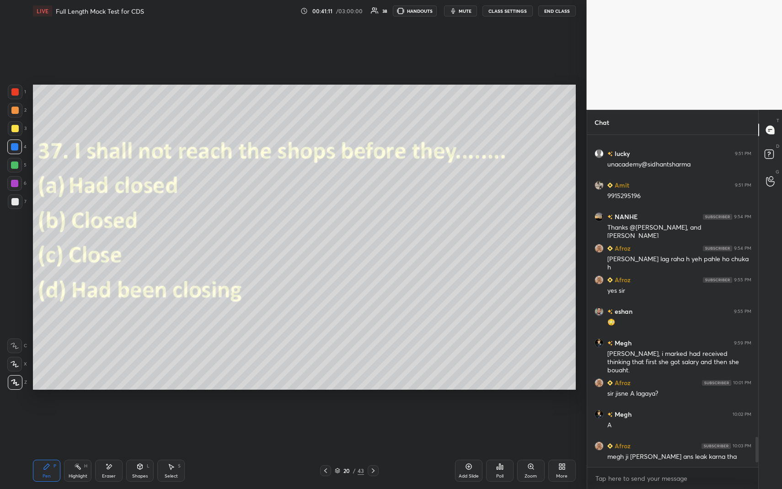
click at [3, 306] on div "1 2 3 4 5 6 7 C X Z E E Erase all H H LIVE Full Length Mock Test for CDS 00:41:…" at bounding box center [290, 244] width 580 height 489
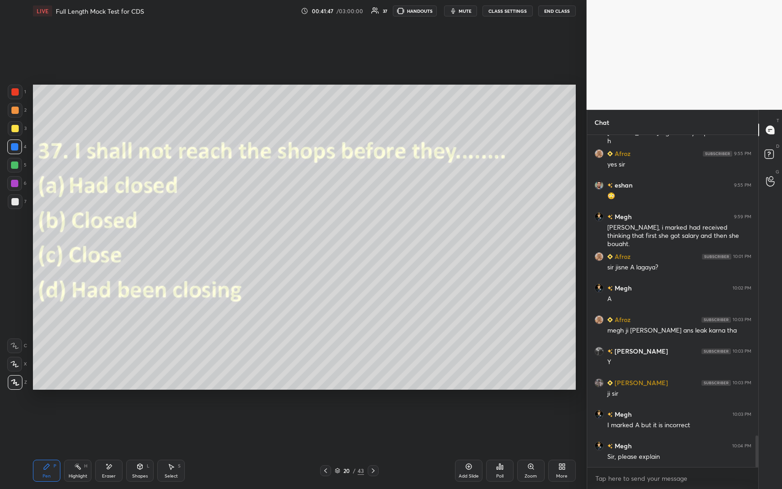
scroll to position [3172, 0]
drag, startPoint x: 16, startPoint y: 199, endPoint x: 31, endPoint y: 208, distance: 17.9
click at [16, 199] on div at bounding box center [14, 201] width 7 height 7
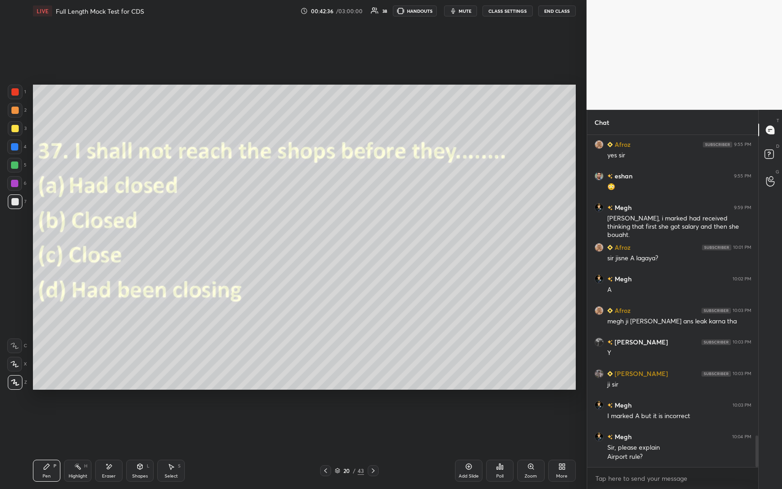
scroll to position [3190, 0]
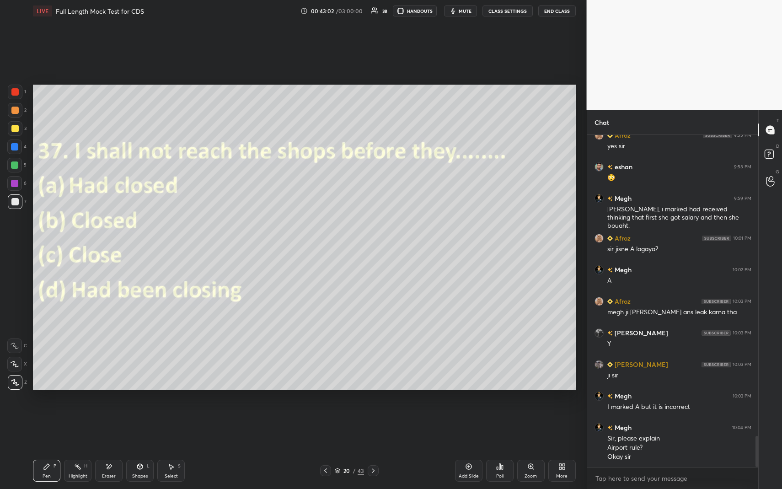
click at [373, 448] on icon at bounding box center [373, 470] width 3 height 5
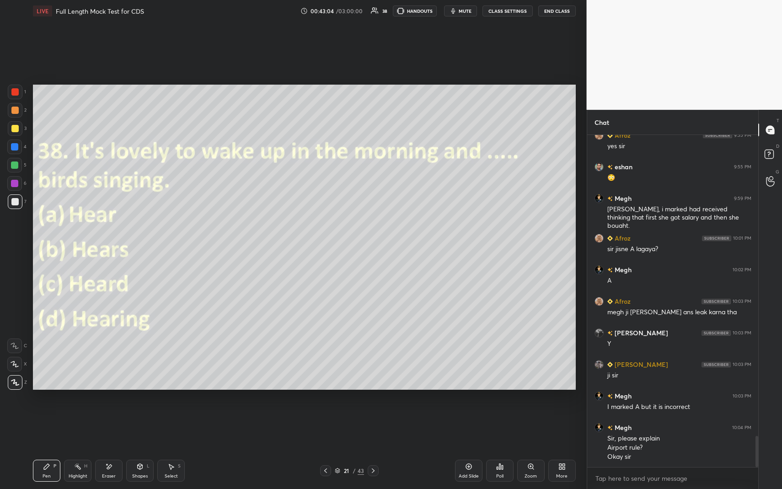
click at [498, 448] on icon at bounding box center [499, 466] width 7 height 7
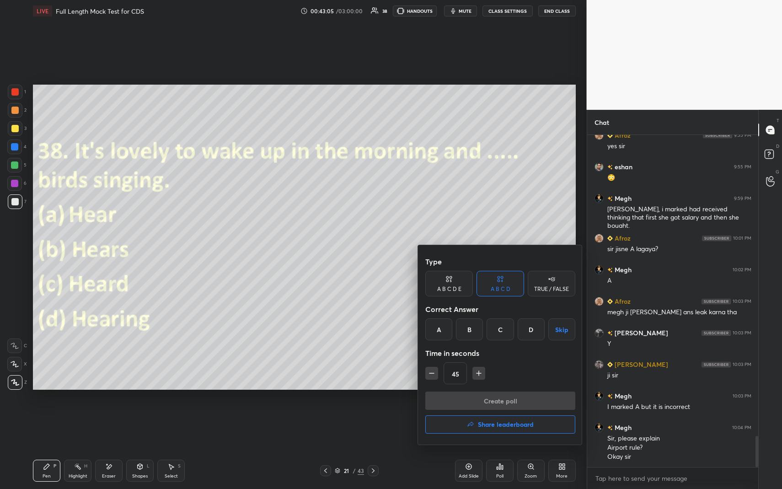
click at [442, 339] on div "A" at bounding box center [438, 329] width 27 height 22
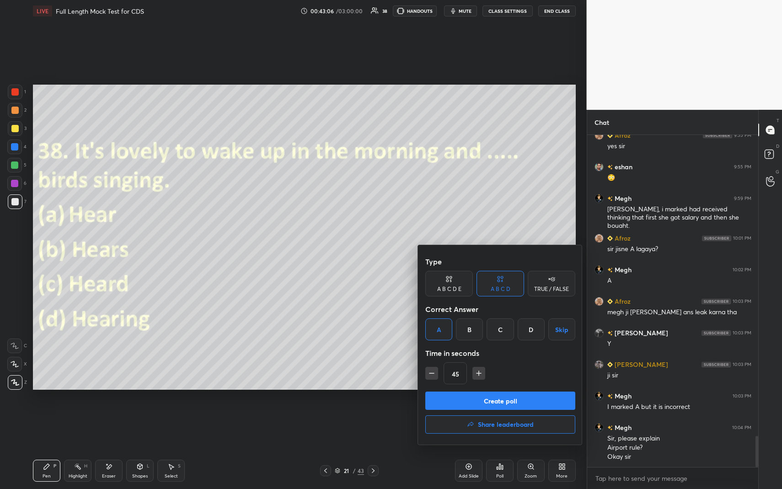
scroll to position [3205, 0]
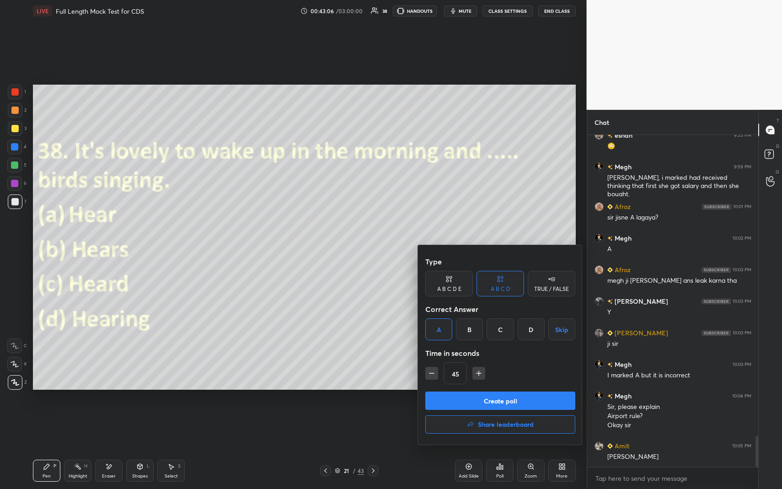
click at [458, 405] on button "Create poll" at bounding box center [500, 401] width 150 height 18
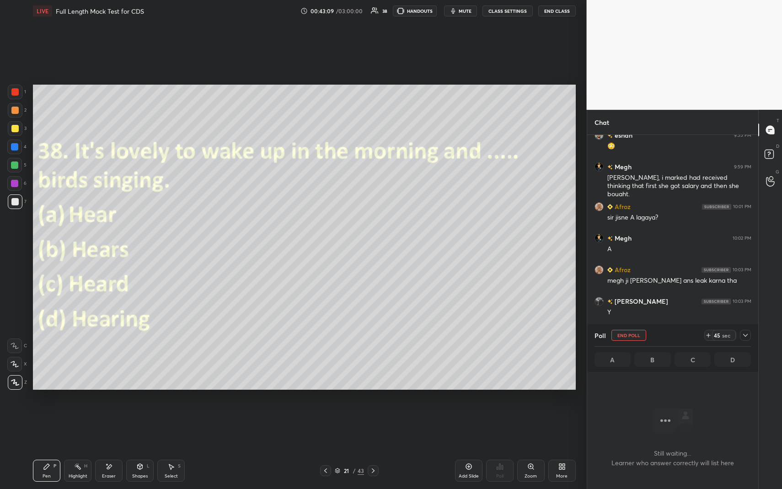
scroll to position [3, 3]
click at [744, 334] on icon at bounding box center [745, 335] width 7 height 7
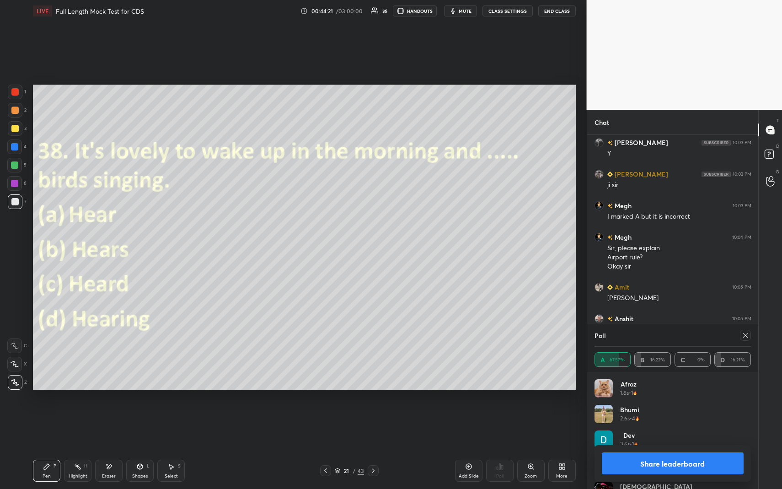
scroll to position [3395, 0]
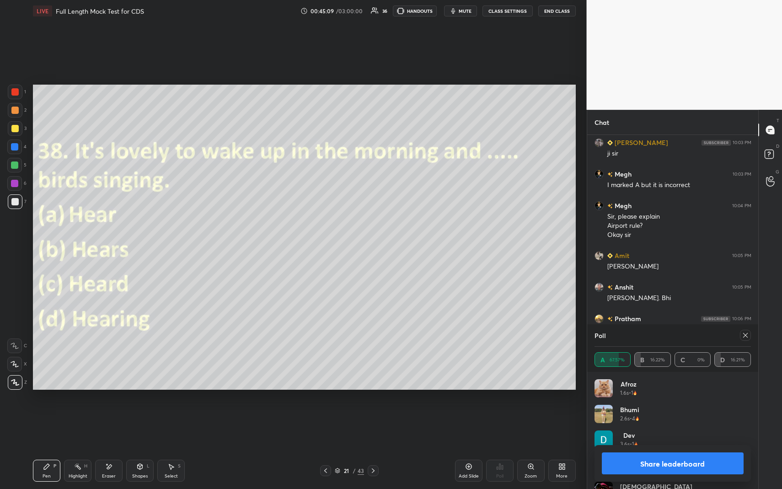
click at [372, 448] on div at bounding box center [373, 470] width 11 height 11
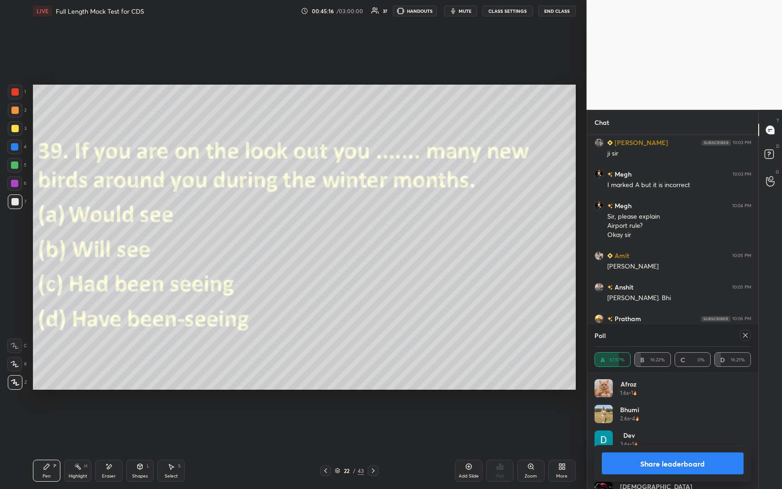
click at [743, 336] on icon at bounding box center [745, 335] width 7 height 7
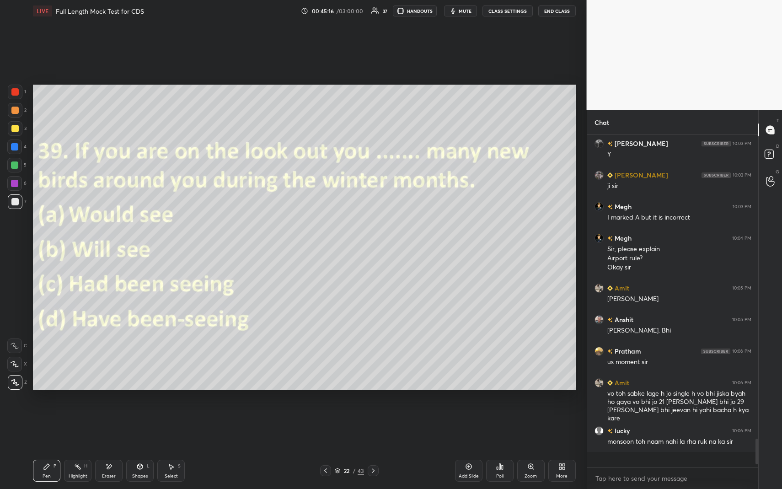
scroll to position [329, 168]
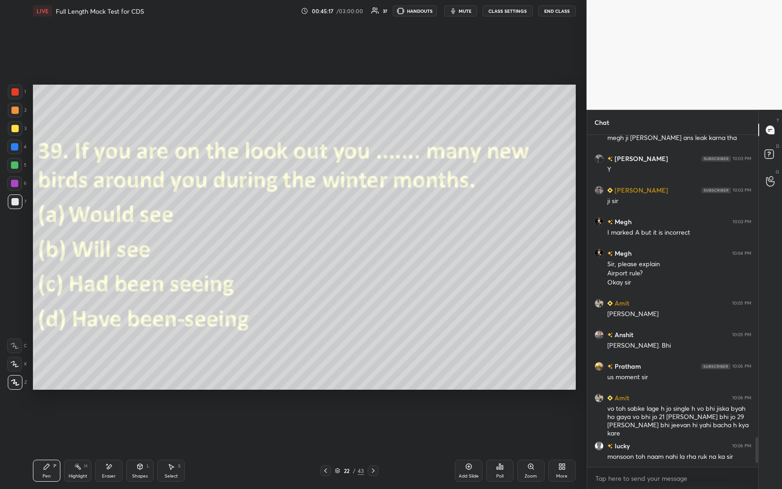
click at [502, 448] on div "Poll" at bounding box center [499, 471] width 27 height 22
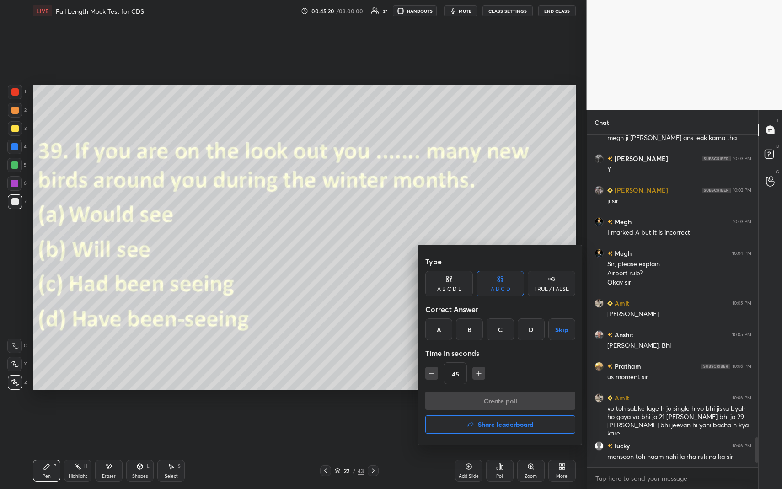
click at [466, 326] on div "B" at bounding box center [469, 329] width 27 height 22
click at [498, 400] on button "Create poll" at bounding box center [500, 401] width 150 height 18
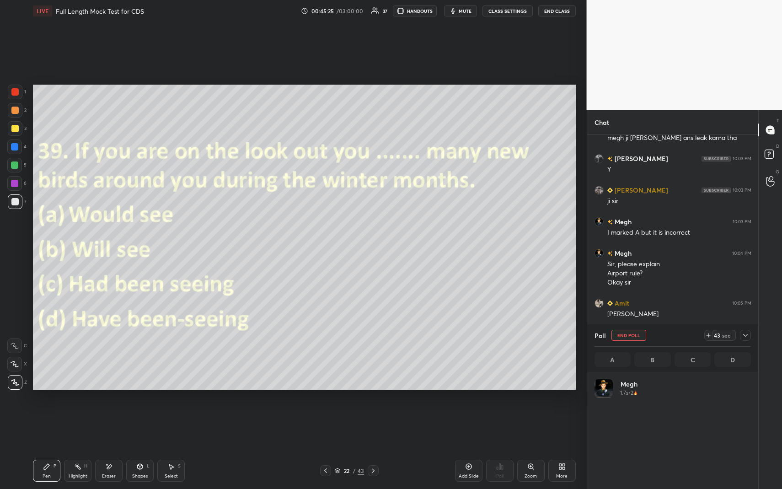
scroll to position [107, 154]
drag, startPoint x: 742, startPoint y: 335, endPoint x: 735, endPoint y: 336, distance: 6.9
click at [740, 336] on div "42 sec" at bounding box center [728, 335] width 47 height 11
click at [744, 337] on icon at bounding box center [745, 335] width 7 height 7
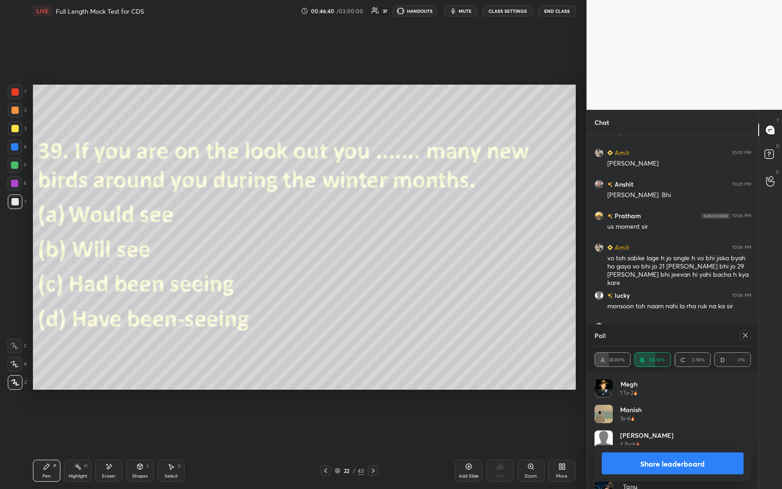
scroll to position [3520, 0]
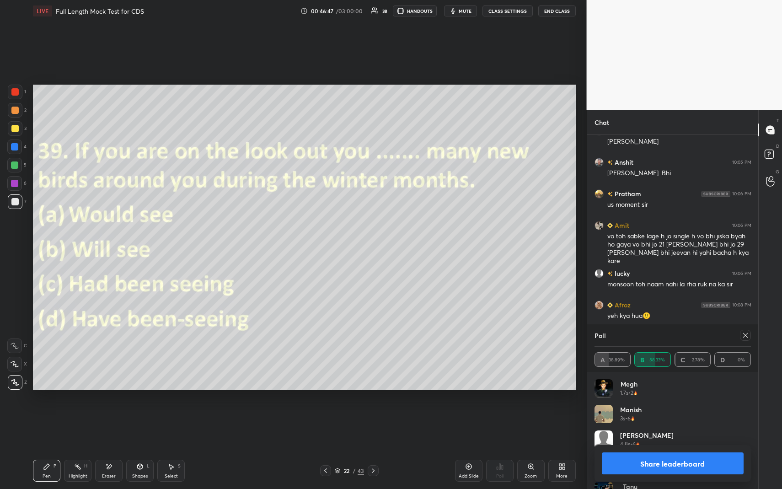
click at [17, 149] on div at bounding box center [14, 146] width 7 height 7
click at [747, 335] on icon at bounding box center [745, 335] width 7 height 7
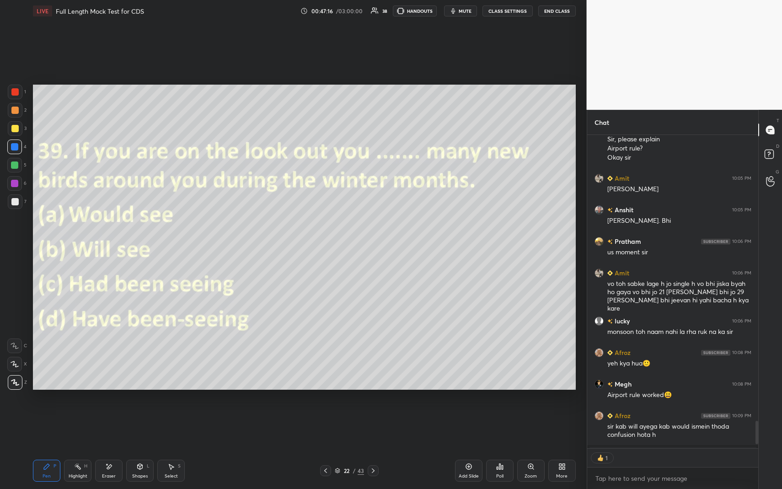
scroll to position [3, 3]
click at [376, 448] on icon at bounding box center [373, 470] width 7 height 7
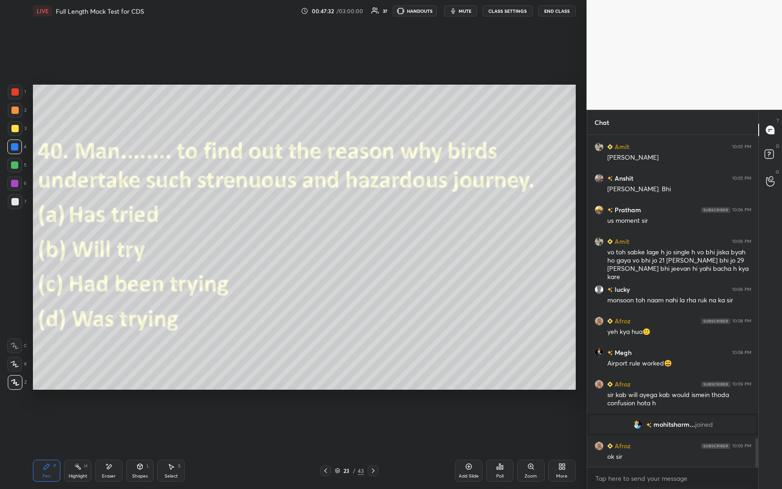
scroll to position [3392, 0]
click at [497, 448] on icon at bounding box center [499, 466] width 7 height 7
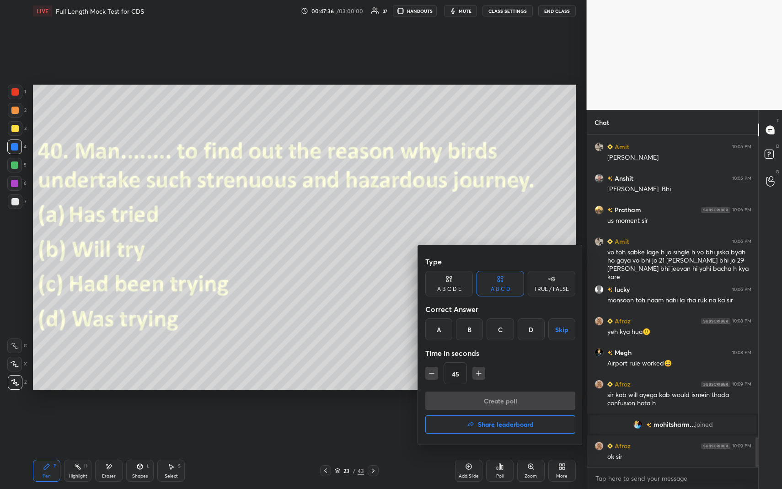
click at [441, 330] on div "A" at bounding box center [438, 329] width 27 height 22
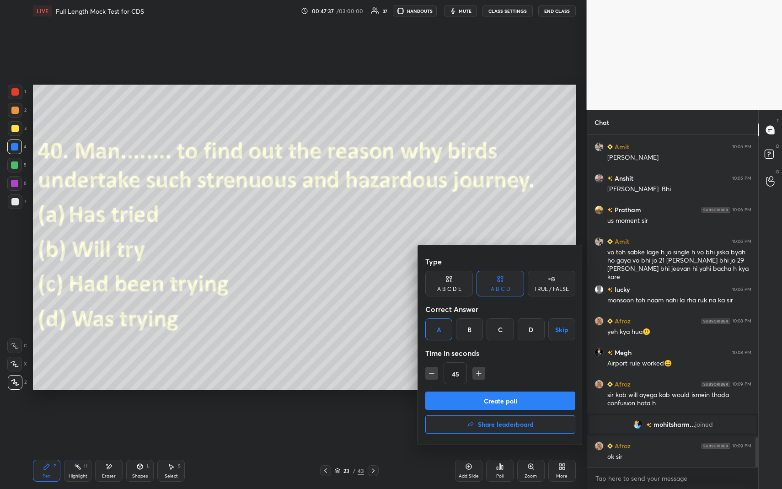
click at [463, 403] on button "Create poll" at bounding box center [500, 401] width 150 height 18
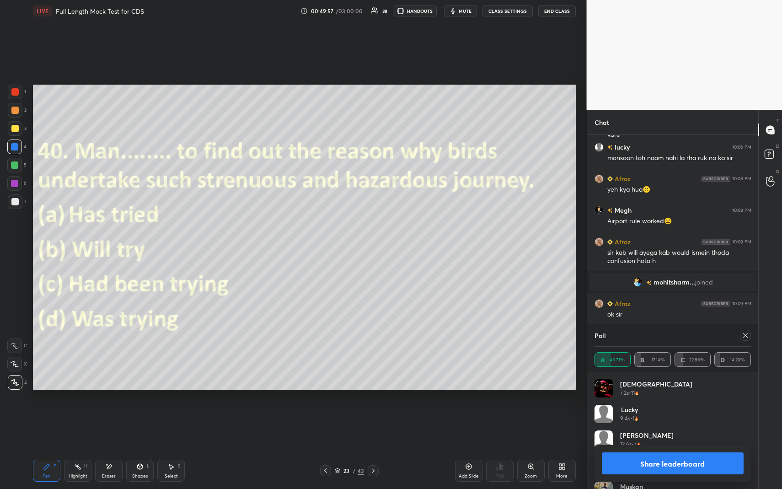
scroll to position [3566, 0]
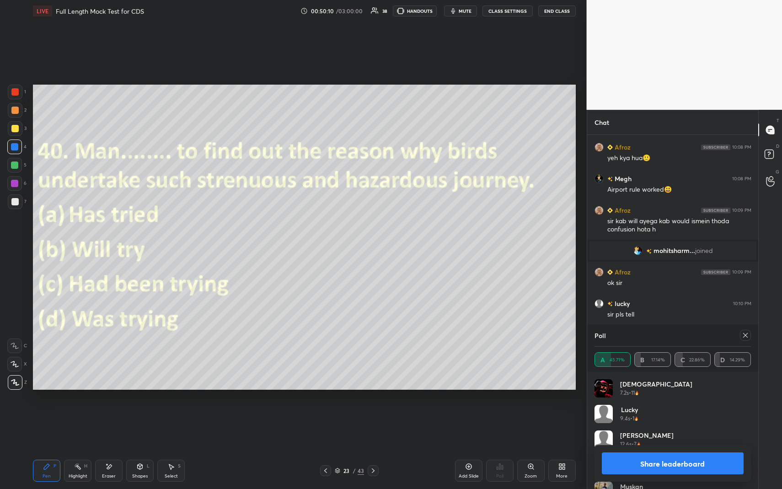
click at [372, 448] on icon at bounding box center [373, 470] width 3 height 5
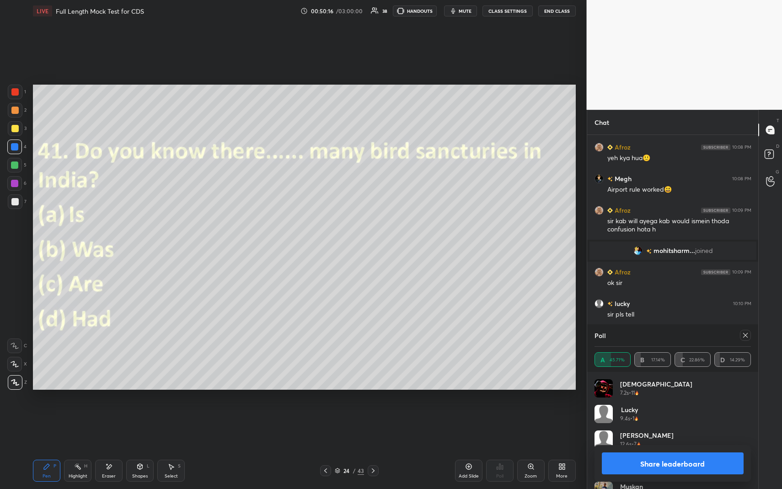
click at [748, 336] on icon at bounding box center [745, 335] width 7 height 7
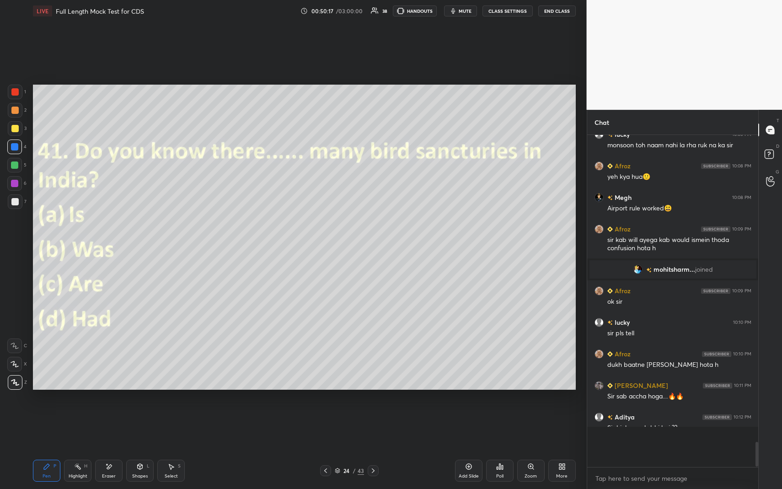
scroll to position [327, 168]
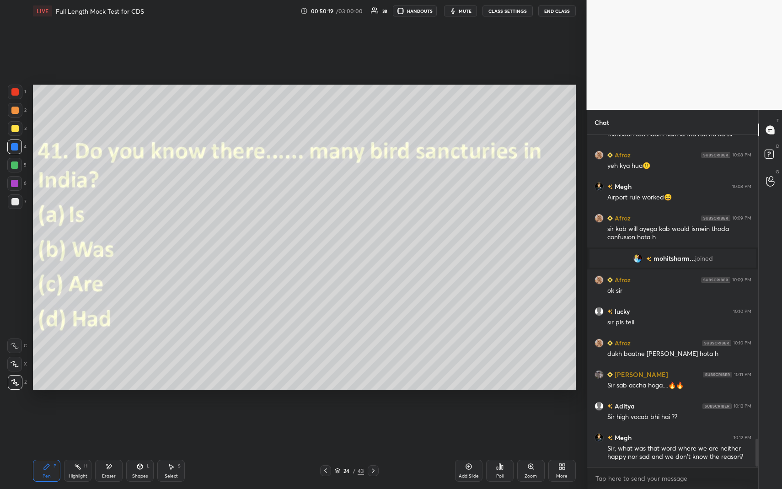
click at [505, 448] on div "Poll" at bounding box center [499, 471] width 27 height 22
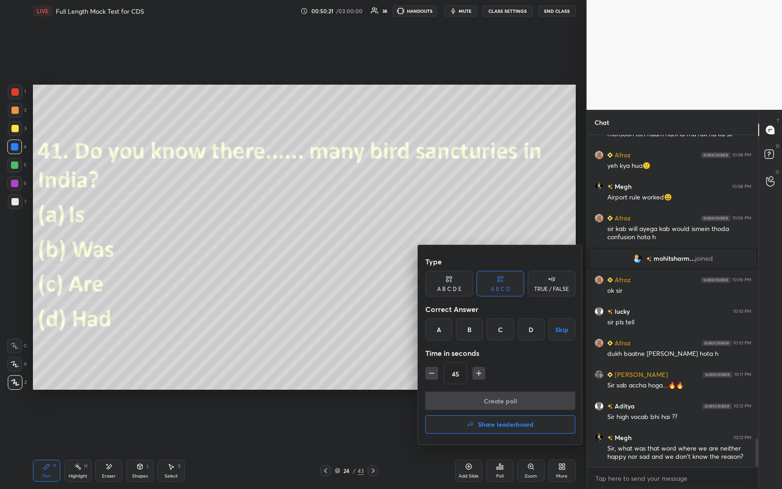
click at [503, 326] on div "C" at bounding box center [500, 329] width 27 height 22
click at [499, 401] on button "Create poll" at bounding box center [500, 401] width 150 height 18
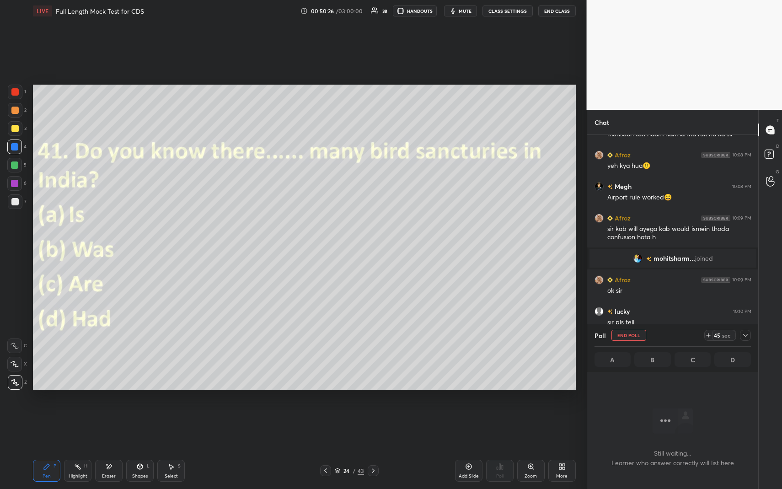
scroll to position [308, 168]
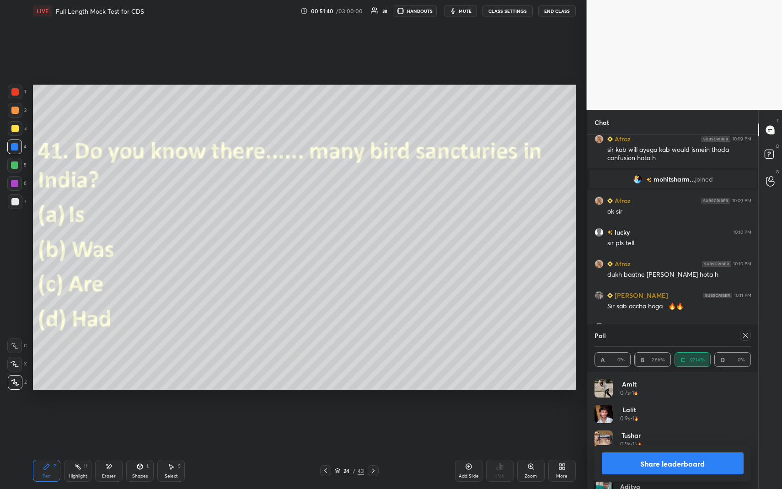
click at [747, 333] on icon at bounding box center [745, 335] width 7 height 7
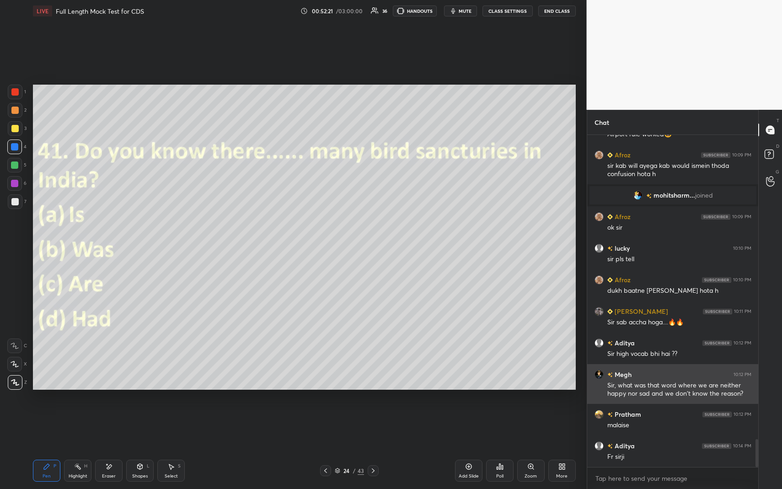
scroll to position [3652, 0]
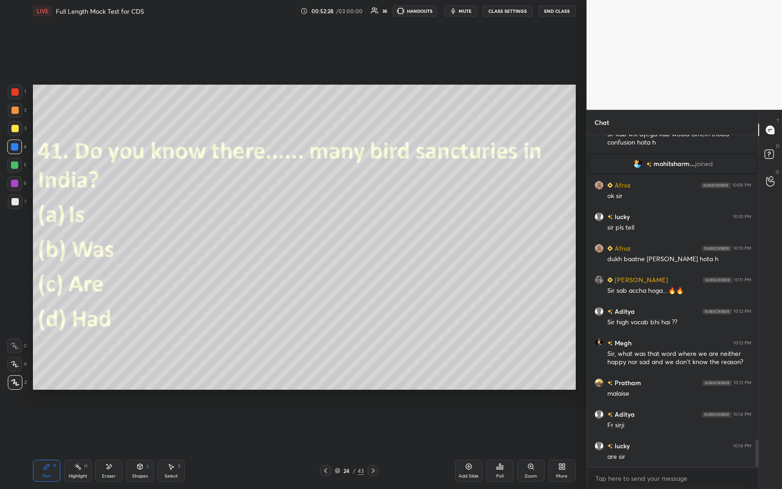
click at [375, 448] on icon at bounding box center [373, 470] width 7 height 7
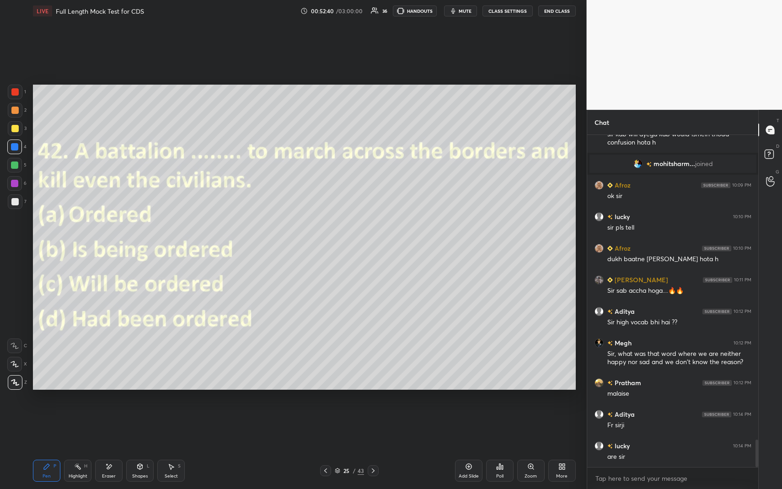
click at [500, 448] on icon at bounding box center [499, 466] width 7 height 7
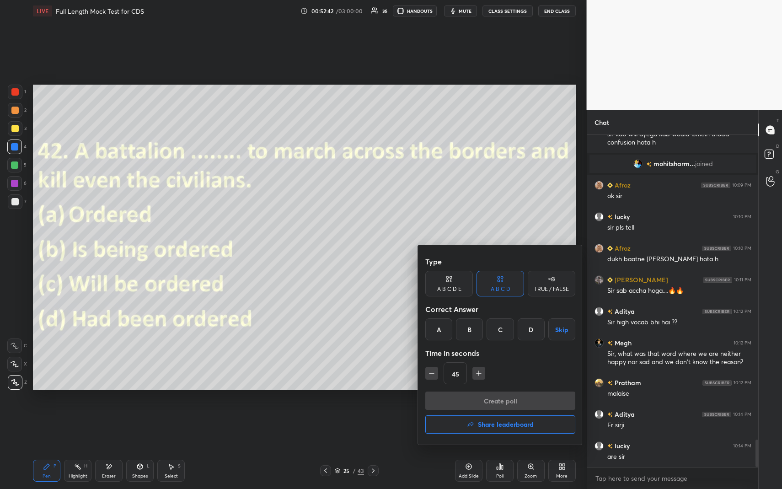
scroll to position [3692, 0]
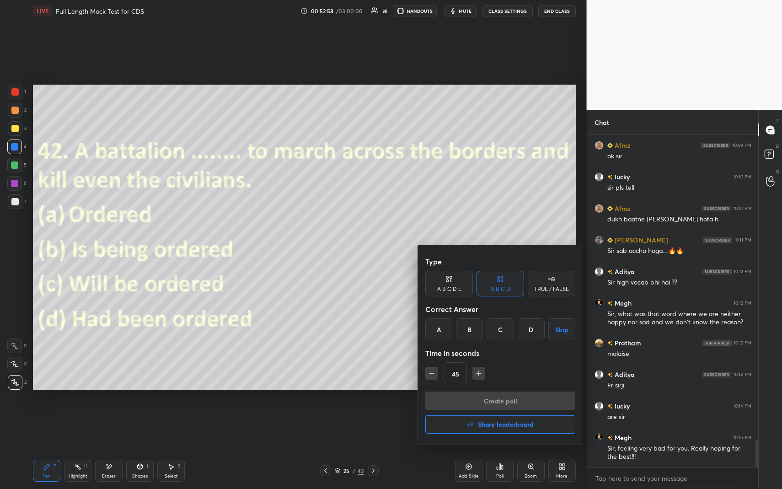
drag, startPoint x: 477, startPoint y: 351, endPoint x: 453, endPoint y: 339, distance: 26.6
click at [453, 339] on div "Type A B C D E A B C D TRUE / FALSE Correct Answer A B C D Skip Time in seconds…" at bounding box center [500, 322] width 150 height 139
drag, startPoint x: 419, startPoint y: 310, endPoint x: 396, endPoint y: 316, distance: 23.8
click at [396, 316] on div "Type A B C D E A B C D TRUE / FALSE Correct Answer A B C D Skip Time in seconds…" at bounding box center [391, 244] width 782 height 489
click at [391, 313] on div at bounding box center [391, 244] width 782 height 489
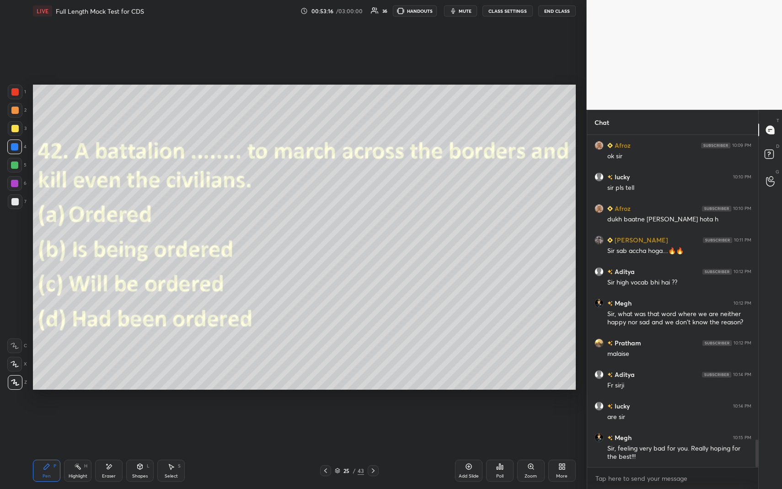
scroll to position [3724, 0]
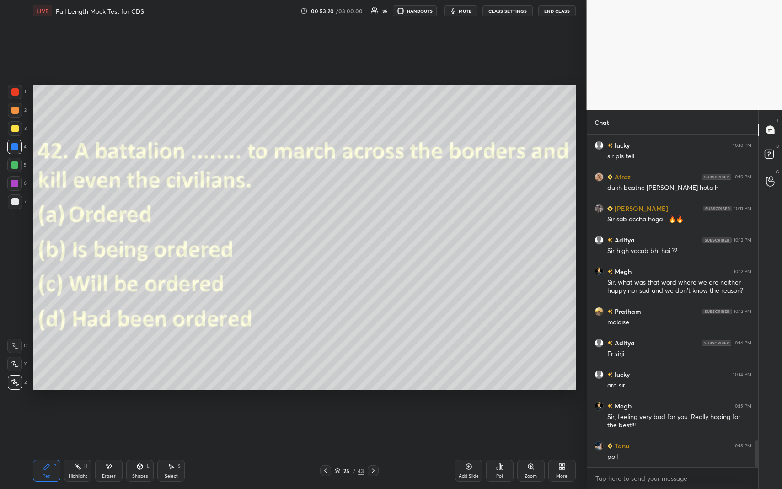
click at [494, 448] on div "Poll" at bounding box center [499, 471] width 27 height 22
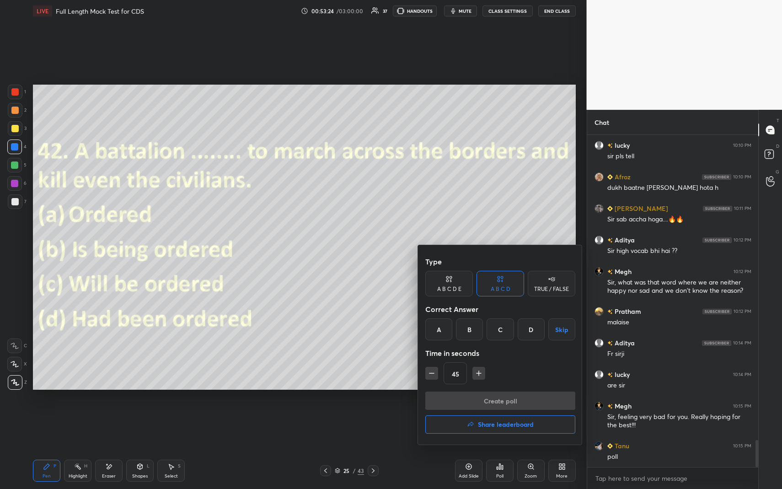
drag, startPoint x: 422, startPoint y: 364, endPoint x: 415, endPoint y: 350, distance: 15.6
click at [418, 350] on div "Type A B C D E A B C D TRUE / FALSE Correct Answer A B C D Skip Time in seconds…" at bounding box center [500, 345] width 165 height 200
click at [472, 329] on div "B" at bounding box center [469, 329] width 27 height 22
click at [484, 395] on button "Create poll" at bounding box center [500, 401] width 150 height 18
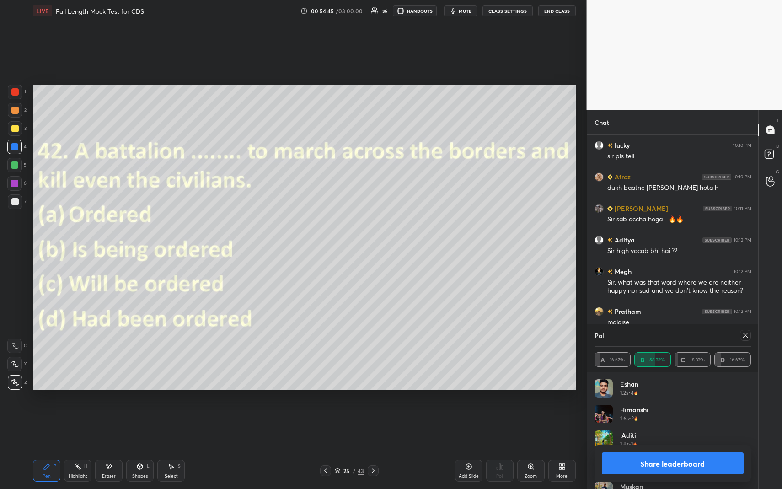
scroll to position [3772, 0]
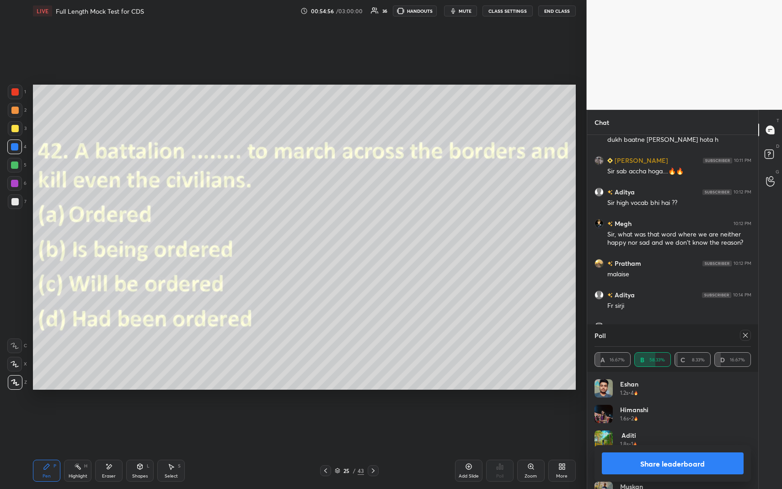
click at [376, 448] on div at bounding box center [373, 470] width 11 height 11
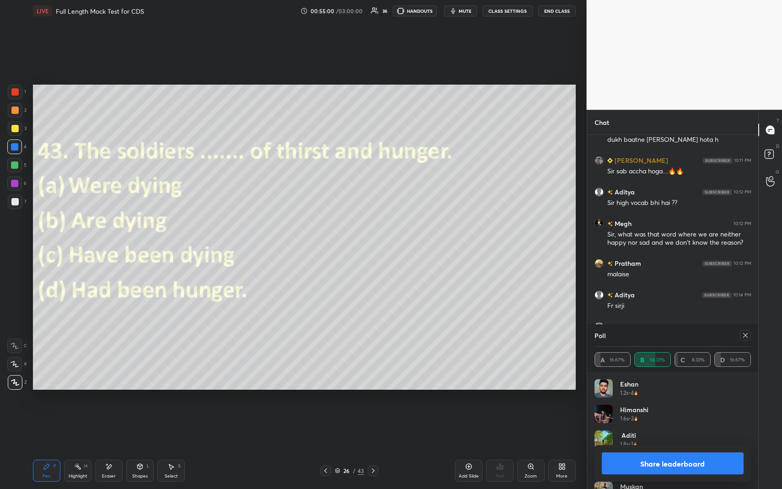
click at [444, 384] on div "Setting up your live class Poll for secs No correct answer Start poll" at bounding box center [304, 237] width 550 height 430
drag, startPoint x: 745, startPoint y: 334, endPoint x: 738, endPoint y: 337, distance: 7.7
click at [745, 335] on icon at bounding box center [745, 335] width 5 height 5
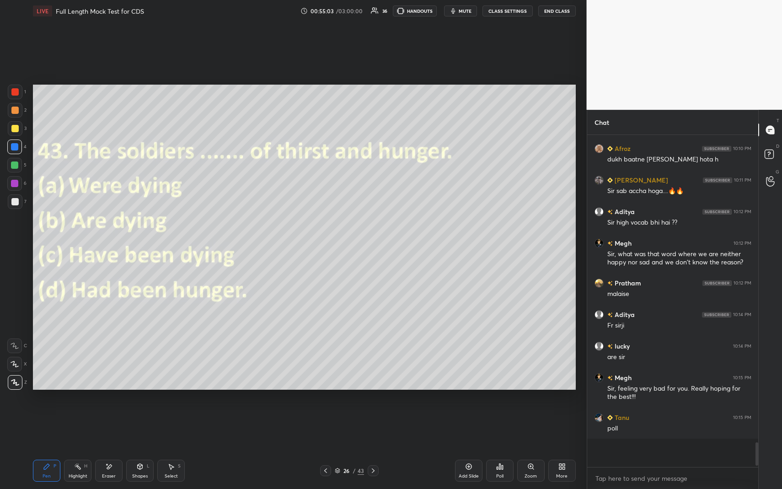
scroll to position [351, 168]
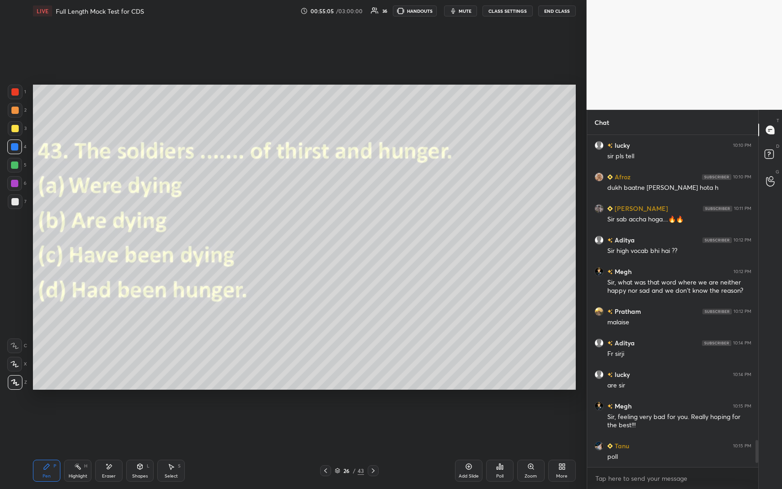
click at [502, 448] on div "Poll" at bounding box center [499, 471] width 27 height 22
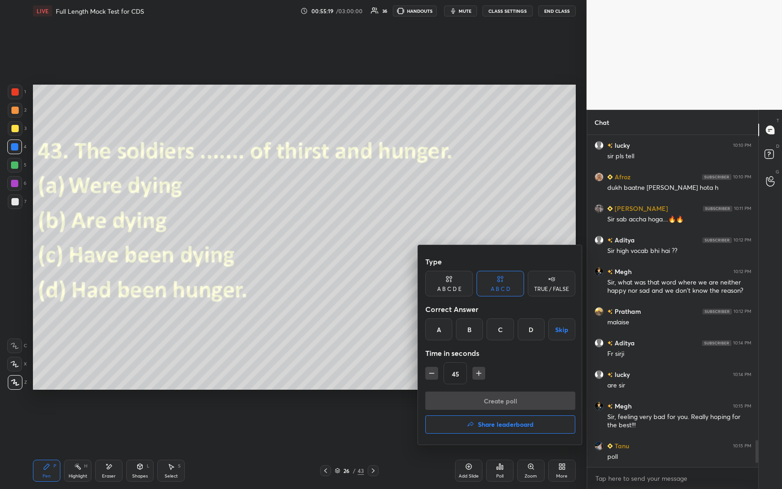
drag, startPoint x: 497, startPoint y: 419, endPoint x: 457, endPoint y: 300, distance: 125.1
click at [457, 300] on div "Type A B C D E A B C D TRUE / FALSE Correct Answer A B C D Skip Time in seconds…" at bounding box center [500, 344] width 165 height 199
click at [476, 327] on div "B" at bounding box center [469, 329] width 27 height 22
drag, startPoint x: 485, startPoint y: 365, endPoint x: 483, endPoint y: 360, distance: 5.4
click at [483, 360] on div "Type A B C D E A B C D TRUE / FALSE Correct Answer A B C D Skip Time in seconds…" at bounding box center [500, 322] width 150 height 139
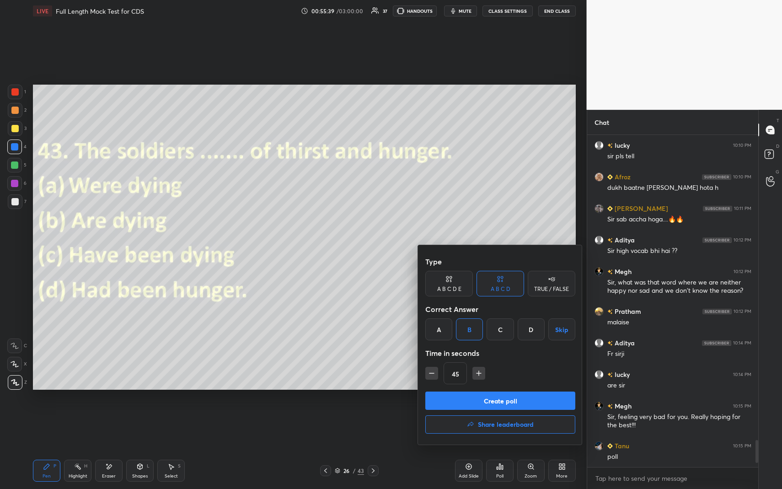
scroll to position [3755, 0]
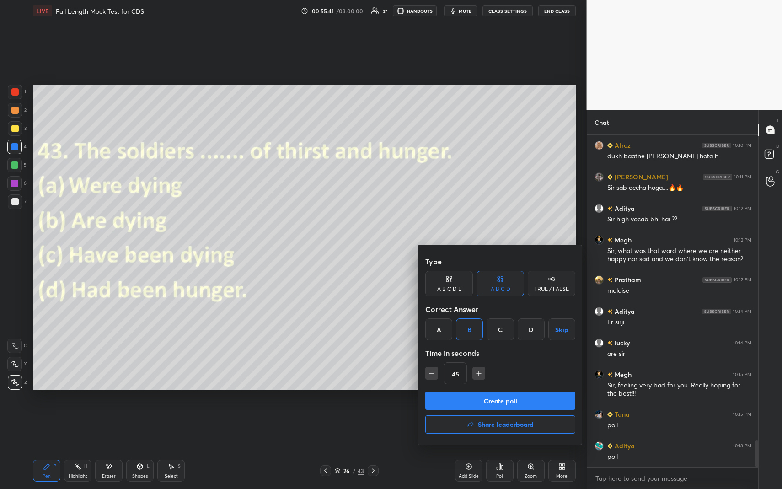
drag, startPoint x: 488, startPoint y: 372, endPoint x: 452, endPoint y: 278, distance: 101.4
click at [452, 278] on div "Type A B C D E A B C D TRUE / FALSE Correct Answer A B C D Skip Time in seconds…" at bounding box center [500, 322] width 150 height 139
click at [489, 397] on button "Create poll" at bounding box center [500, 401] width 150 height 18
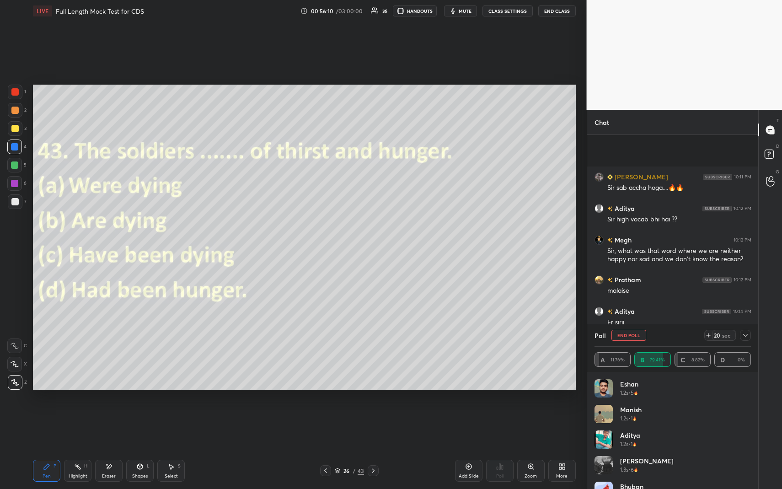
scroll to position [3835, 0]
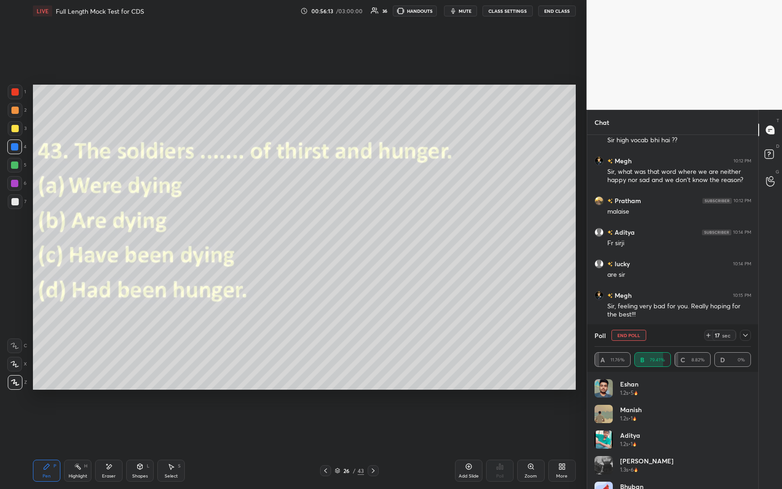
click at [744, 333] on icon at bounding box center [745, 335] width 7 height 7
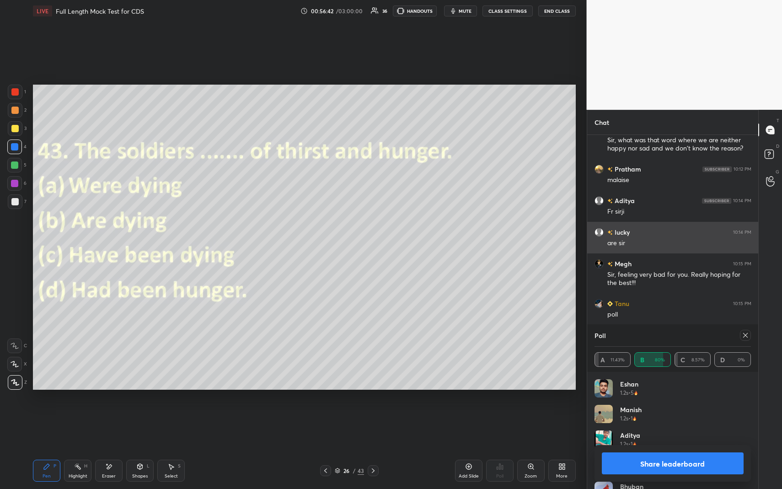
scroll to position [3898, 0]
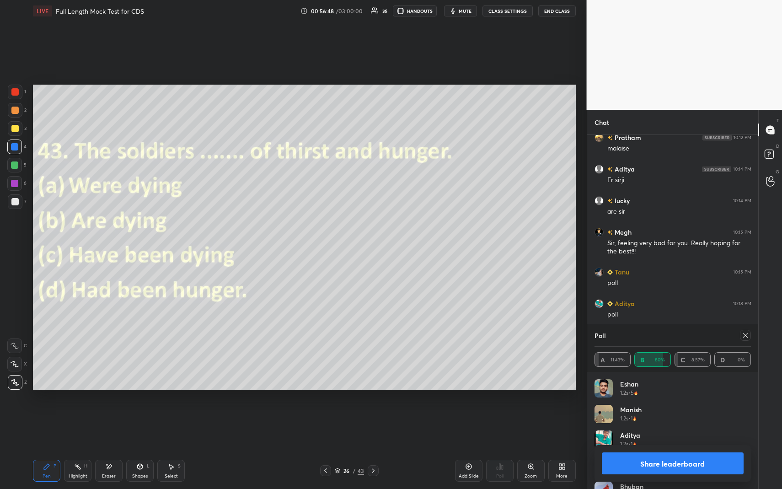
drag, startPoint x: 748, startPoint y: 336, endPoint x: 742, endPoint y: 337, distance: 6.0
click at [747, 337] on icon at bounding box center [745, 335] width 7 height 7
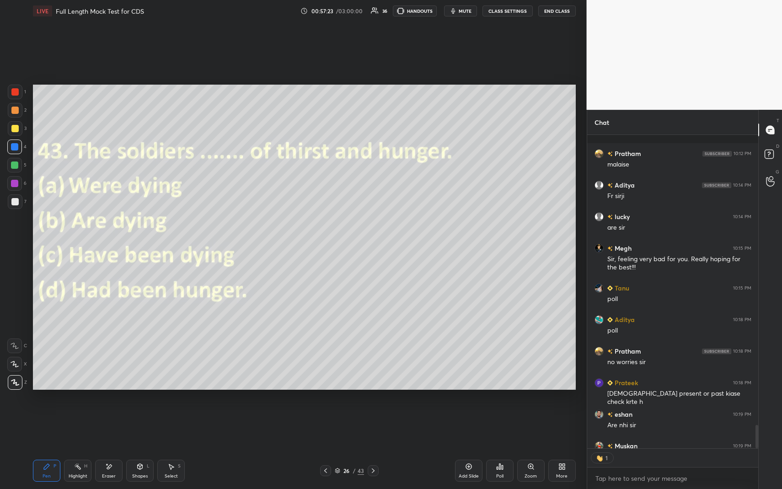
scroll to position [3932, 0]
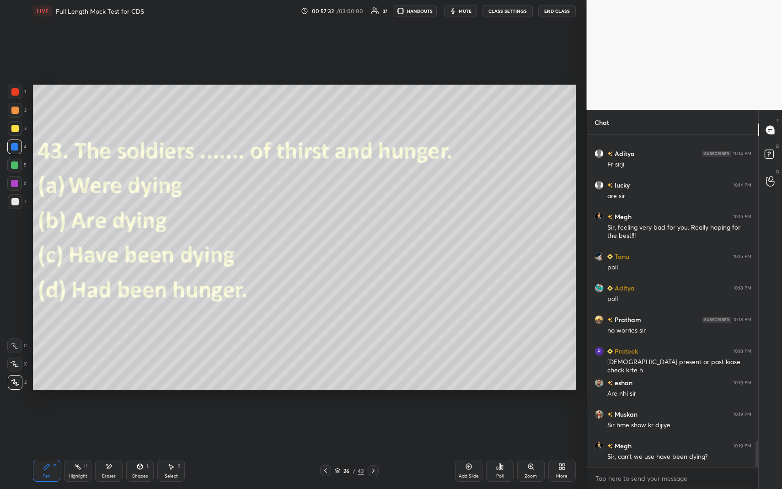
drag, startPoint x: 350, startPoint y: 418, endPoint x: 354, endPoint y: 433, distance: 15.6
click at [353, 431] on div "Setting up your live class Poll for secs No correct answer Start poll" at bounding box center [304, 237] width 550 height 430
click at [374, 448] on icon at bounding box center [373, 470] width 7 height 7
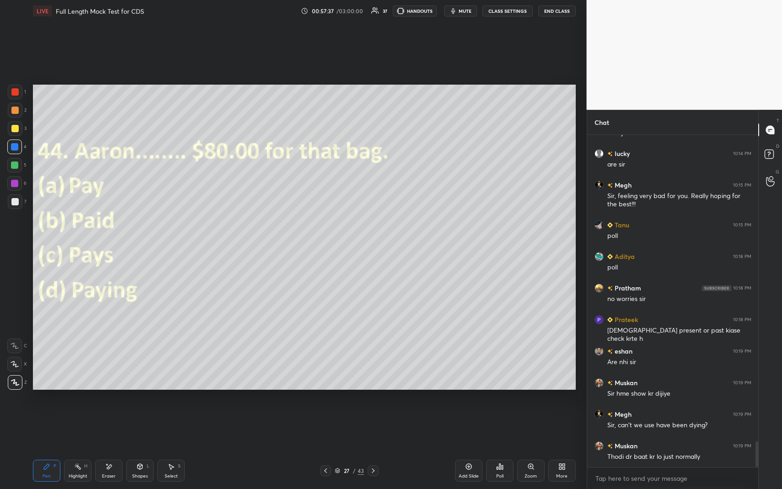
scroll to position [3993, 0]
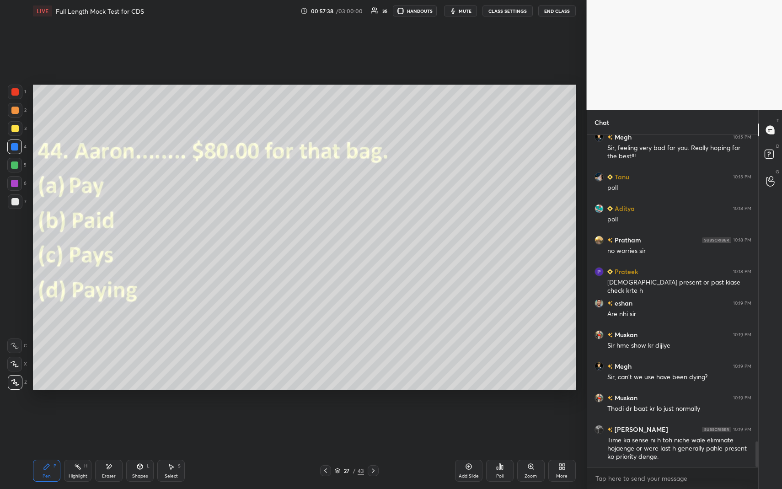
click at [501, 448] on icon at bounding box center [499, 466] width 7 height 7
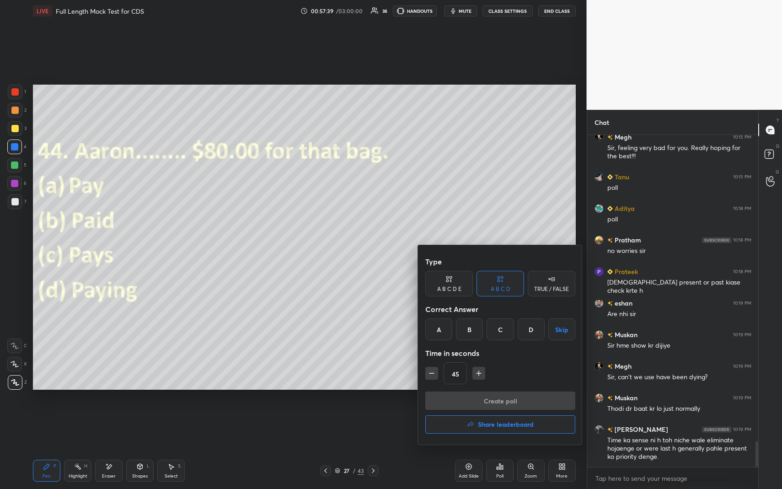
scroll to position [4024, 0]
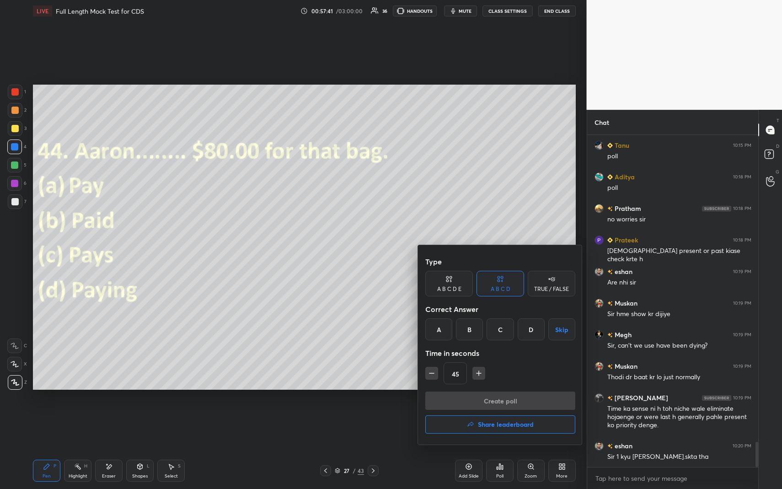
drag, startPoint x: 371, startPoint y: 309, endPoint x: 319, endPoint y: 295, distance: 53.5
click at [319, 295] on div at bounding box center [391, 244] width 782 height 489
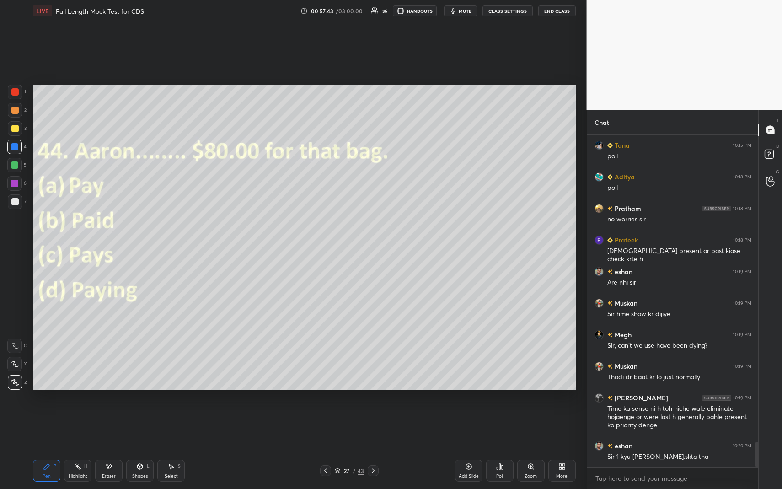
click at [501, 448] on div "Poll" at bounding box center [499, 471] width 27 height 22
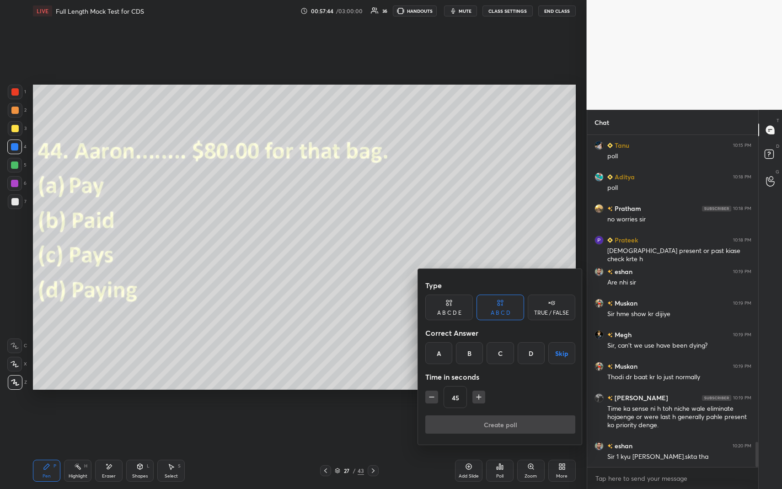
click at [467, 351] on div "B" at bounding box center [469, 353] width 27 height 22
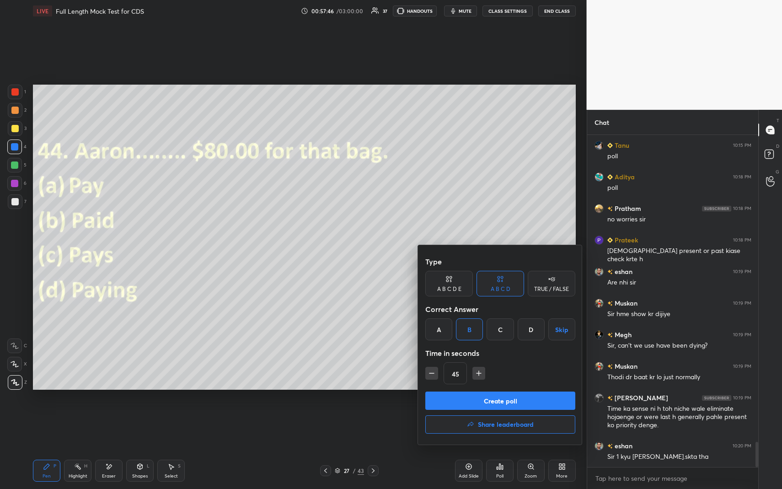
scroll to position [4056, 0]
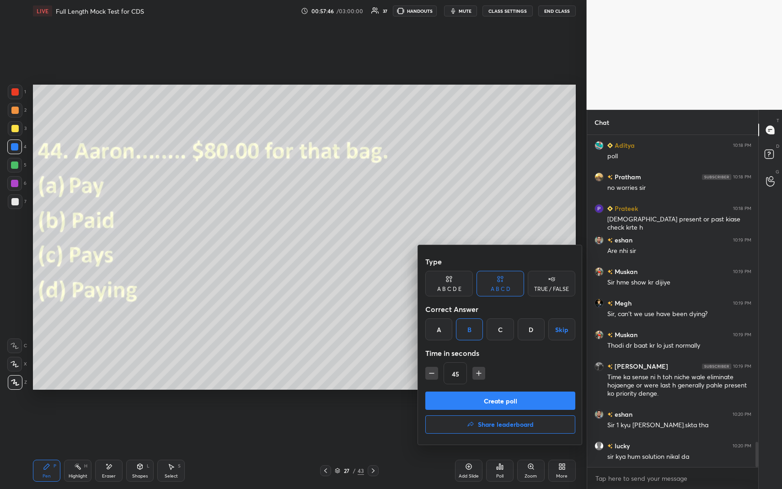
drag, startPoint x: 458, startPoint y: 413, endPoint x: 404, endPoint y: 405, distance: 55.1
click at [403, 405] on div "Type A B C D E A B C D TRUE / FALSE Correct Answer A B C D Skip Time in seconds…" at bounding box center [391, 244] width 782 height 489
click at [468, 401] on button "Create poll" at bounding box center [500, 401] width 150 height 18
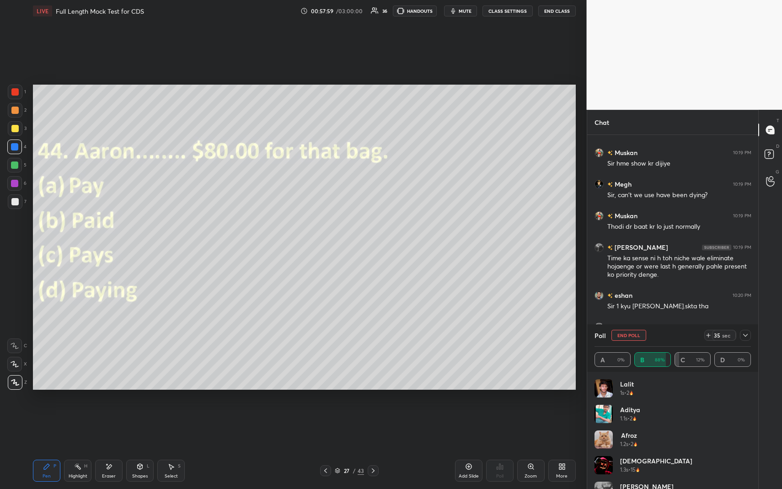
scroll to position [4206, 0]
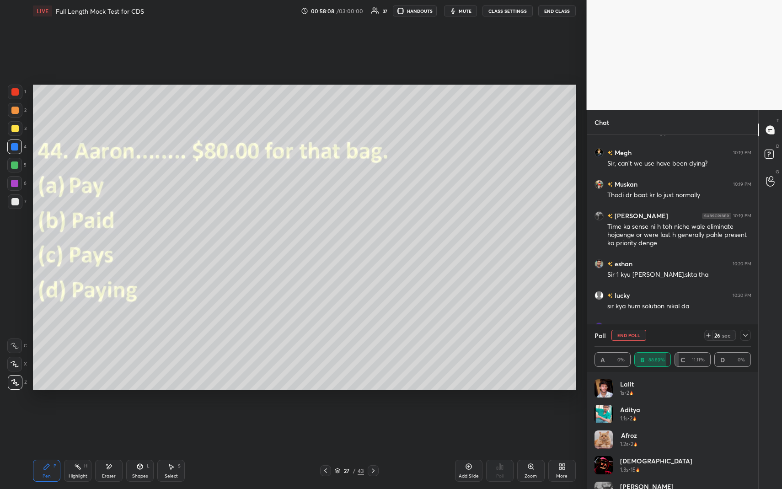
click at [745, 336] on icon at bounding box center [745, 335] width 5 height 3
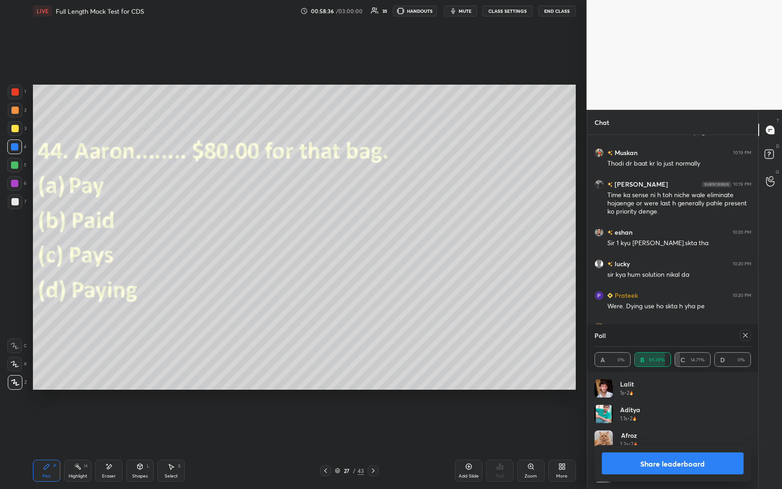
scroll to position [107, 154]
click at [376, 448] on div at bounding box center [373, 470] width 11 height 11
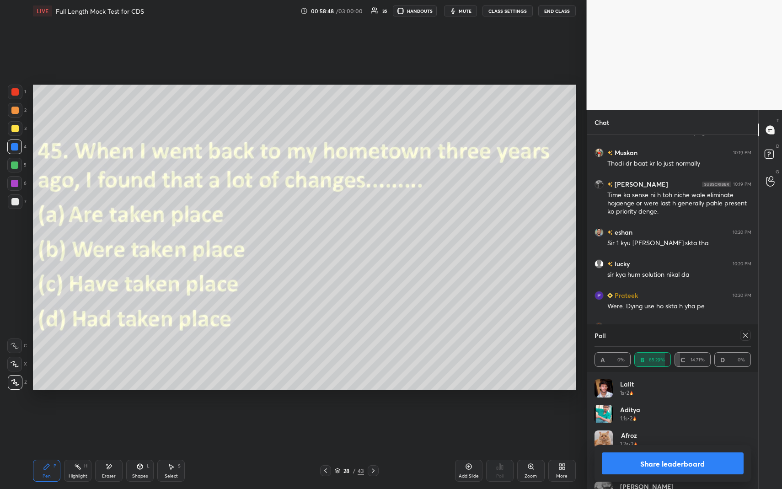
scroll to position [4270, 0]
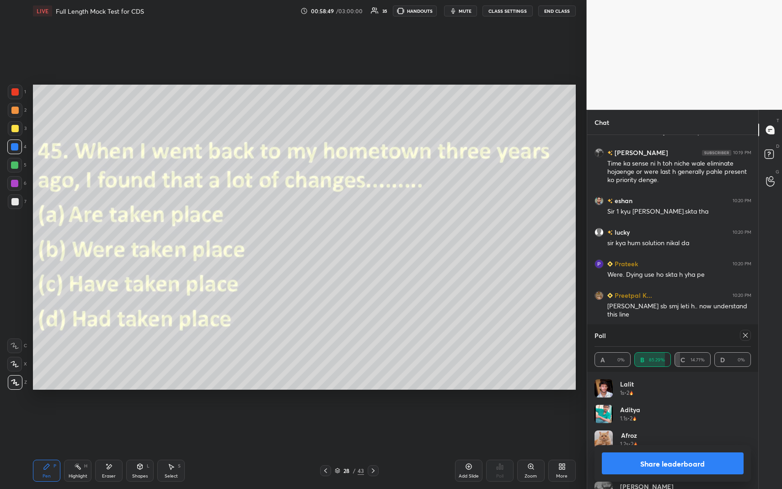
click at [750, 333] on div at bounding box center [745, 335] width 11 height 11
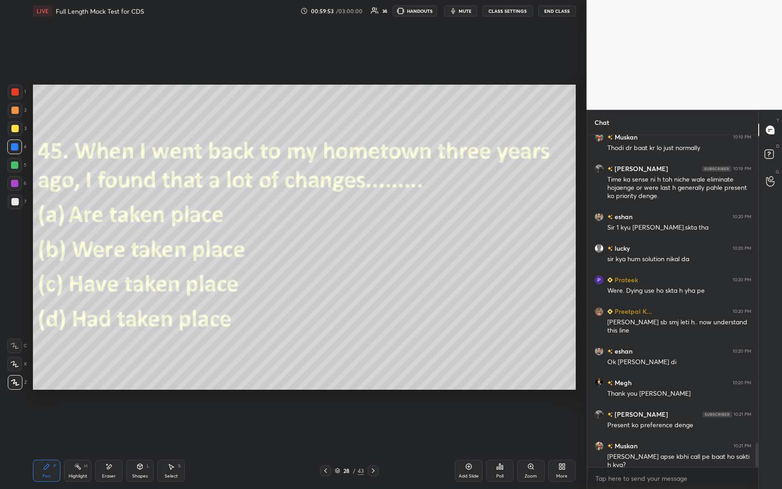
scroll to position [4276, 0]
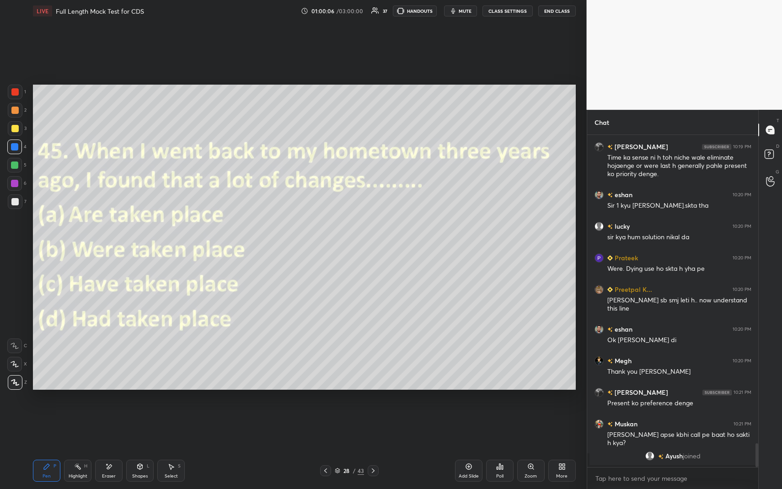
click at [502, 448] on icon at bounding box center [502, 467] width 1 height 4
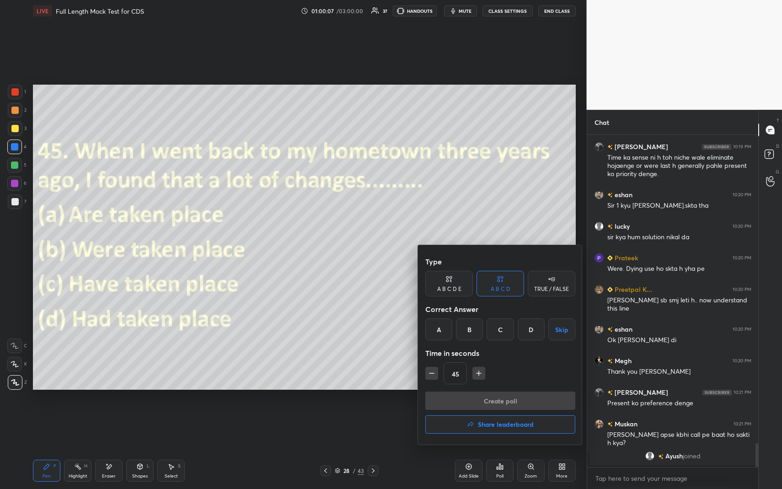
click at [501, 427] on h4 "Share leaderboard" at bounding box center [506, 424] width 56 height 6
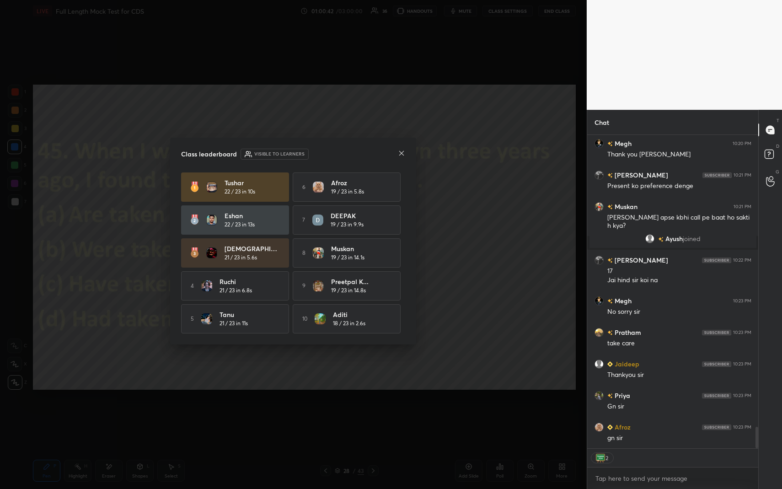
scroll to position [4265, 0]
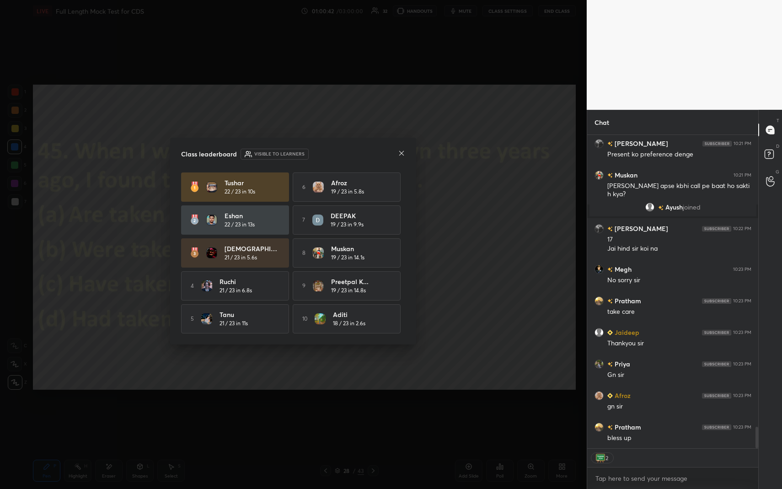
click at [400, 152] on icon at bounding box center [401, 153] width 7 height 7
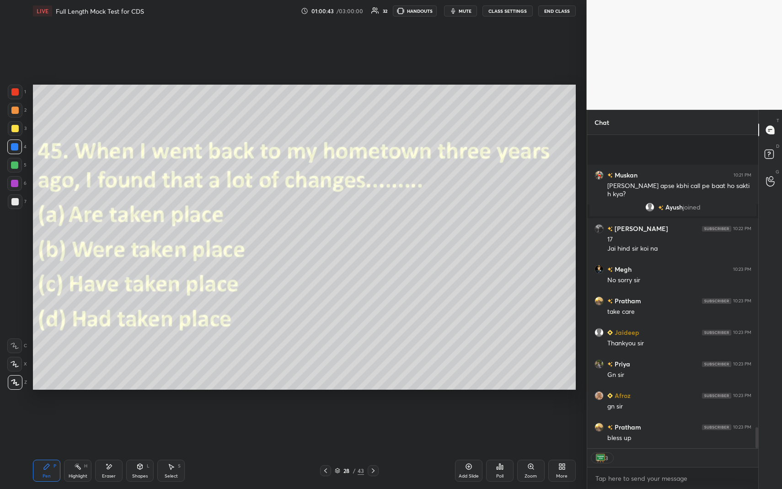
scroll to position [4329, 0]
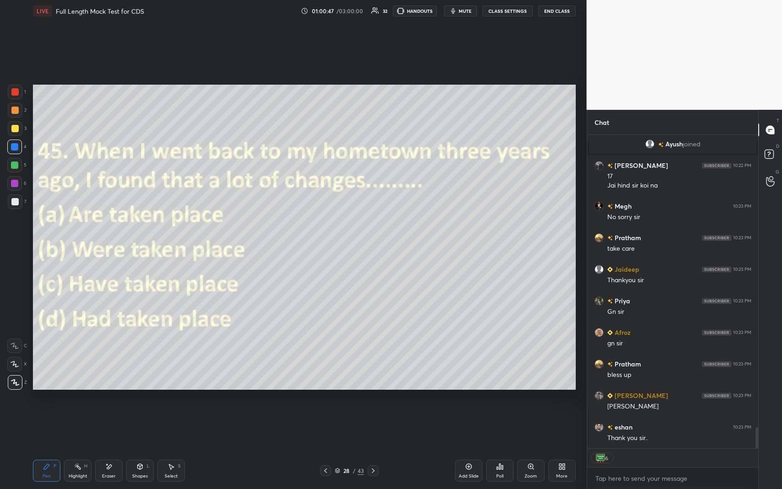
click at [557, 8] on button "End Class" at bounding box center [557, 10] width 38 height 11
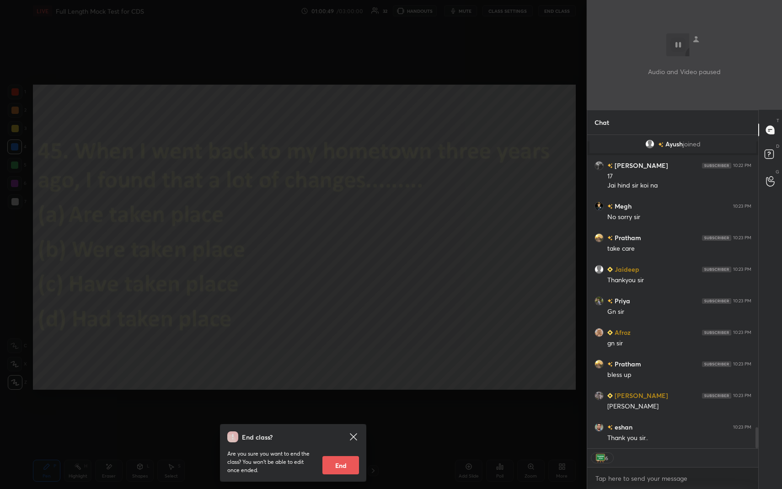
scroll to position [4338, 0]
click at [340, 448] on button "End" at bounding box center [341, 465] width 37 height 18
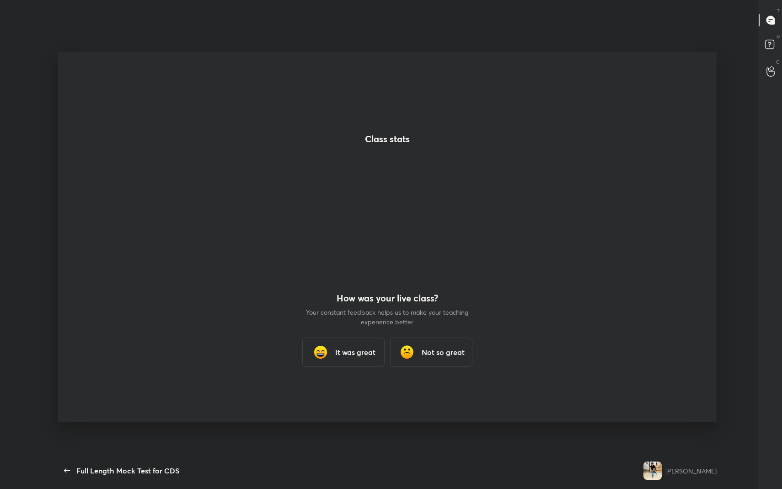
scroll to position [0, 0]
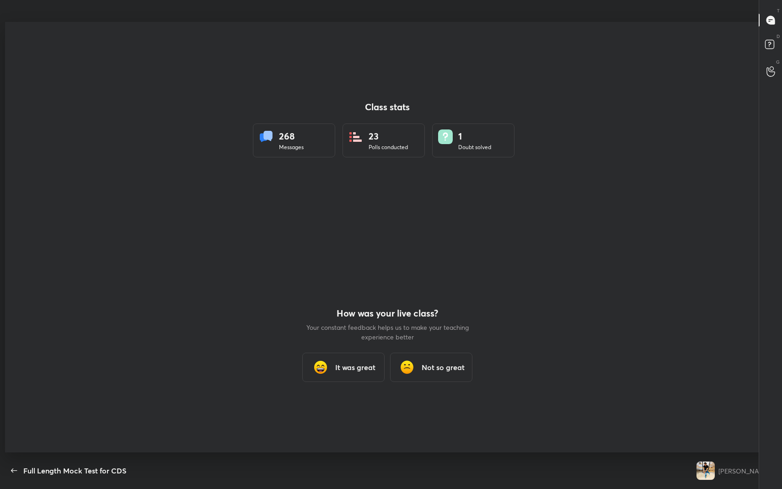
click at [355, 363] on h3 "It was great" at bounding box center [355, 367] width 40 height 11
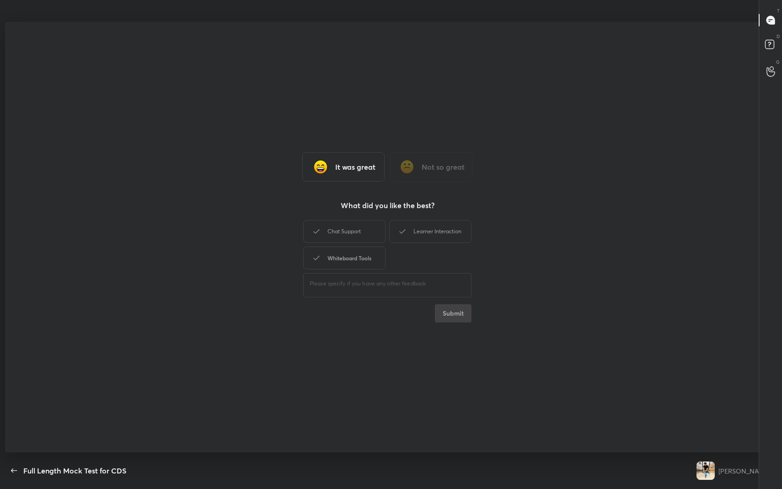
click at [367, 260] on div "Whiteboard Tools" at bounding box center [344, 258] width 82 height 23
drag, startPoint x: 364, startPoint y: 242, endPoint x: 368, endPoint y: 241, distance: 4.7
click at [364, 242] on div "Chat Support" at bounding box center [344, 231] width 82 height 23
click at [391, 254] on div "Chat Support Learner Interaction Whiteboard Tools" at bounding box center [387, 244] width 168 height 53
click at [371, 260] on div "Whiteboard Tools" at bounding box center [344, 258] width 82 height 23
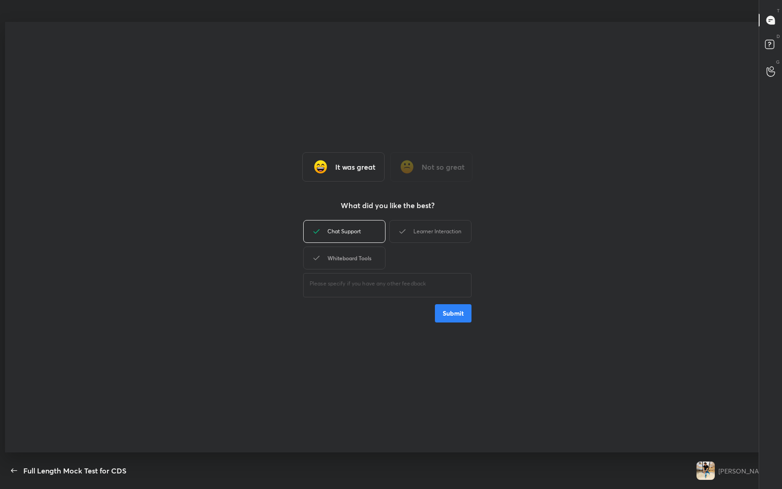
drag, startPoint x: 370, startPoint y: 260, endPoint x: 364, endPoint y: 262, distance: 5.7
click at [364, 262] on div "Whiteboard Tools" at bounding box center [344, 258] width 82 height 23
click at [416, 225] on div "Learner Interaction" at bounding box center [430, 231] width 82 height 23
click at [439, 307] on button "Submit" at bounding box center [453, 313] width 37 height 18
click at [432, 309] on div "Chat Support Learner Interaction Whiteboard Tools ​ Submit" at bounding box center [387, 270] width 168 height 104
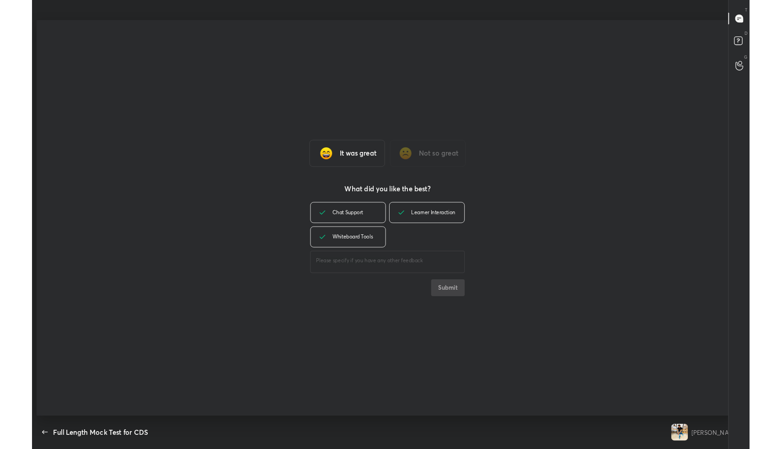
scroll to position [3, 0]
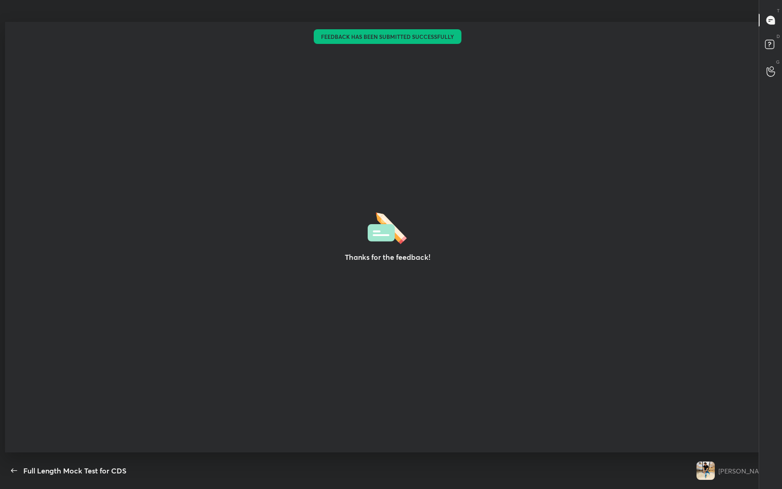
click at [366, 299] on div "Thanks for the feedback!" at bounding box center [387, 237] width 765 height 430
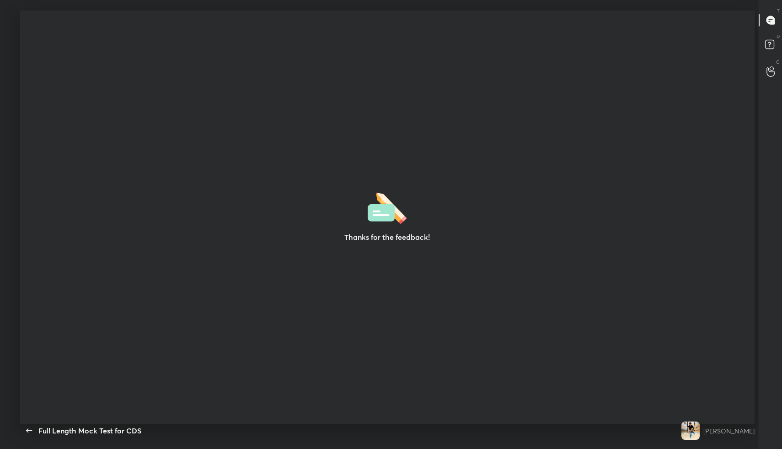
scroll to position [45357, 44972]
type textarea "x"
